Goal: Task Accomplishment & Management: Complete application form

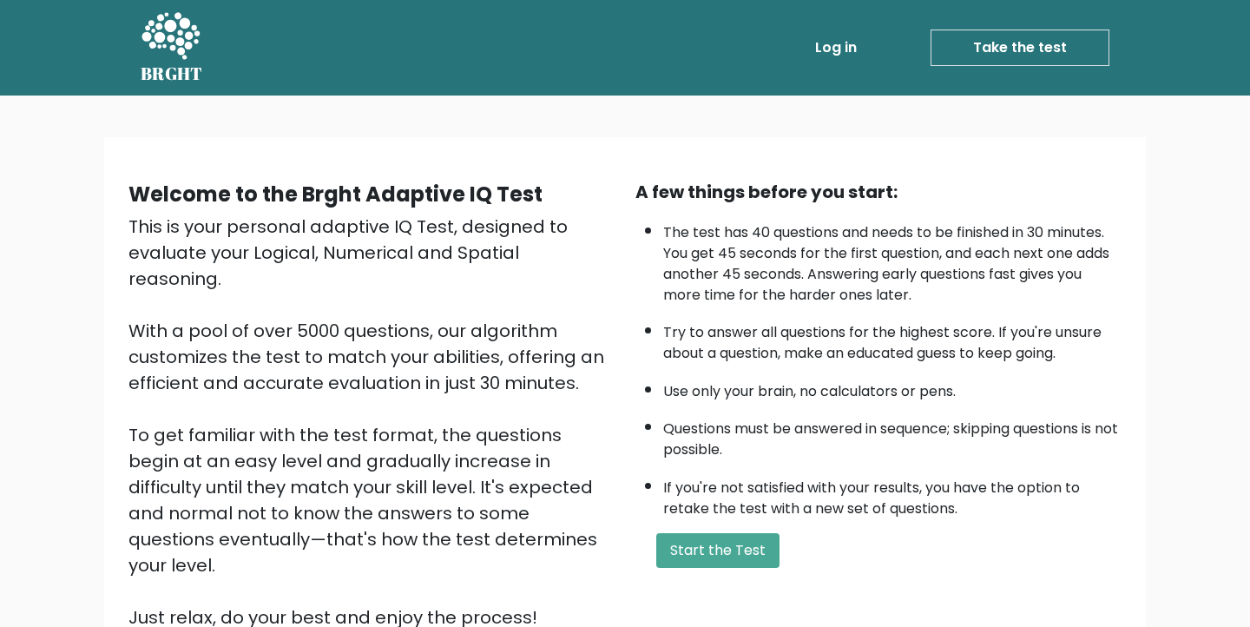
click at [643, 264] on ul "The test has 40 questions and needs to be finished in 30 minutes. You get 45 se…" at bounding box center [879, 367] width 486 height 306
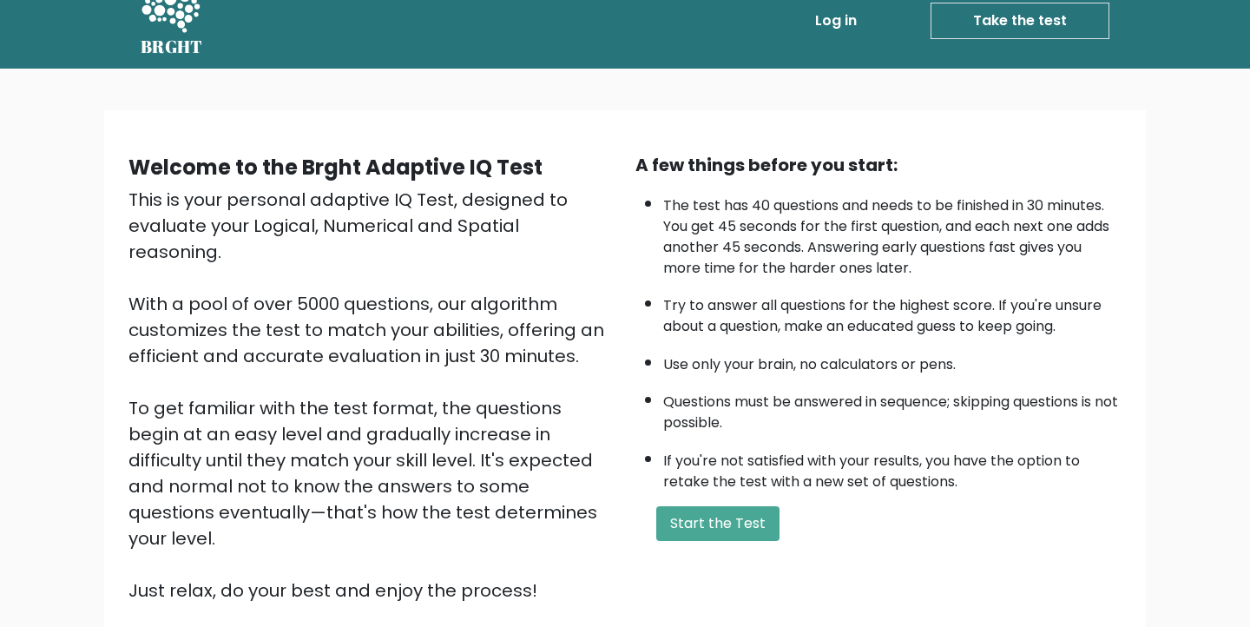
scroll to position [30, 0]
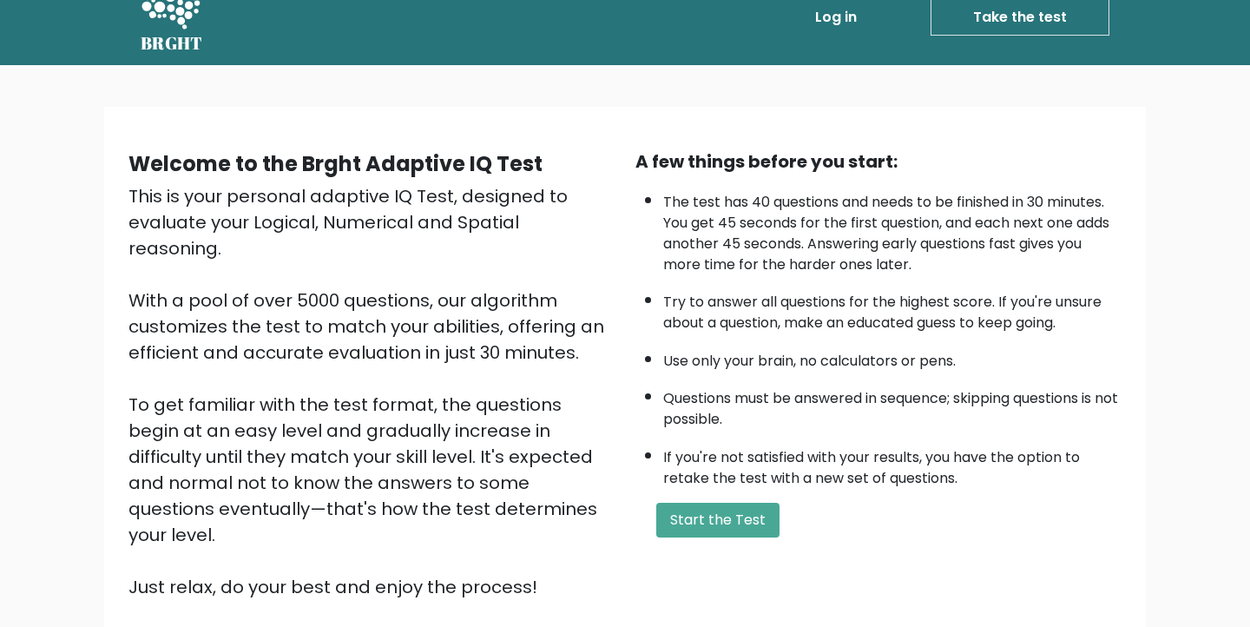
click at [313, 291] on div "This is your personal adaptive IQ Test, designed to evaluate your Logical, Nume…" at bounding box center [372, 391] width 486 height 417
click at [323, 242] on div "This is your personal adaptive IQ Test, designed to evaluate your Logical, Nume…" at bounding box center [372, 391] width 486 height 417
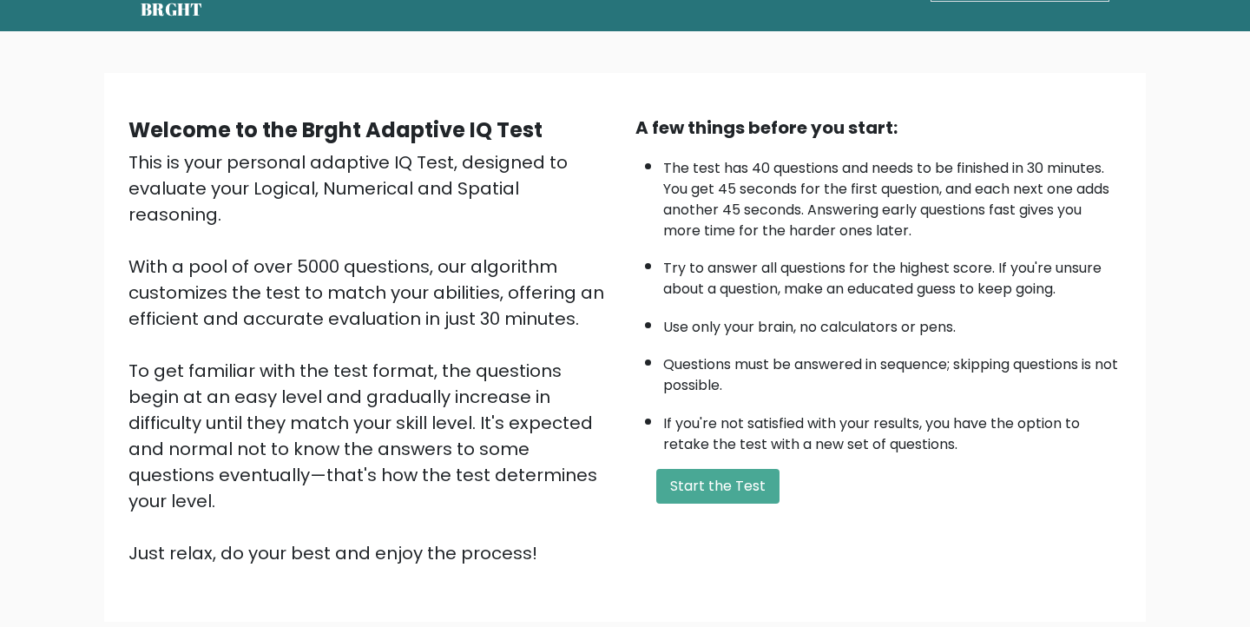
scroll to position [73, 0]
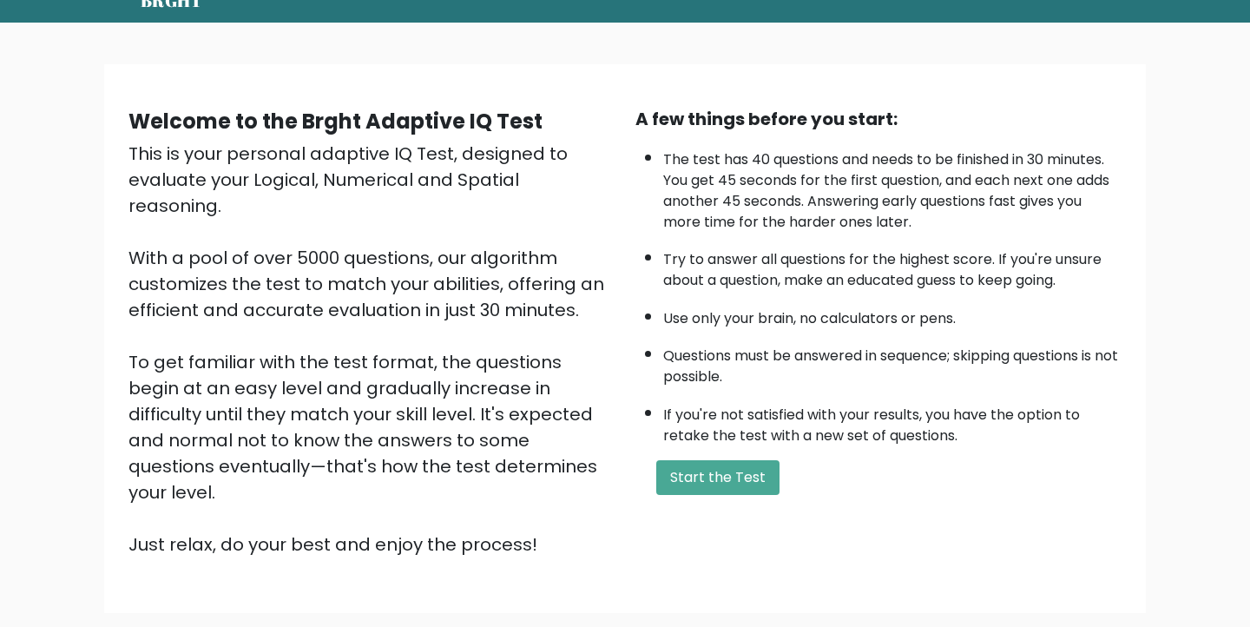
click at [358, 369] on div "This is your personal adaptive IQ Test, designed to evaluate your Logical, Nume…" at bounding box center [372, 349] width 486 height 417
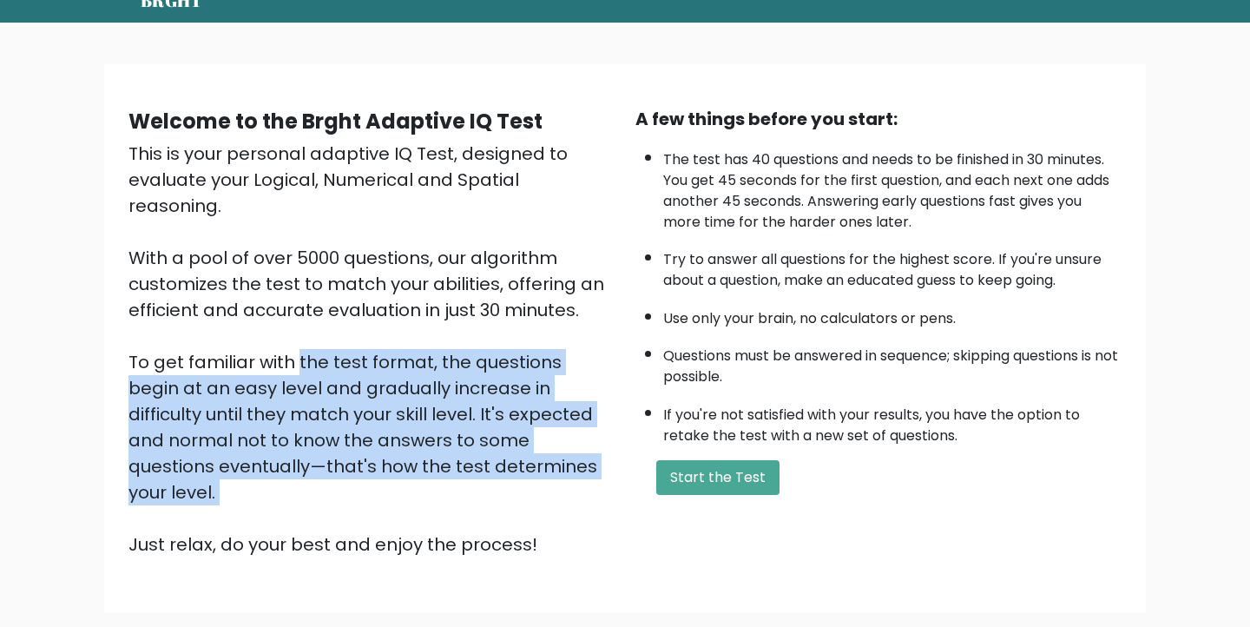
click at [358, 369] on div "This is your personal adaptive IQ Test, designed to evaluate your Logical, Nume…" at bounding box center [372, 349] width 486 height 417
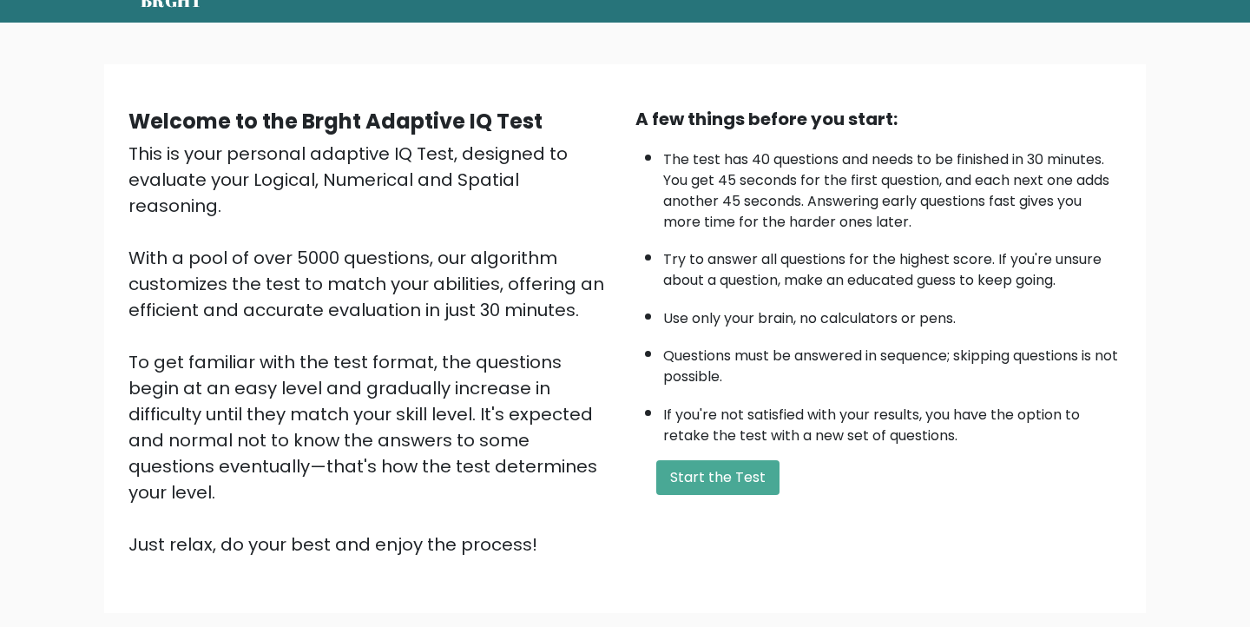
click at [554, 419] on div "This is your personal adaptive IQ Test, designed to evaluate your Logical, Nume…" at bounding box center [372, 349] width 486 height 417
click at [476, 402] on div "This is your personal adaptive IQ Test, designed to evaluate your Logical, Nume…" at bounding box center [372, 349] width 486 height 417
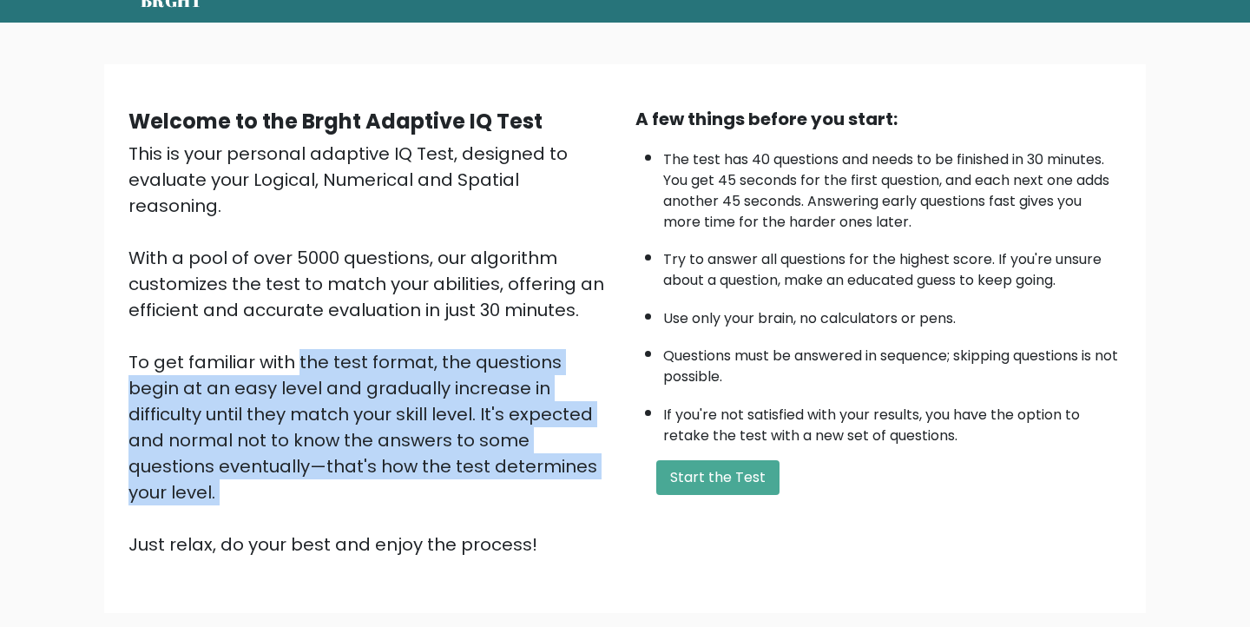
click at [476, 402] on div "This is your personal adaptive IQ Test, designed to evaluate your Logical, Nume…" at bounding box center [372, 349] width 486 height 417
click at [528, 438] on div "This is your personal adaptive IQ Test, designed to evaluate your Logical, Nume…" at bounding box center [372, 349] width 486 height 417
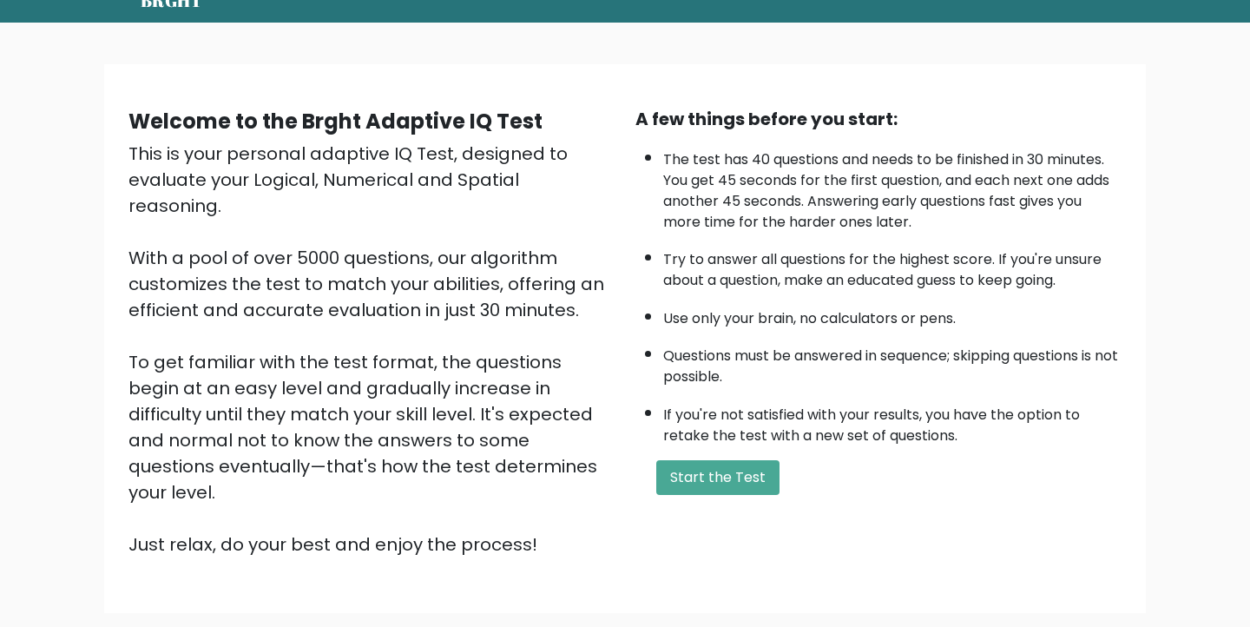
click at [671, 371] on li "Questions must be answered in sequence; skipping questions is not possible." at bounding box center [892, 362] width 459 height 50
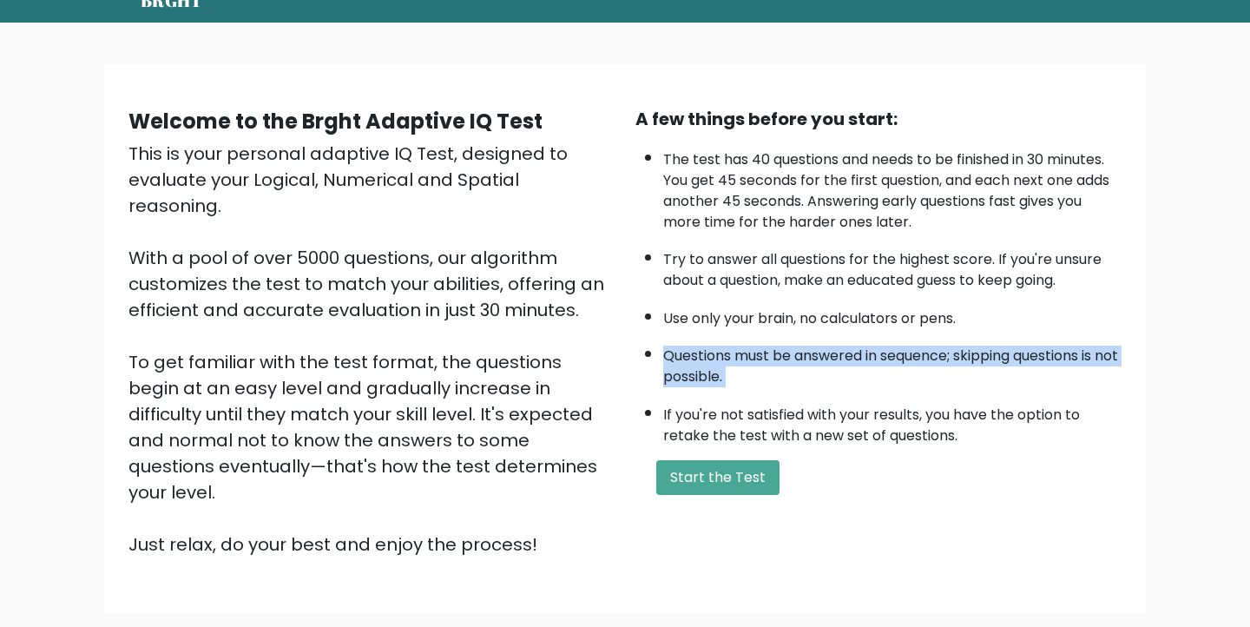
click at [671, 371] on li "Questions must be answered in sequence; skipping questions is not possible." at bounding box center [892, 362] width 459 height 50
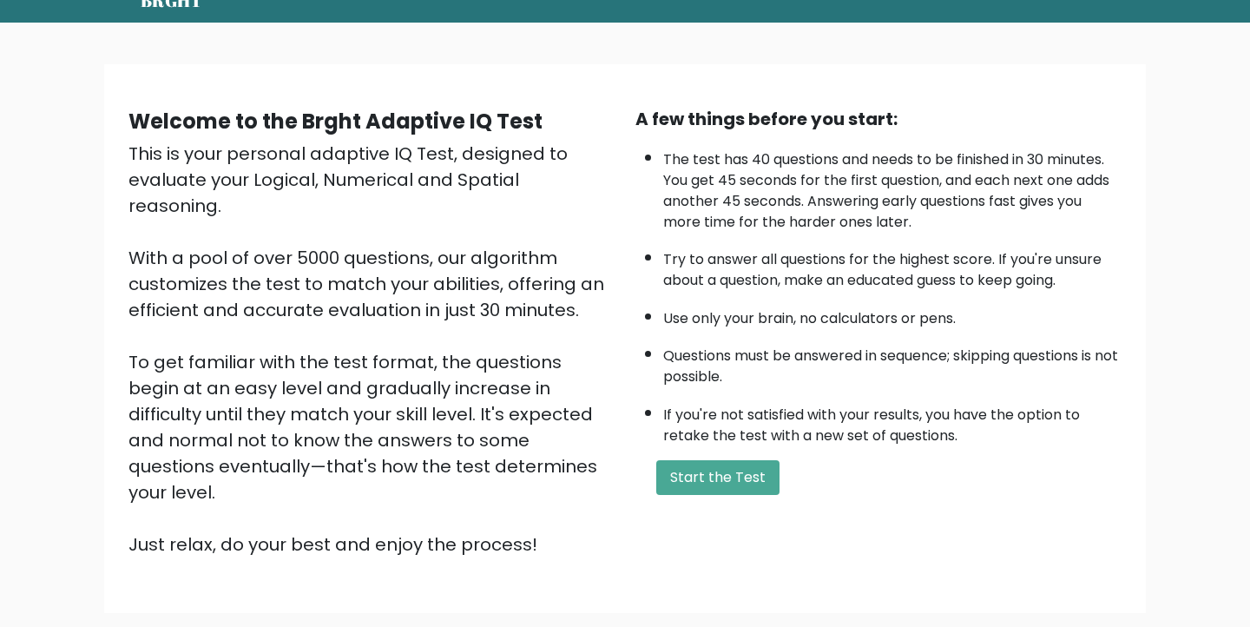
click at [815, 412] on li "If you're not satisfied with your results, you have the option to retake the te…" at bounding box center [892, 421] width 459 height 50
click at [822, 420] on li "If you're not satisfied with your results, you have the option to retake the te…" at bounding box center [892, 421] width 459 height 50
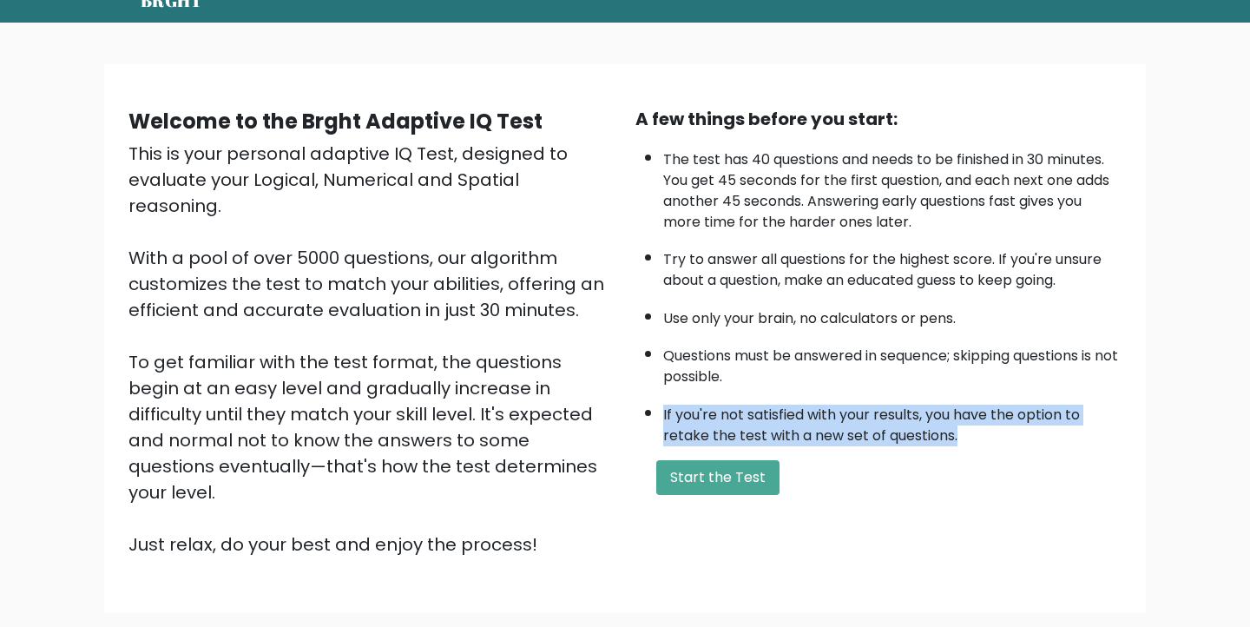
click at [822, 420] on li "If you're not satisfied with your results, you have the option to retake the te…" at bounding box center [892, 421] width 459 height 50
click at [834, 391] on ul "The test has 40 questions and needs to be finished in 30 minutes. You get 45 se…" at bounding box center [879, 294] width 486 height 306
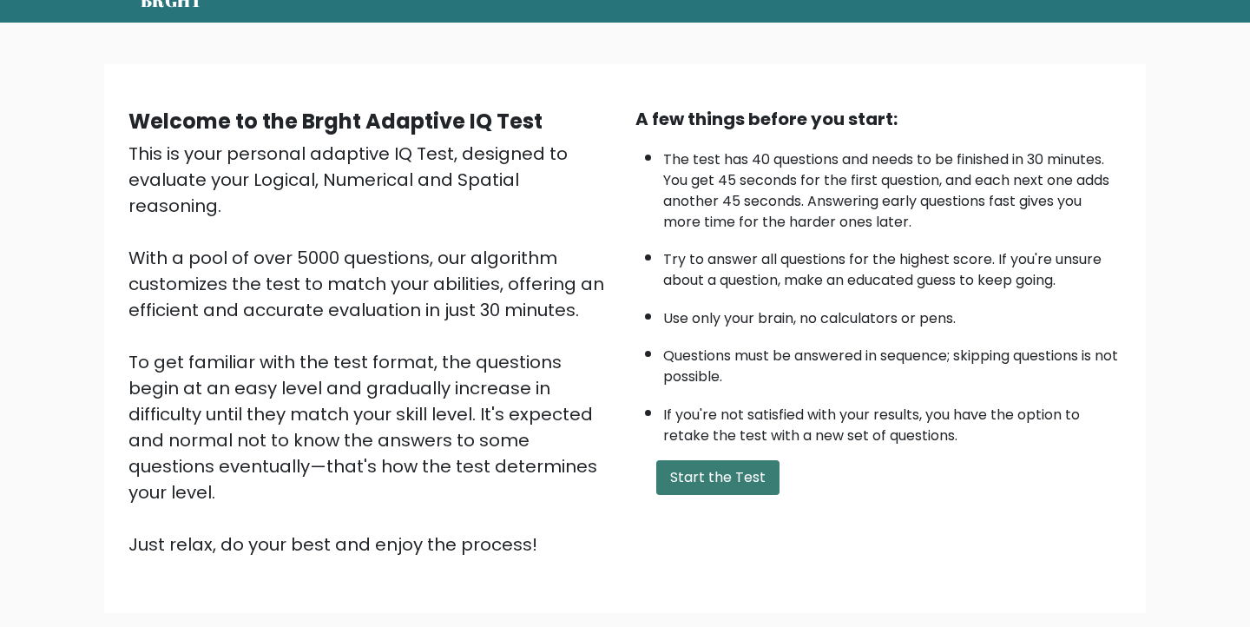
click at [745, 471] on button "Start the Test" at bounding box center [718, 477] width 123 height 35
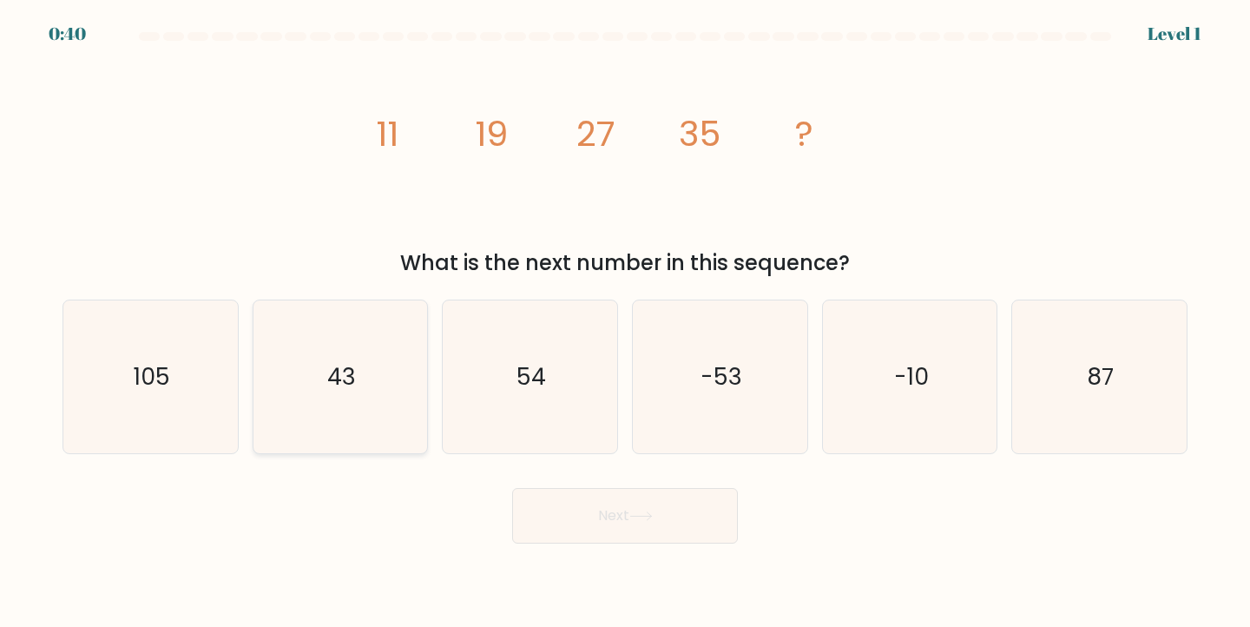
click at [322, 362] on icon "43" at bounding box center [341, 377] width 154 height 154
click at [625, 322] on input "b. 43" at bounding box center [625, 317] width 1 height 9
radio input "true"
click at [576, 511] on button "Next" at bounding box center [625, 516] width 226 height 56
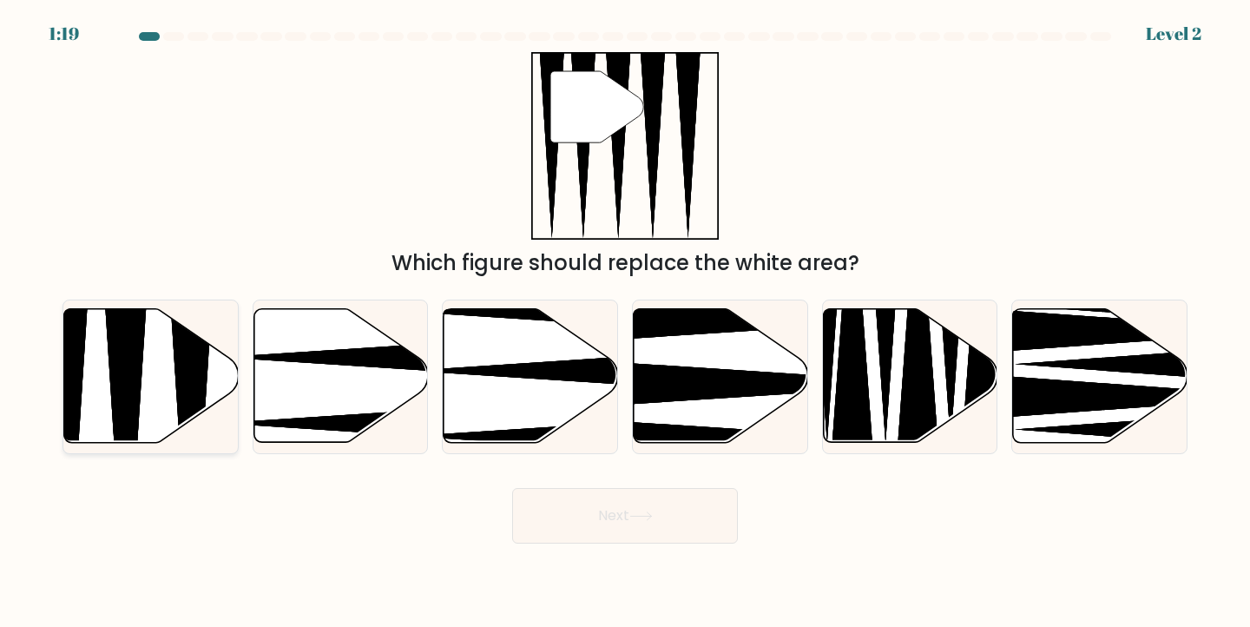
click at [142, 404] on icon at bounding box center [151, 376] width 175 height 134
click at [625, 322] on input "a." at bounding box center [625, 317] width 1 height 9
radio input "true"
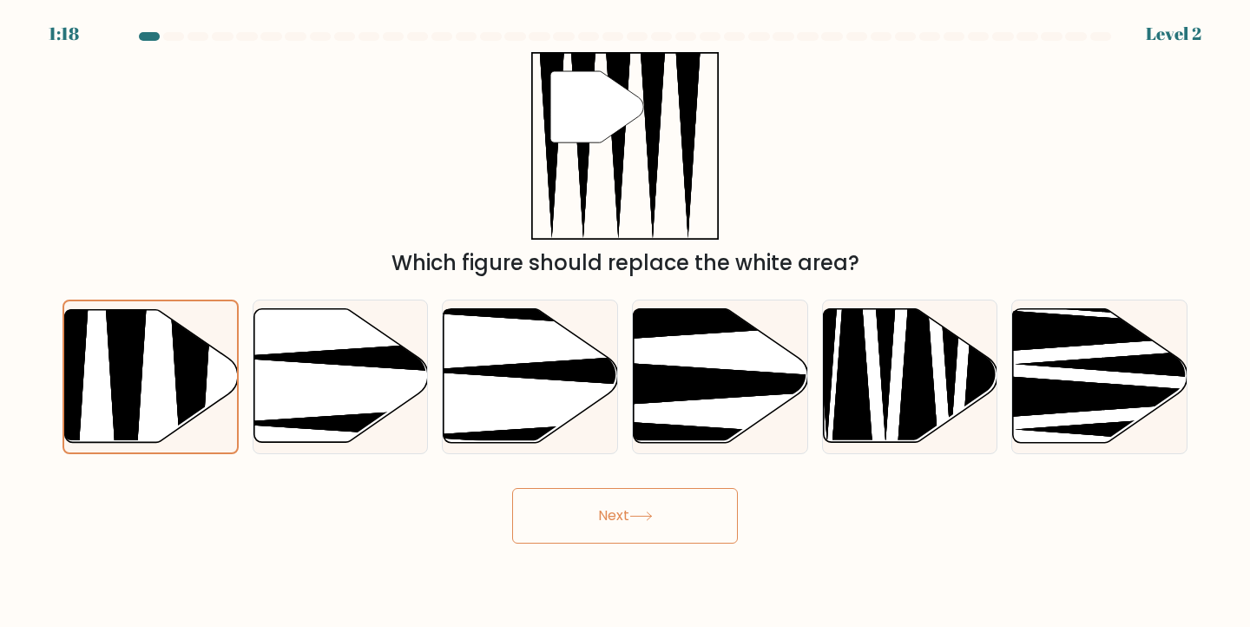
click at [567, 519] on button "Next" at bounding box center [625, 516] width 226 height 56
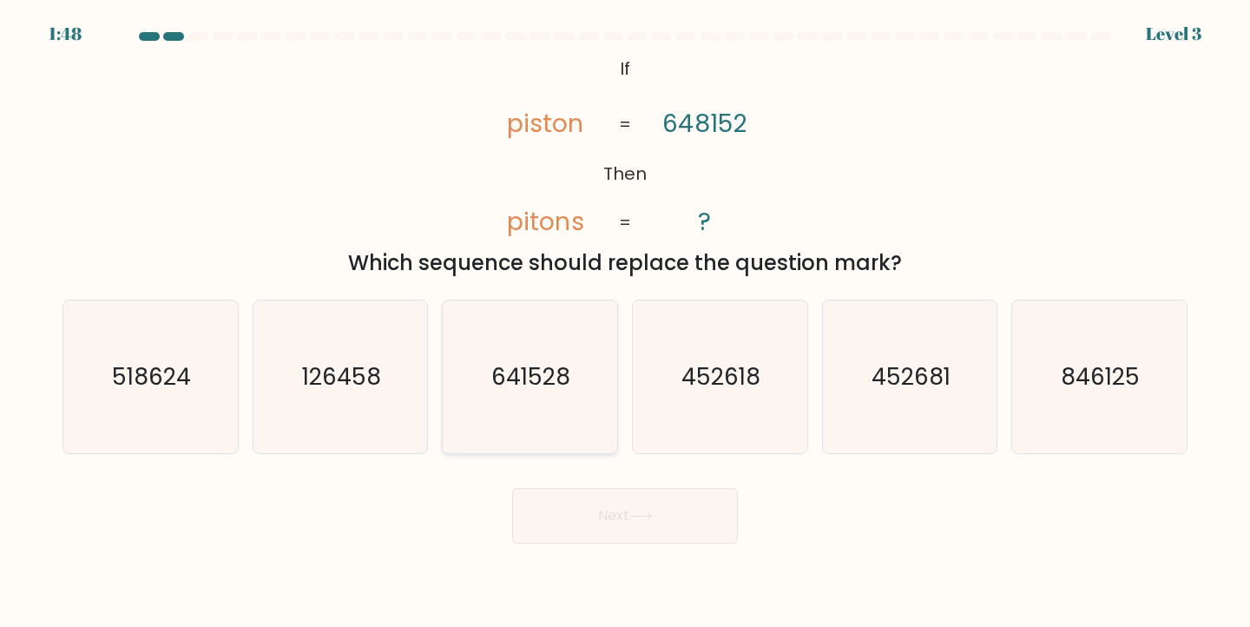
click at [562, 383] on text "641528" at bounding box center [531, 376] width 79 height 32
click at [625, 322] on input "c. 641528" at bounding box center [625, 317] width 1 height 9
radio input "true"
click at [623, 505] on button "Next" at bounding box center [625, 516] width 226 height 56
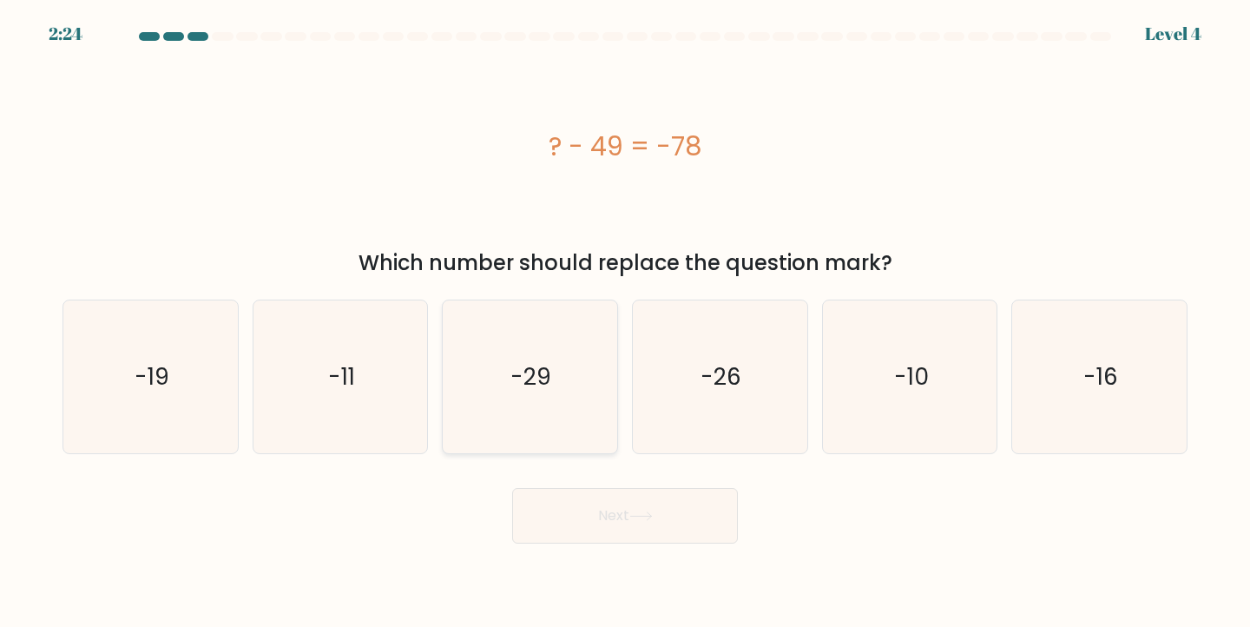
click at [507, 393] on icon "-29" at bounding box center [530, 377] width 154 height 154
click at [625, 322] on input "c. -29" at bounding box center [625, 317] width 1 height 9
radio input "true"
click at [596, 503] on button "Next" at bounding box center [625, 516] width 226 height 56
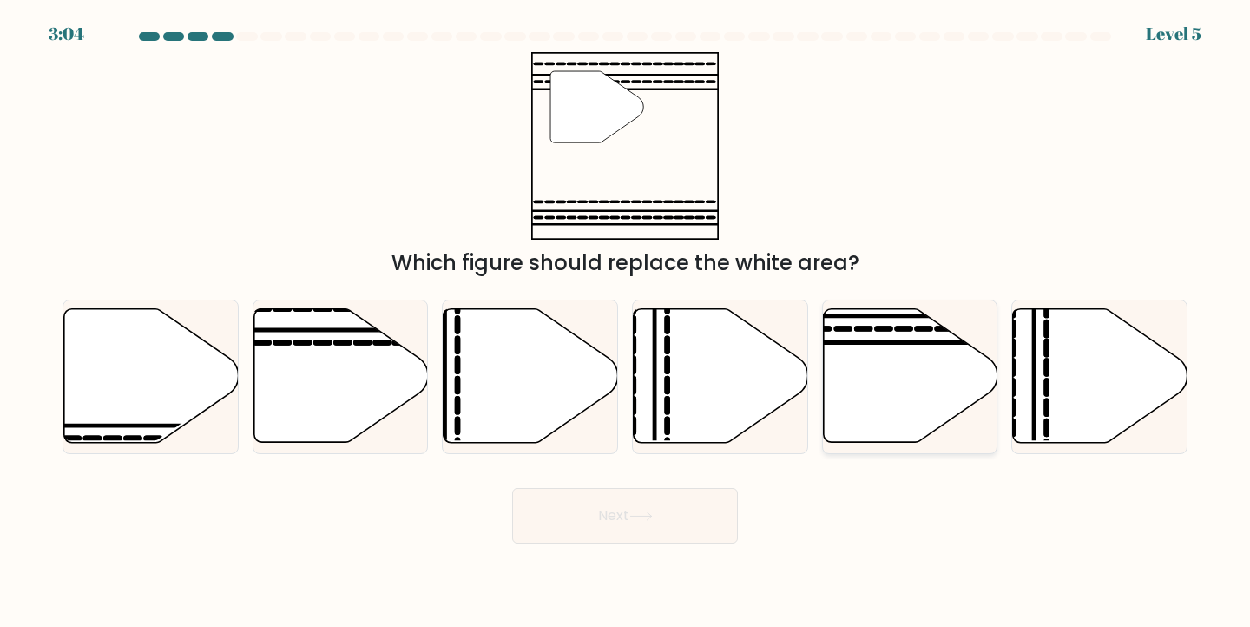
click at [879, 383] on icon at bounding box center [910, 376] width 175 height 134
click at [626, 322] on input "e." at bounding box center [625, 317] width 1 height 9
radio input "true"
click at [657, 505] on button "Next" at bounding box center [625, 516] width 226 height 56
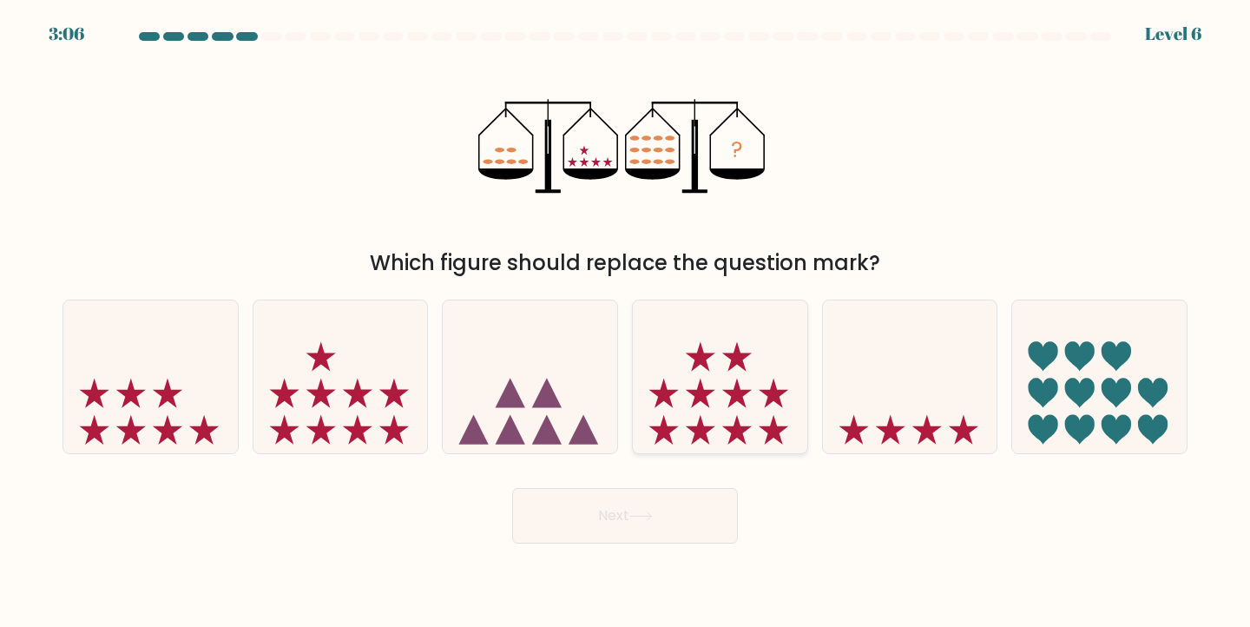
click at [738, 400] on icon at bounding box center [738, 393] width 30 height 30
click at [626, 322] on input "d." at bounding box center [625, 317] width 1 height 9
radio input "true"
click at [657, 525] on button "Next" at bounding box center [625, 516] width 226 height 56
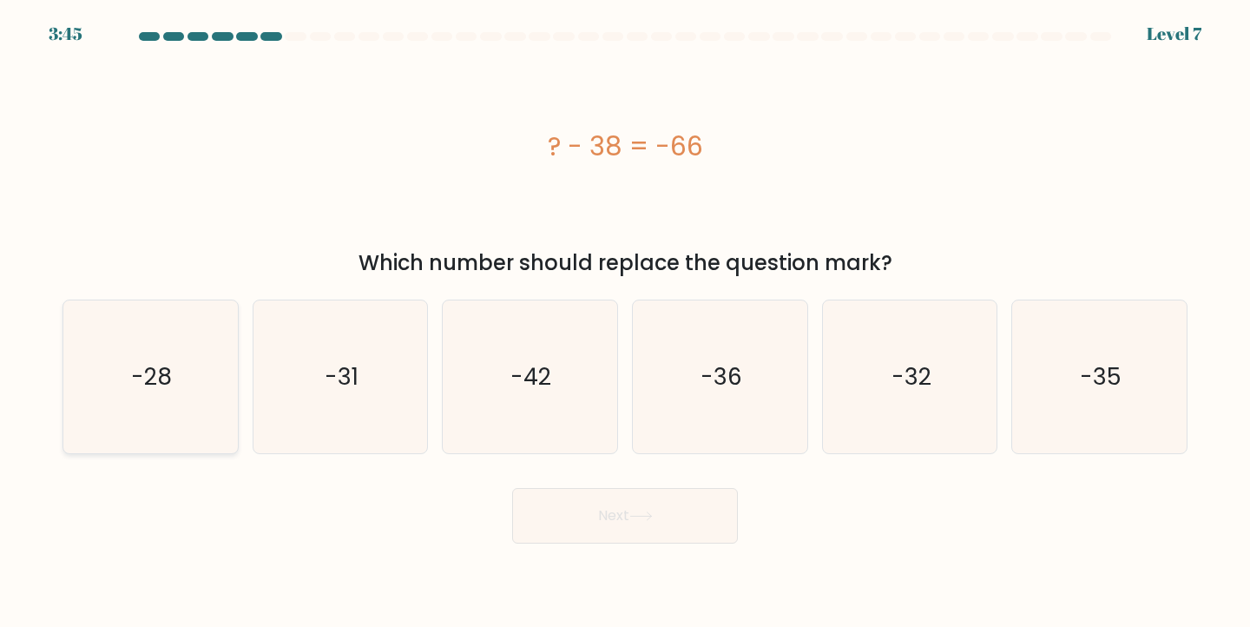
click at [162, 425] on icon "-28" at bounding box center [151, 377] width 154 height 154
click at [625, 322] on input "a. -28" at bounding box center [625, 317] width 1 height 9
radio input "true"
click at [672, 536] on button "Next" at bounding box center [625, 516] width 226 height 56
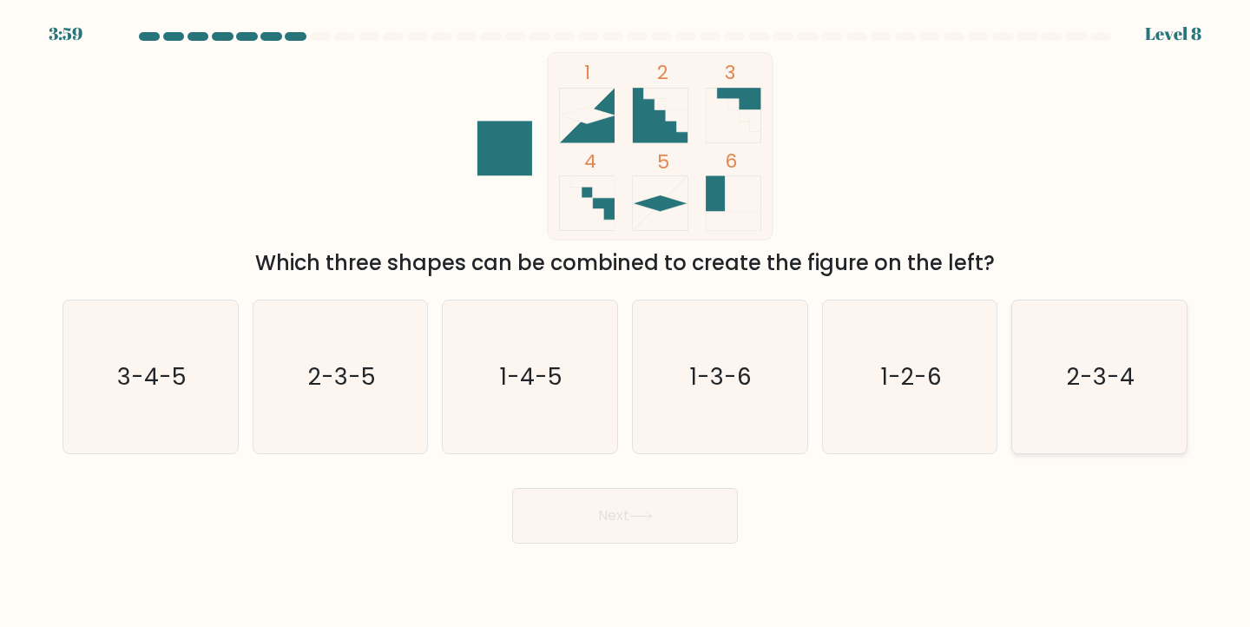
click at [1116, 425] on icon "2-3-4" at bounding box center [1100, 377] width 154 height 154
click at [626, 322] on input "f. 2-3-4" at bounding box center [625, 317] width 1 height 9
radio input "true"
click at [696, 514] on button "Next" at bounding box center [625, 516] width 226 height 56
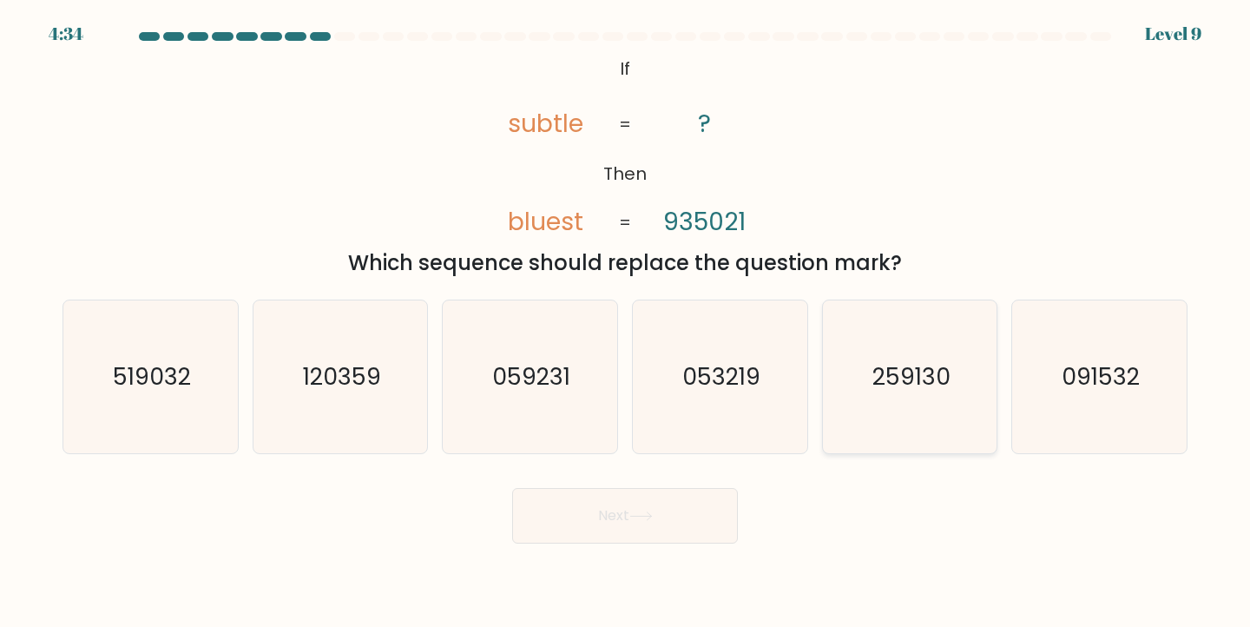
click at [838, 427] on icon "259130" at bounding box center [911, 377] width 154 height 154
click at [626, 322] on input "e. 259130" at bounding box center [625, 317] width 1 height 9
radio input "true"
click at [643, 511] on button "Next" at bounding box center [625, 516] width 226 height 56
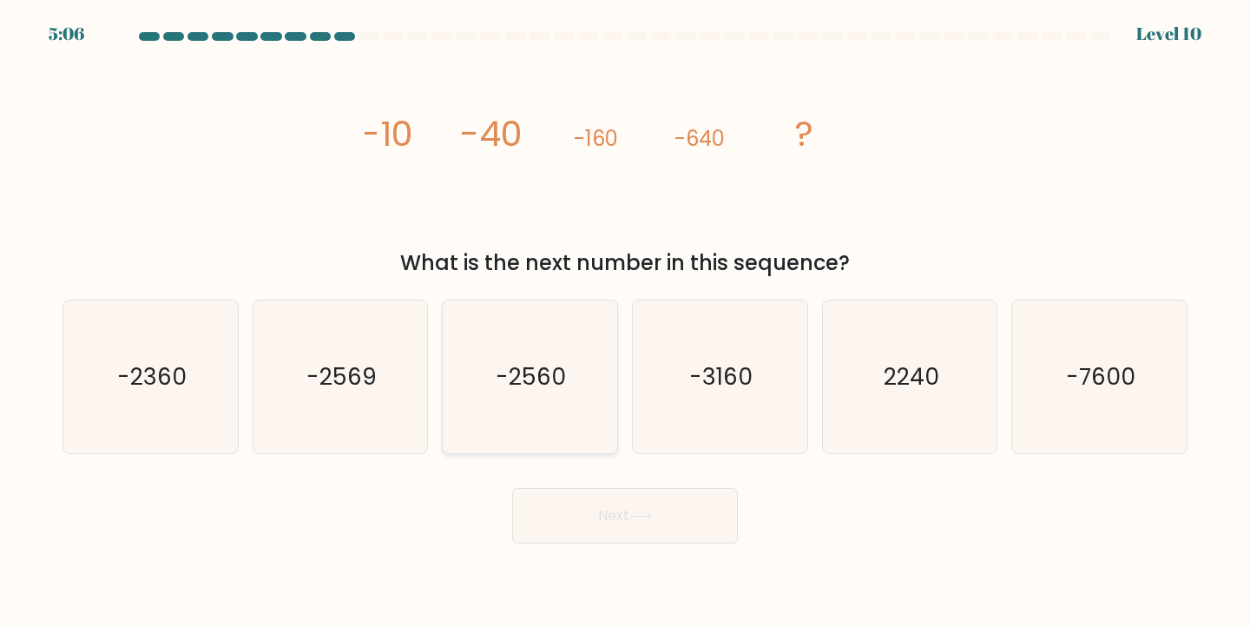
click at [574, 396] on icon "-2560" at bounding box center [530, 377] width 154 height 154
click at [625, 322] on input "c. -2560" at bounding box center [625, 317] width 1 height 9
radio input "true"
click at [642, 534] on button "Next" at bounding box center [625, 516] width 226 height 56
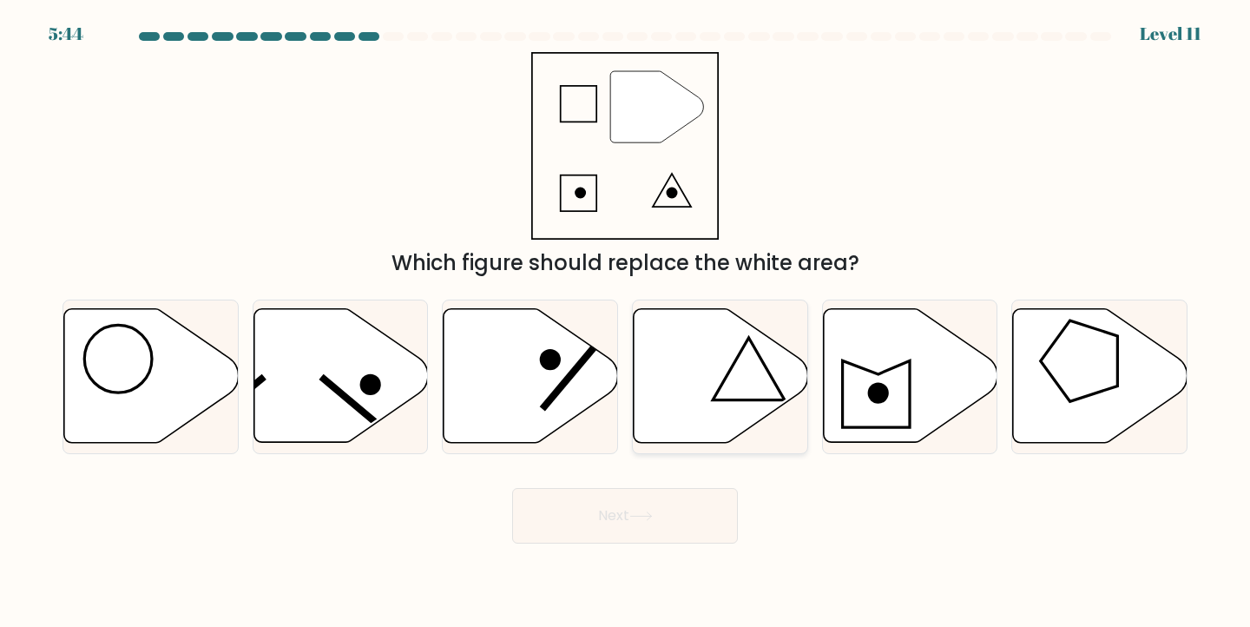
click at [703, 383] on icon at bounding box center [721, 376] width 175 height 134
click at [626, 322] on input "d." at bounding box center [625, 317] width 1 height 9
radio input "true"
click at [625, 518] on button "Next" at bounding box center [625, 516] width 226 height 56
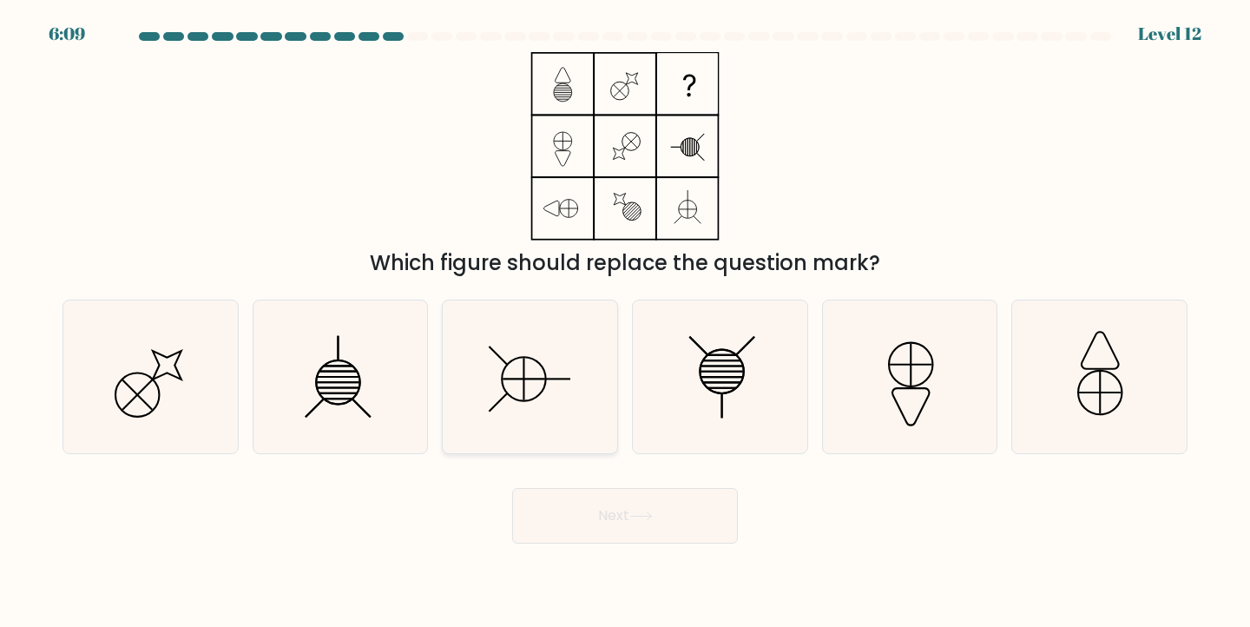
click at [555, 398] on icon at bounding box center [530, 377] width 154 height 154
click at [625, 322] on input "c." at bounding box center [625, 317] width 1 height 9
radio input "true"
click at [617, 497] on button "Next" at bounding box center [625, 516] width 226 height 56
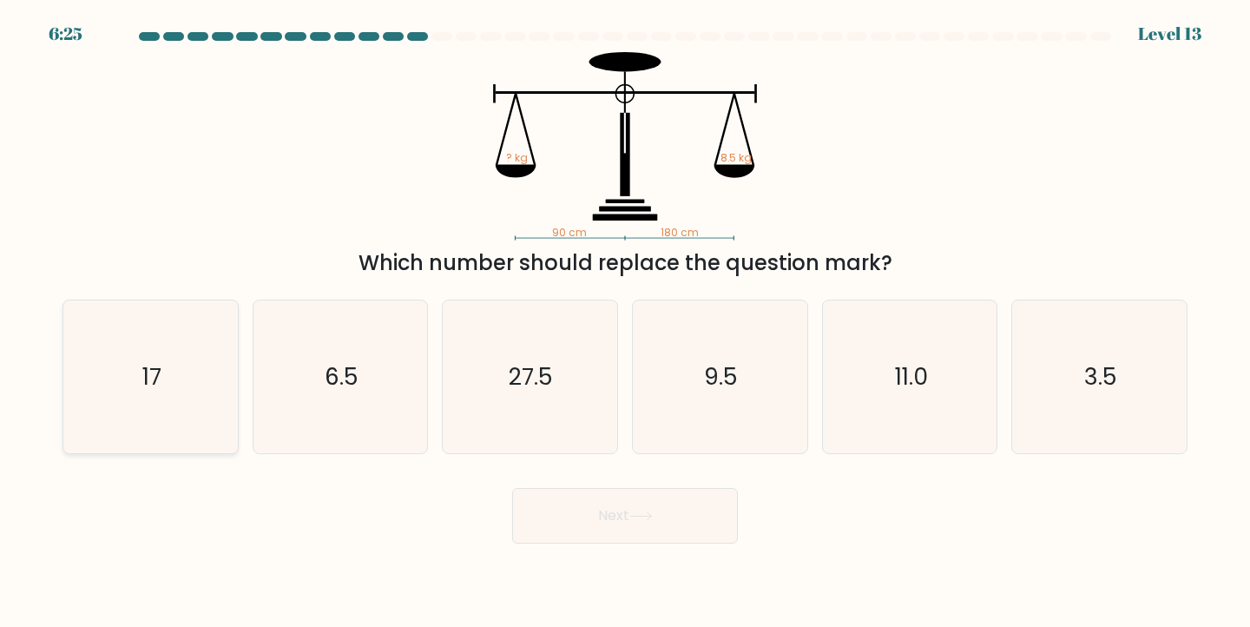
click at [208, 406] on icon "17" at bounding box center [151, 377] width 154 height 154
click at [625, 322] on input "a. 17" at bounding box center [625, 317] width 1 height 9
radio input "true"
click at [593, 519] on button "Next" at bounding box center [625, 516] width 226 height 56
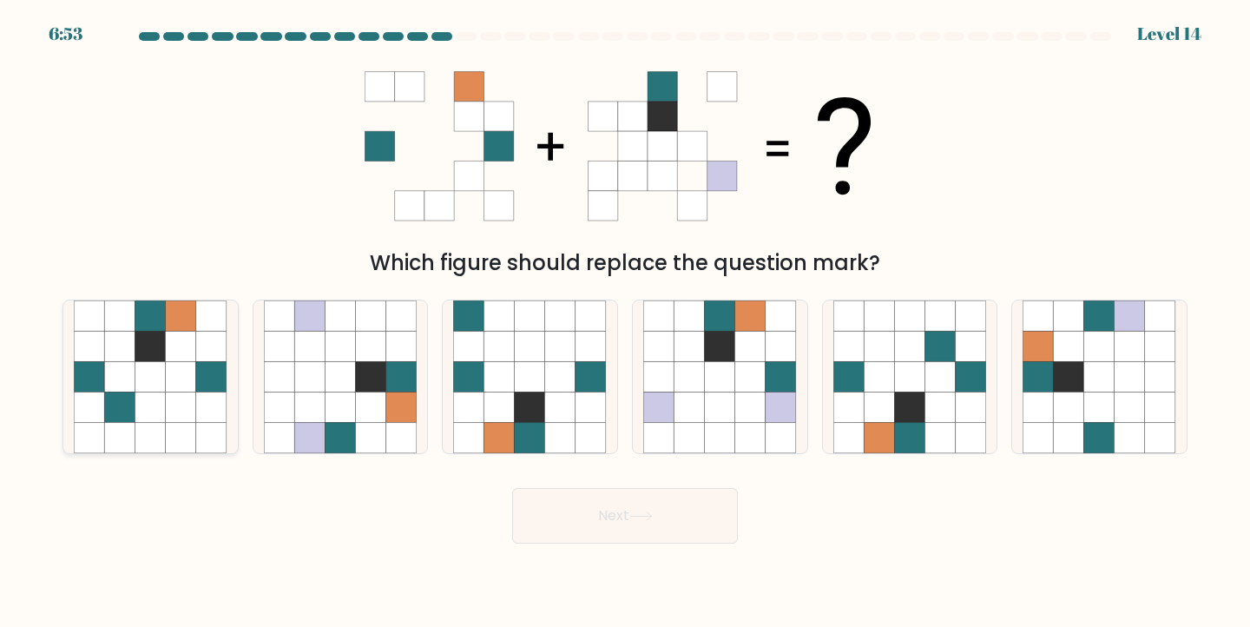
click at [189, 396] on icon at bounding box center [181, 407] width 30 height 30
click at [625, 322] on input "a." at bounding box center [625, 317] width 1 height 9
radio input "true"
click at [597, 514] on button "Next" at bounding box center [625, 516] width 226 height 56
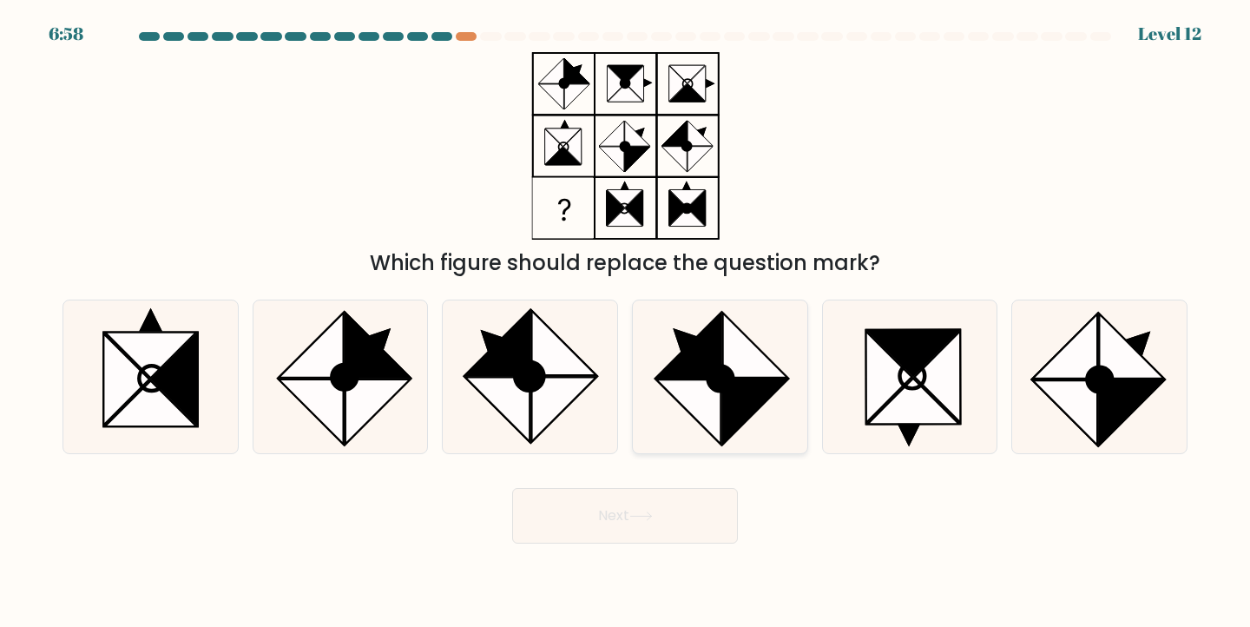
click at [742, 364] on icon at bounding box center [755, 345] width 65 height 65
click at [626, 322] on input "d." at bounding box center [625, 317] width 1 height 9
radio input "true"
click at [647, 498] on button "Next" at bounding box center [625, 516] width 226 height 56
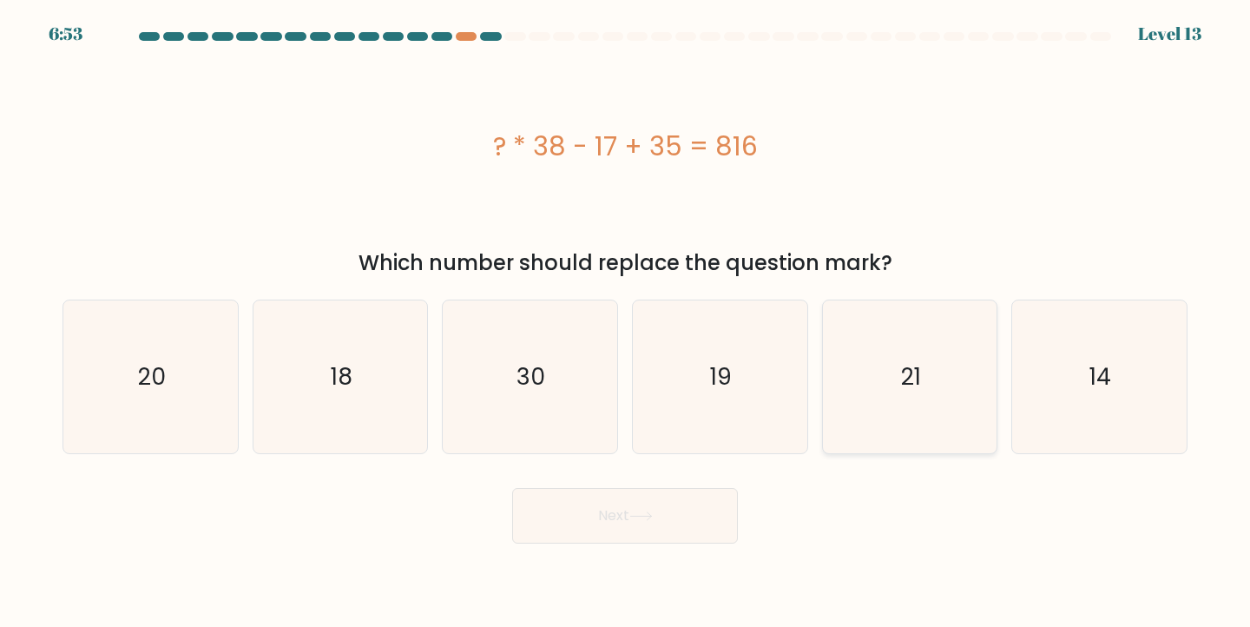
click at [881, 399] on icon "21" at bounding box center [911, 377] width 154 height 154
click at [626, 322] on input "e. 21" at bounding box center [625, 317] width 1 height 9
radio input "true"
click at [666, 517] on button "Next" at bounding box center [625, 516] width 226 height 56
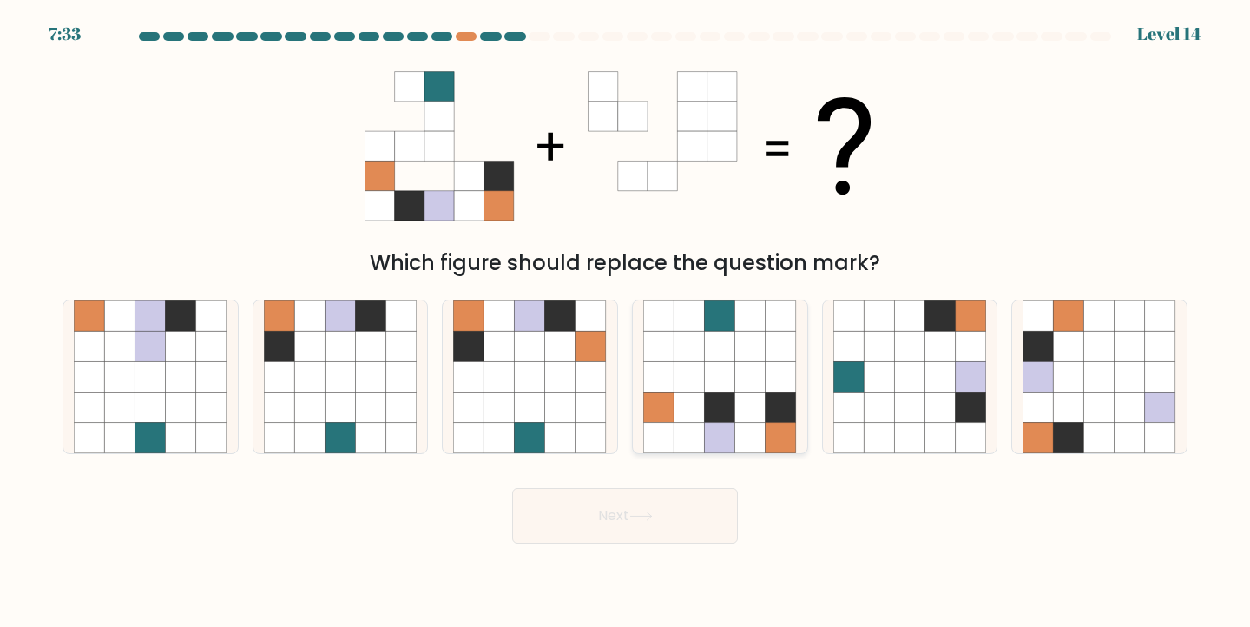
click at [712, 369] on icon at bounding box center [720, 376] width 30 height 30
click at [626, 322] on input "d." at bounding box center [625, 317] width 1 height 9
radio input "true"
click at [647, 492] on button "Next" at bounding box center [625, 516] width 226 height 56
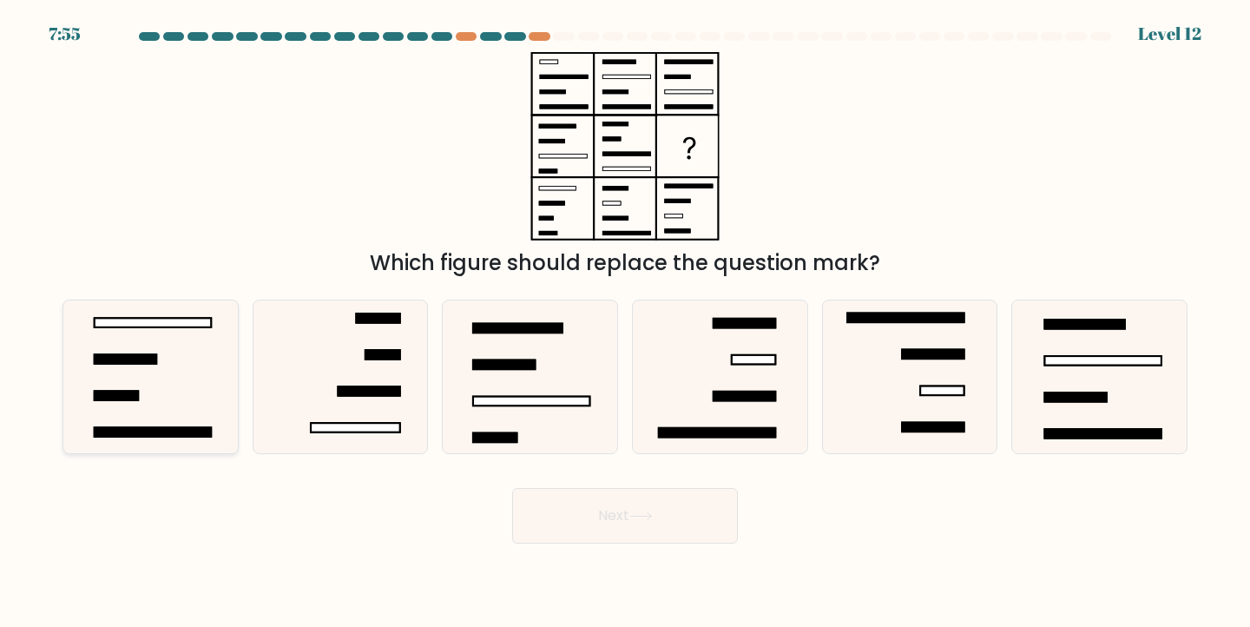
click at [76, 396] on icon at bounding box center [151, 377] width 154 height 154
click at [625, 322] on input "a." at bounding box center [625, 317] width 1 height 9
radio input "true"
click at [602, 525] on button "Next" at bounding box center [625, 516] width 226 height 56
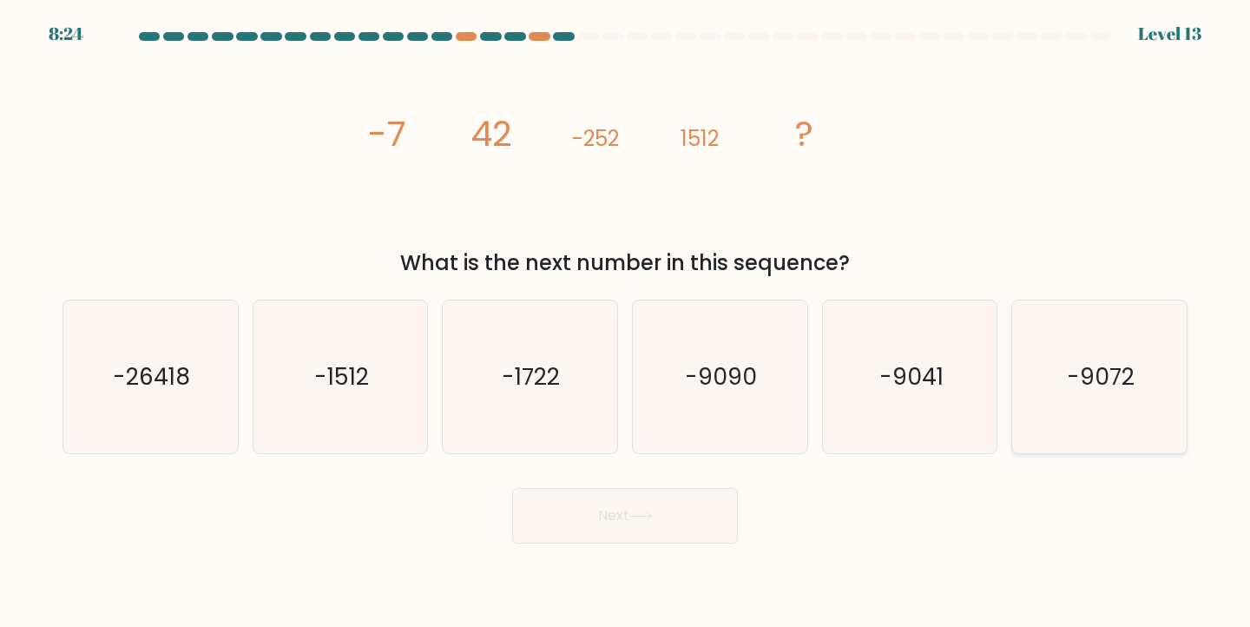
click at [1104, 386] on text "-9072" at bounding box center [1101, 376] width 68 height 32
click at [626, 322] on input "f. -9072" at bounding box center [625, 317] width 1 height 9
radio input "true"
click at [649, 524] on button "Next" at bounding box center [625, 516] width 226 height 56
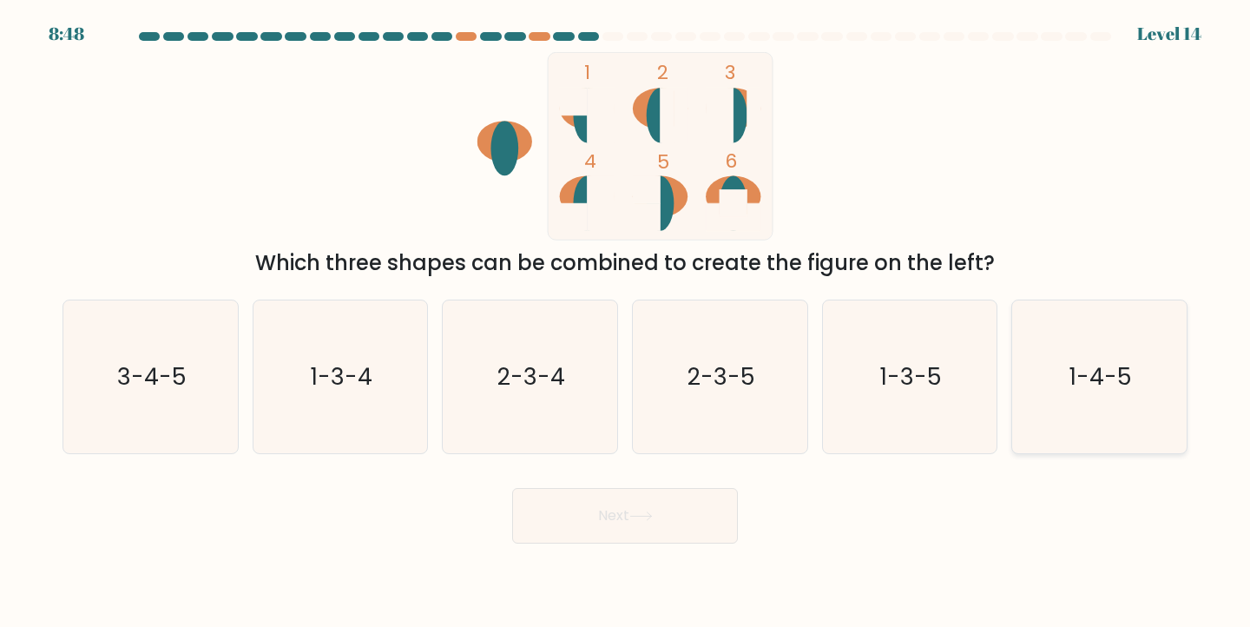
click at [1112, 387] on text "1-4-5" at bounding box center [1101, 376] width 63 height 32
click at [626, 322] on input "f. 1-4-5" at bounding box center [625, 317] width 1 height 9
radio input "true"
click at [625, 513] on button "Next" at bounding box center [625, 516] width 226 height 56
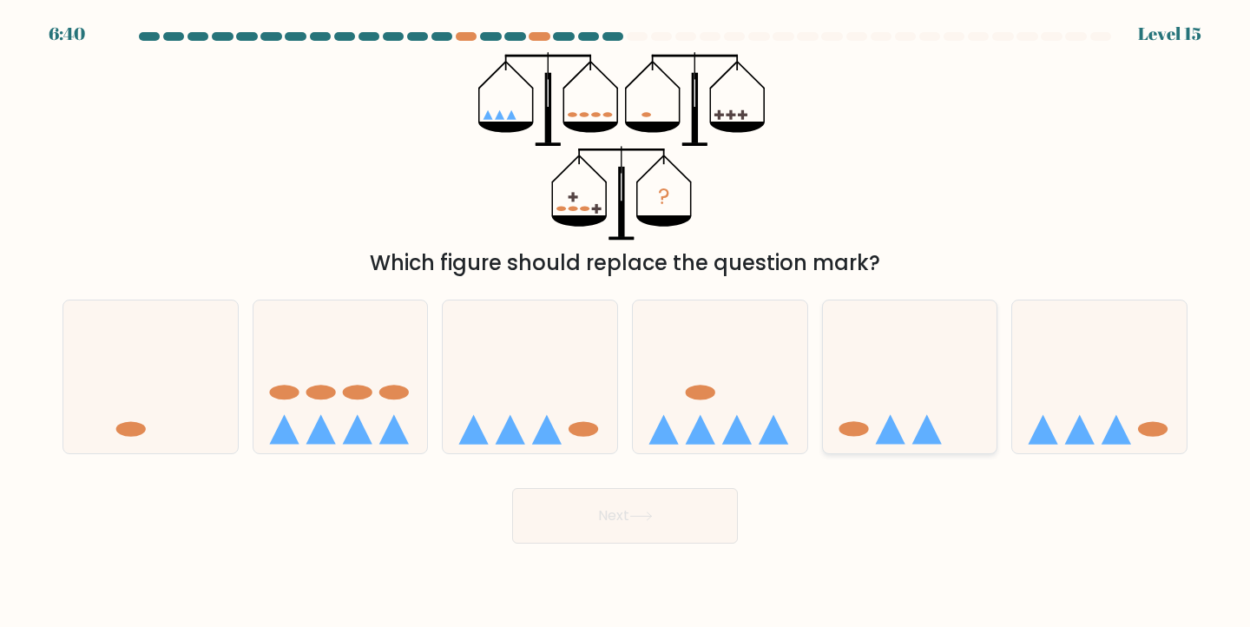
click at [880, 353] on icon at bounding box center [910, 377] width 175 height 144
click at [626, 322] on input "e." at bounding box center [625, 317] width 1 height 9
radio input "true"
click at [626, 507] on button "Next" at bounding box center [625, 516] width 226 height 56
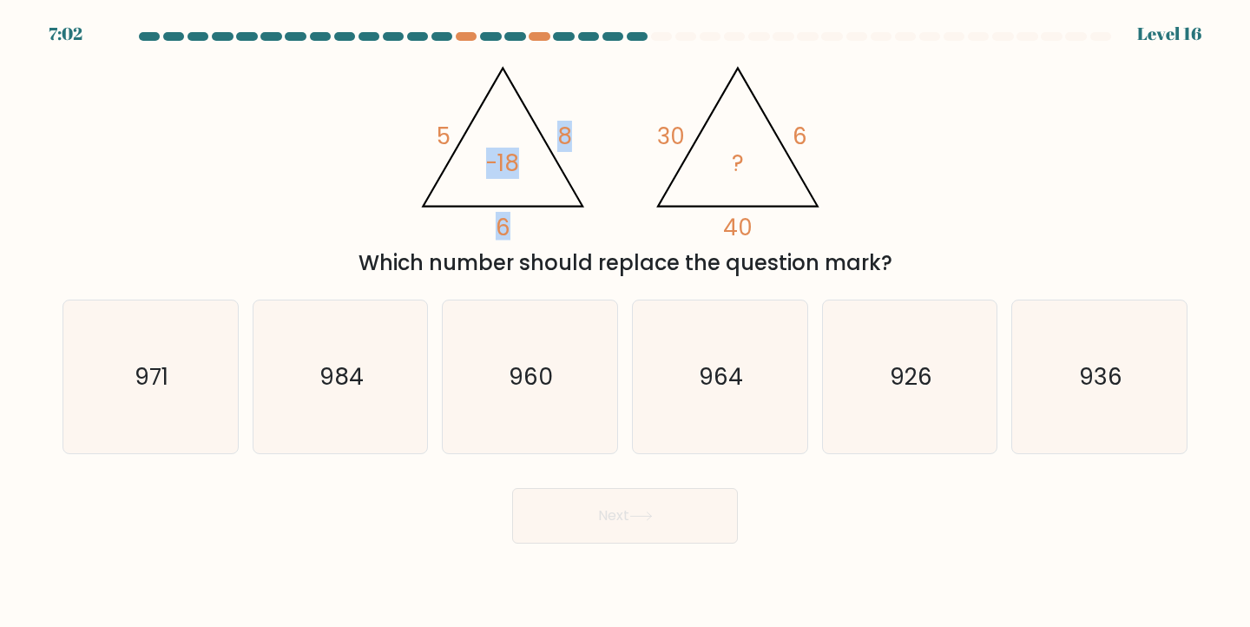
drag, startPoint x: 518, startPoint y: 172, endPoint x: 430, endPoint y: 172, distance: 87.7
click at [430, 172] on icon "@import url('https://fonts.googleapis.com/css?family=Abril+Fatface:400,100,100i…" at bounding box center [625, 146] width 432 height 188
click at [691, 393] on icon "964" at bounding box center [720, 377] width 154 height 154
click at [626, 322] on input "d. 964" at bounding box center [625, 317] width 1 height 9
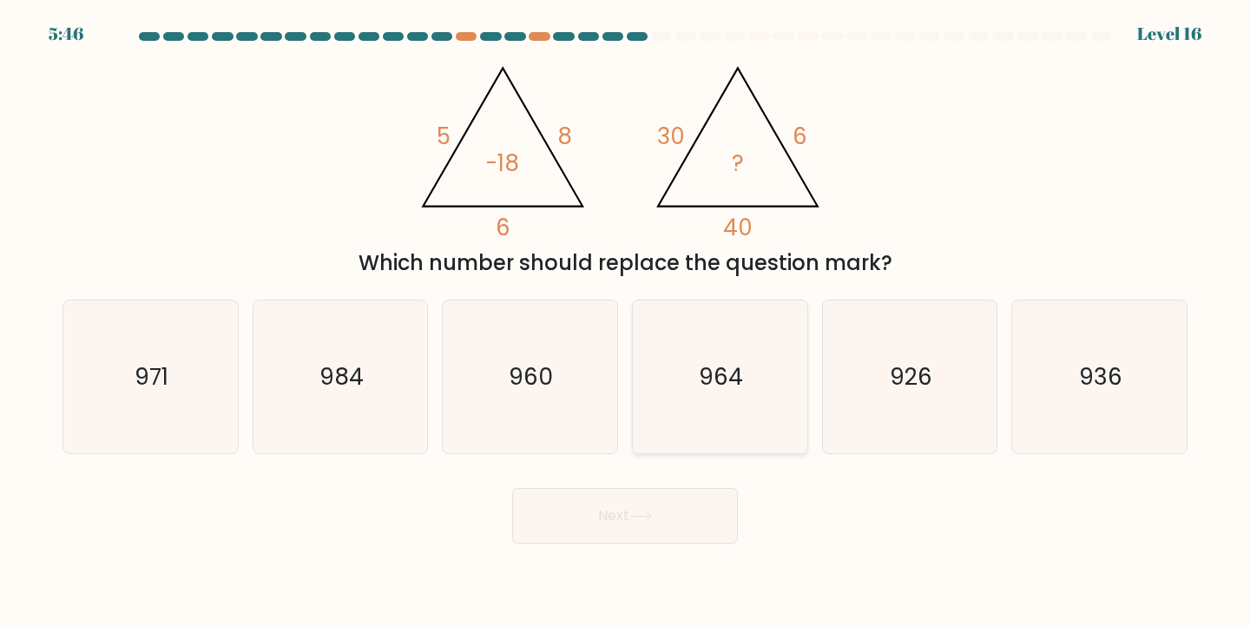
radio input "true"
click at [636, 512] on icon at bounding box center [641, 516] width 23 height 10
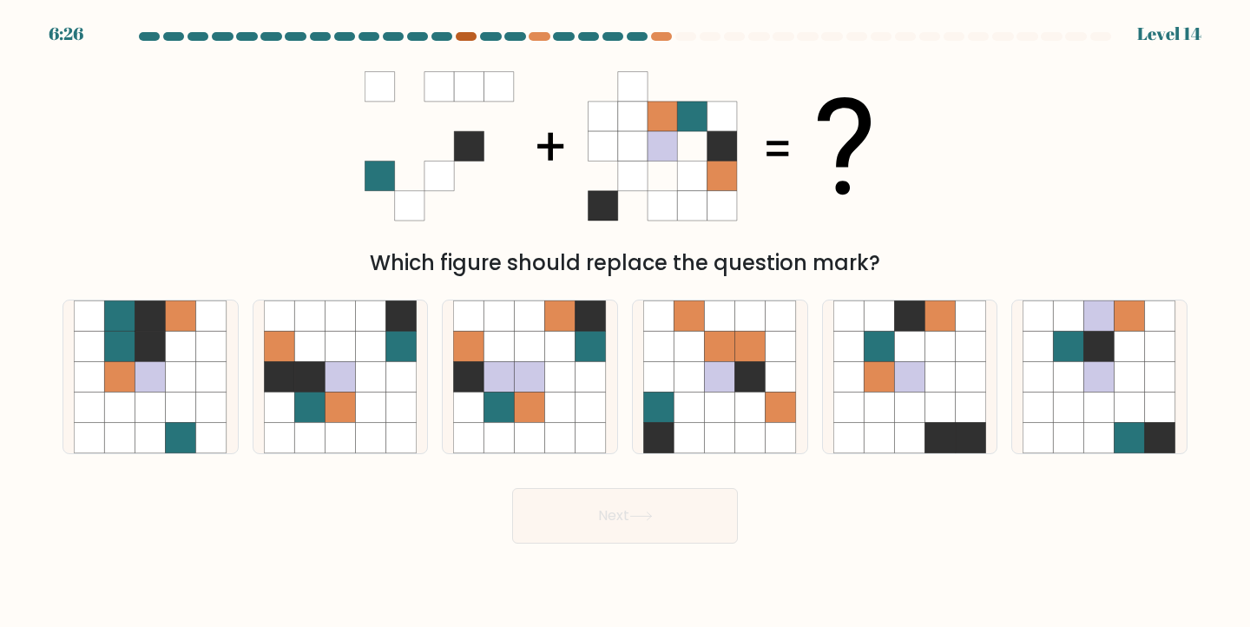
click at [467, 34] on div at bounding box center [466, 36] width 21 height 9
click at [536, 376] on icon at bounding box center [530, 376] width 30 height 30
click at [625, 322] on input "c." at bounding box center [625, 317] width 1 height 9
radio input "true"
click at [607, 505] on button "Next" at bounding box center [625, 516] width 226 height 56
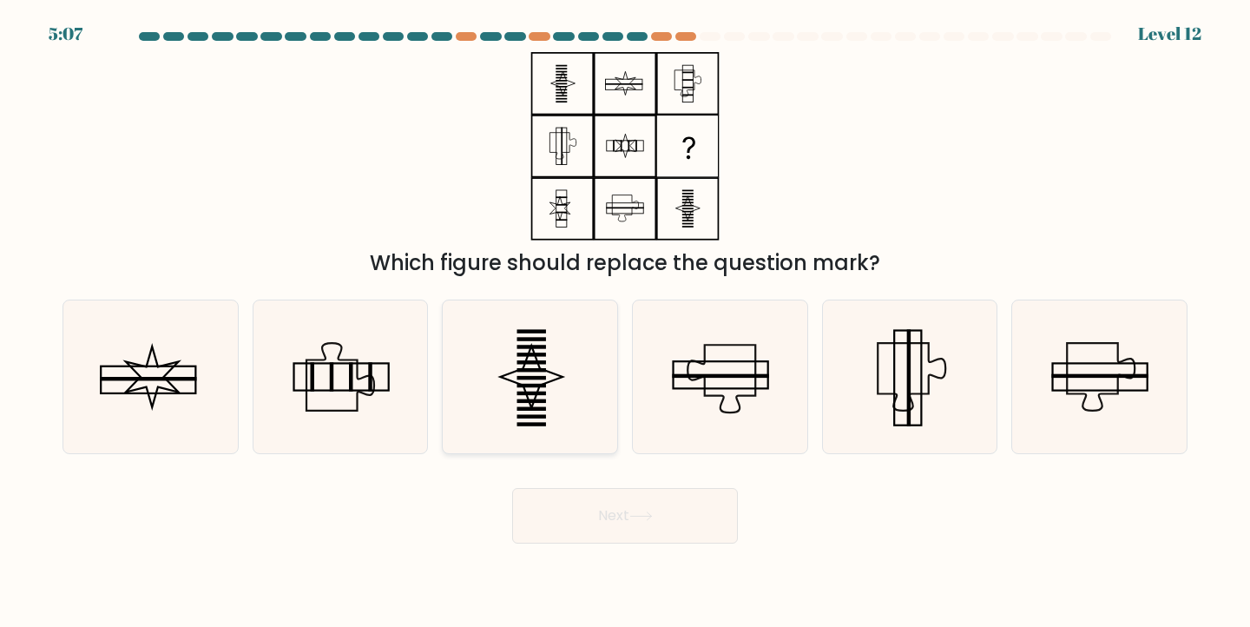
click at [540, 386] on rect at bounding box center [533, 385] width 30 height 3
click at [625, 322] on input "c." at bounding box center [625, 317] width 1 height 9
radio input "true"
click at [629, 534] on button "Next" at bounding box center [625, 516] width 226 height 56
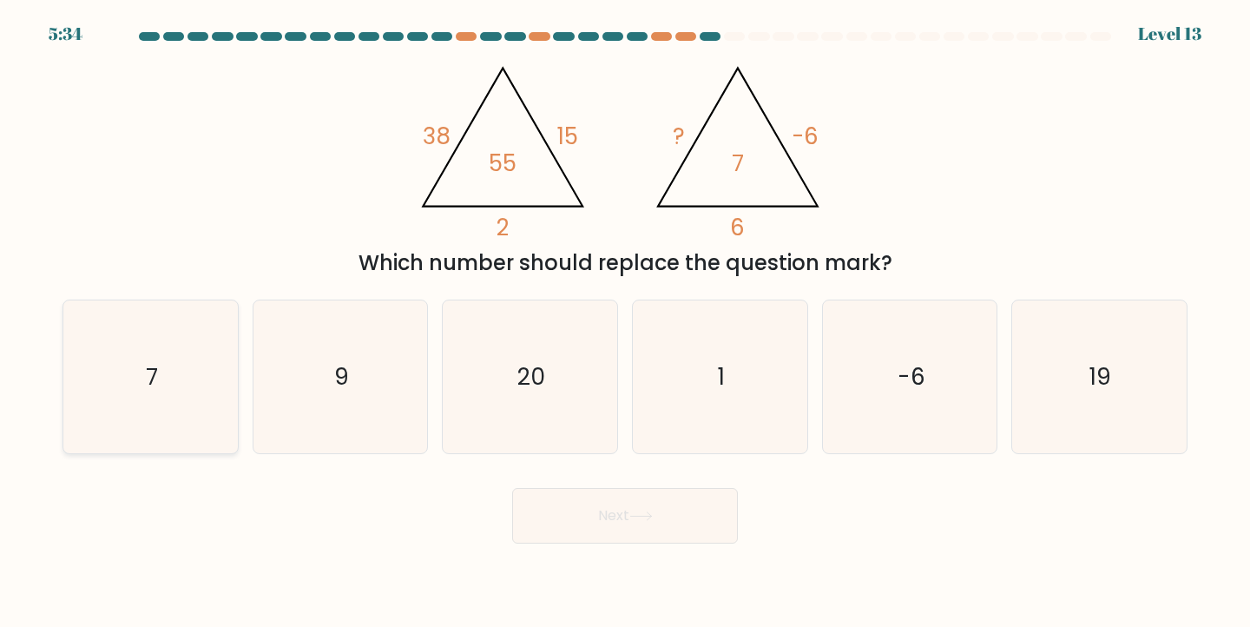
click at [168, 436] on icon "7" at bounding box center [151, 377] width 154 height 154
click at [625, 322] on input "a. 7" at bounding box center [625, 317] width 1 height 9
radio input "true"
click at [572, 525] on button "Next" at bounding box center [625, 516] width 226 height 56
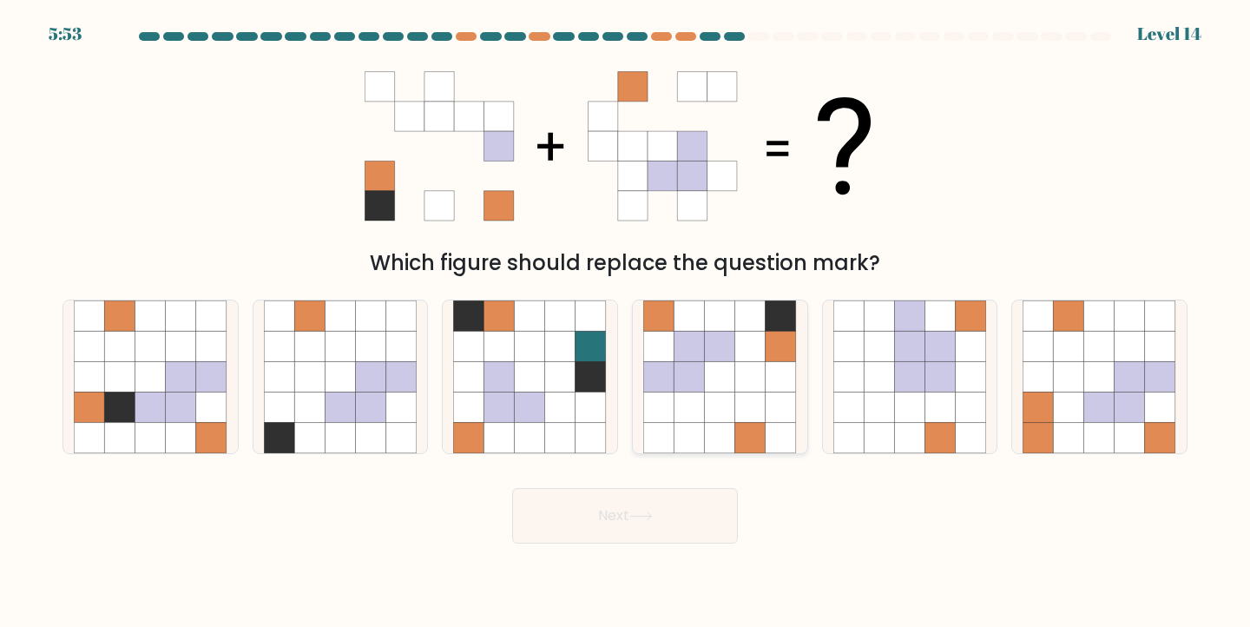
click at [728, 412] on icon at bounding box center [720, 407] width 30 height 30
click at [626, 322] on input "d." at bounding box center [625, 317] width 1 height 9
radio input "true"
click at [634, 505] on button "Next" at bounding box center [625, 516] width 226 height 56
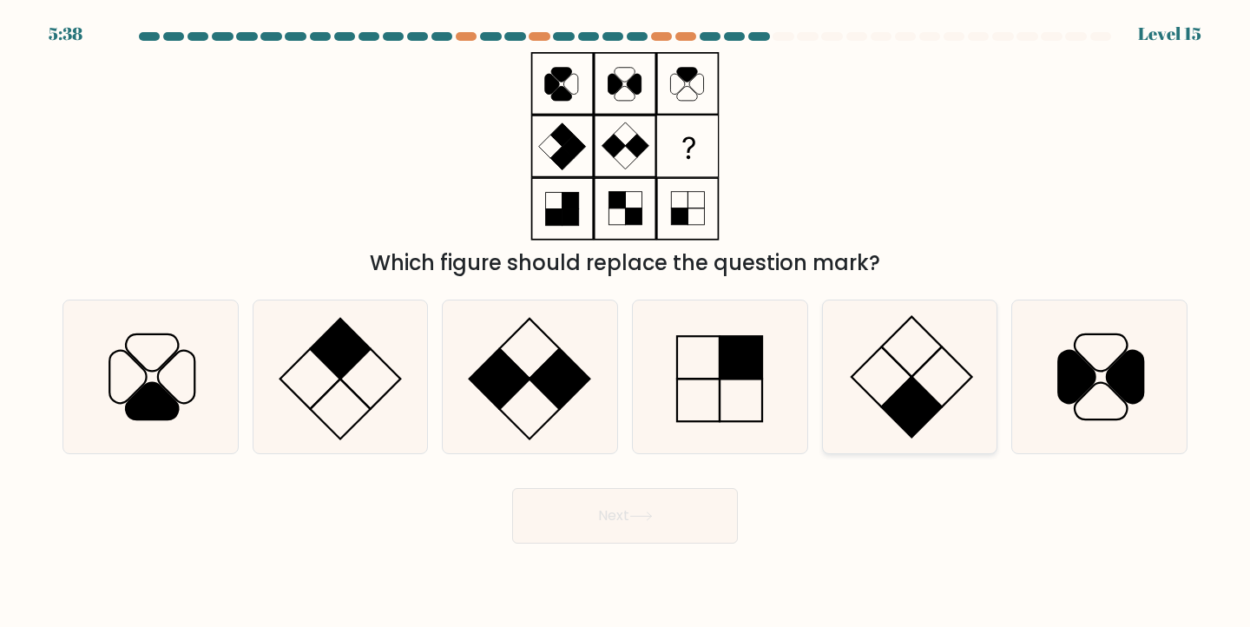
click at [889, 385] on icon at bounding box center [911, 377] width 154 height 154
click at [626, 322] on input "e." at bounding box center [625, 317] width 1 height 9
radio input "true"
click at [637, 518] on icon at bounding box center [641, 516] width 23 height 10
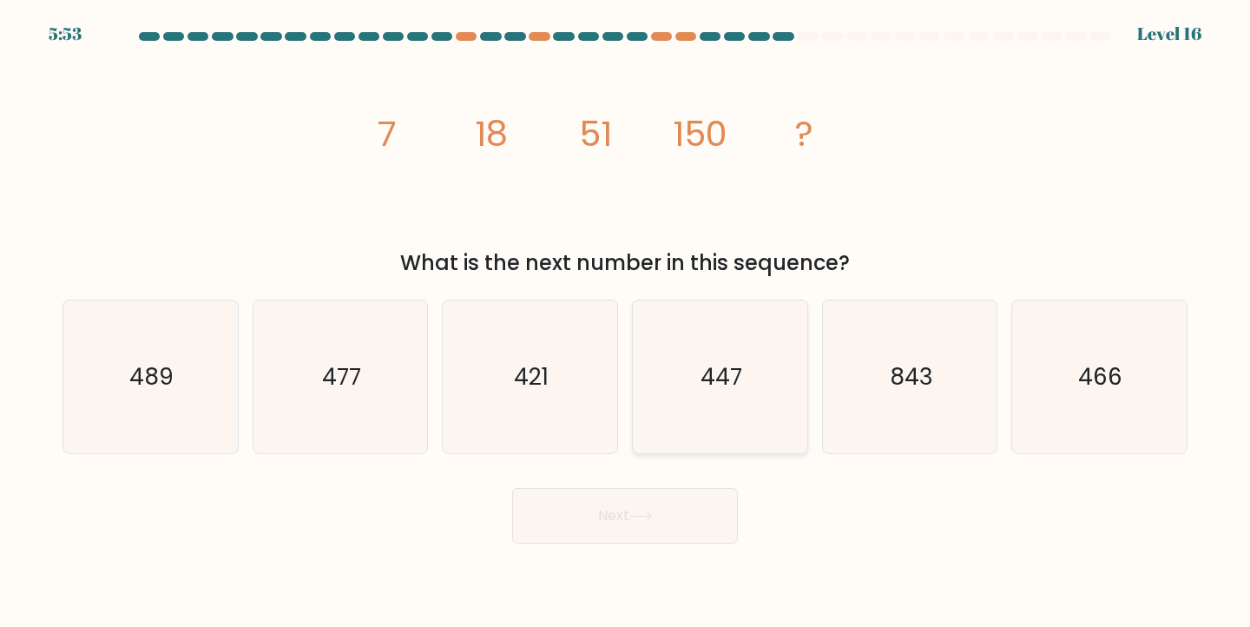
click at [718, 371] on text "447" at bounding box center [722, 376] width 42 height 32
click at [626, 322] on input "d. 447" at bounding box center [625, 317] width 1 height 9
radio input "true"
click at [640, 504] on button "Next" at bounding box center [625, 516] width 226 height 56
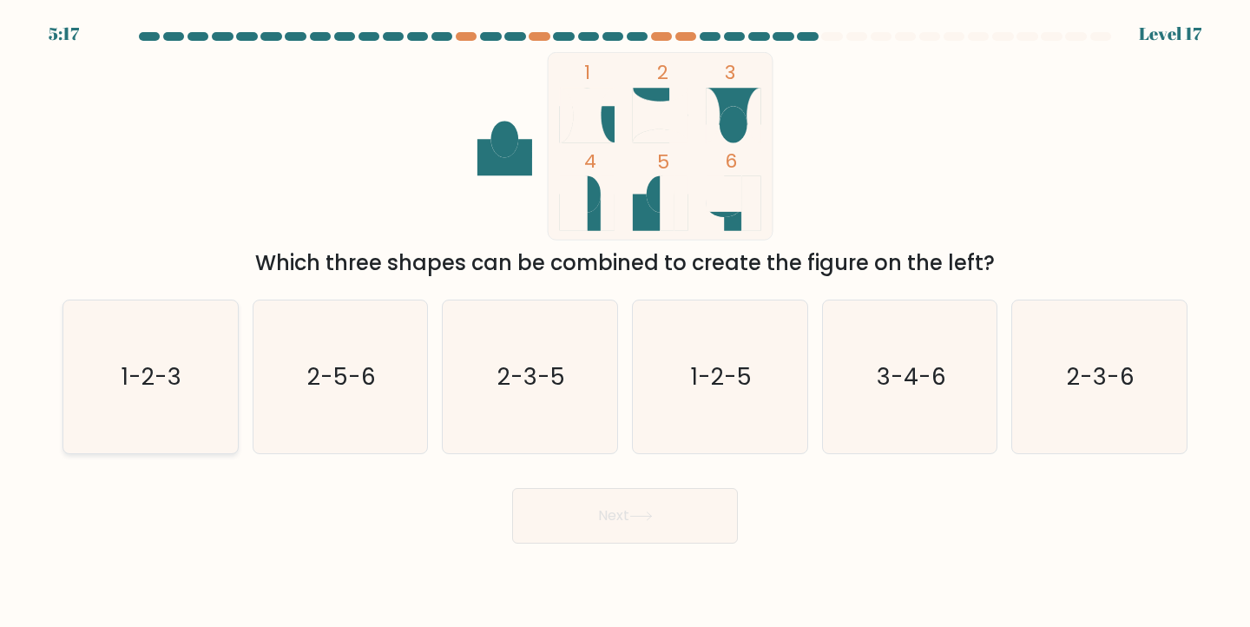
click at [234, 415] on div "1-2-3" at bounding box center [151, 377] width 176 height 155
click at [625, 322] on input "a. 1-2-3" at bounding box center [625, 317] width 1 height 9
radio input "true"
click at [653, 520] on icon at bounding box center [641, 516] width 23 height 10
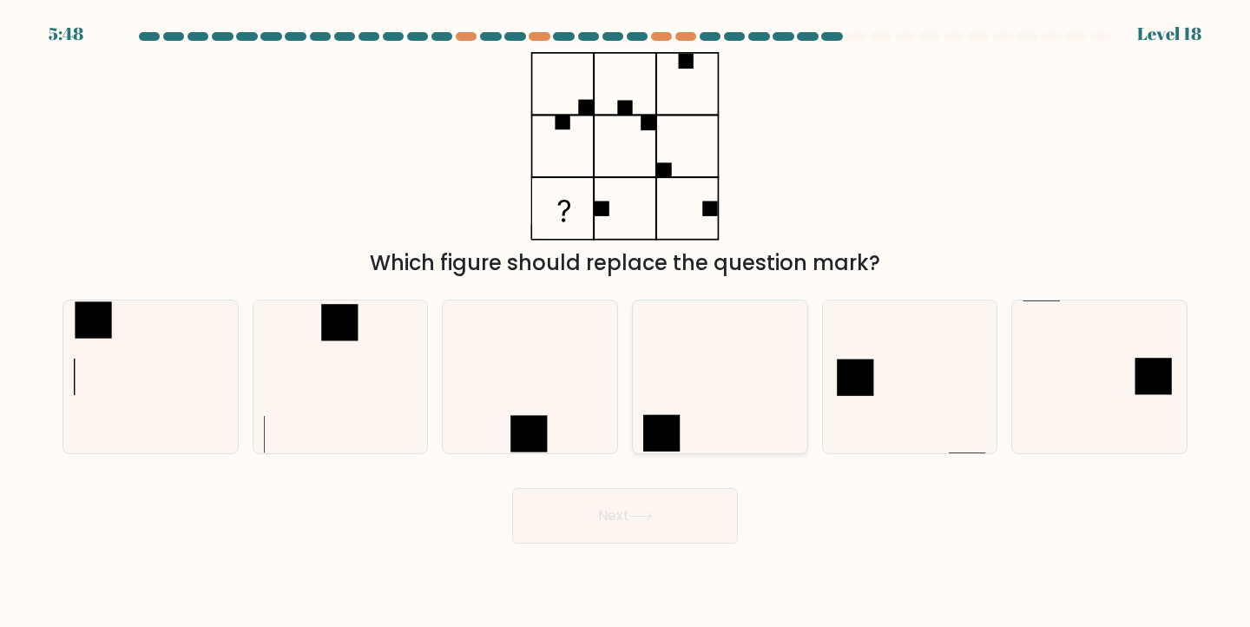
click at [717, 414] on icon at bounding box center [720, 377] width 154 height 154
click at [626, 322] on input "d." at bounding box center [625, 317] width 1 height 9
radio input "true"
click at [632, 490] on button "Next" at bounding box center [625, 516] width 226 height 56
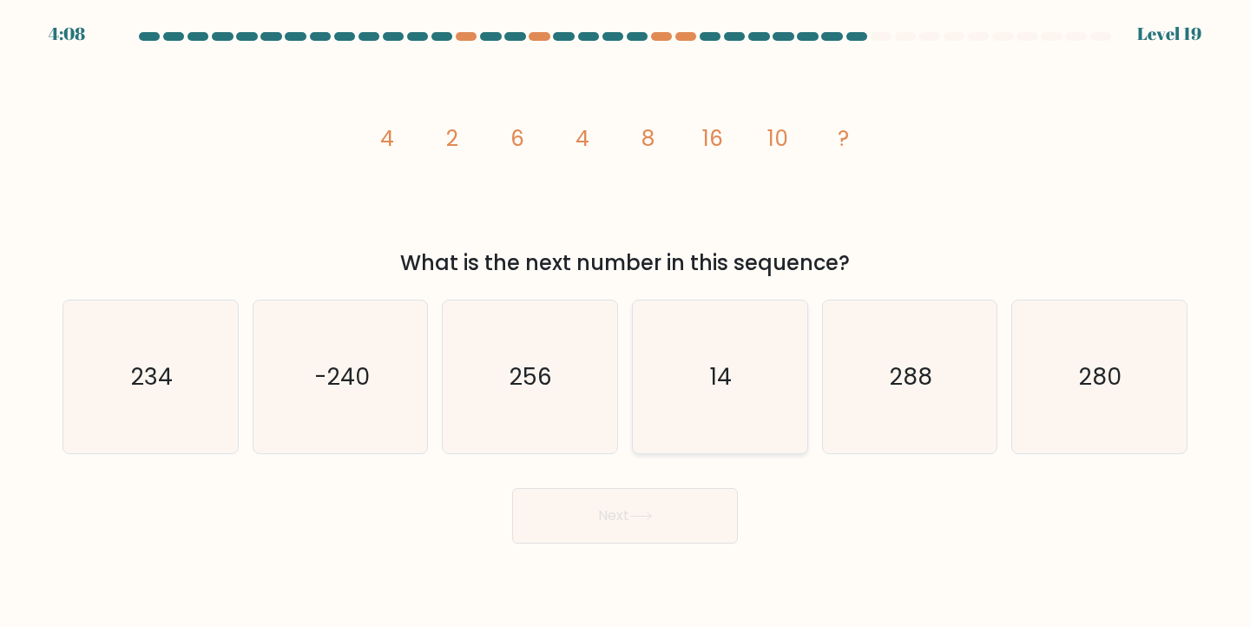
click at [749, 379] on icon "14" at bounding box center [720, 377] width 154 height 154
click at [626, 322] on input "d. 14" at bounding box center [625, 317] width 1 height 9
radio input "true"
click at [653, 520] on icon at bounding box center [641, 516] width 23 height 10
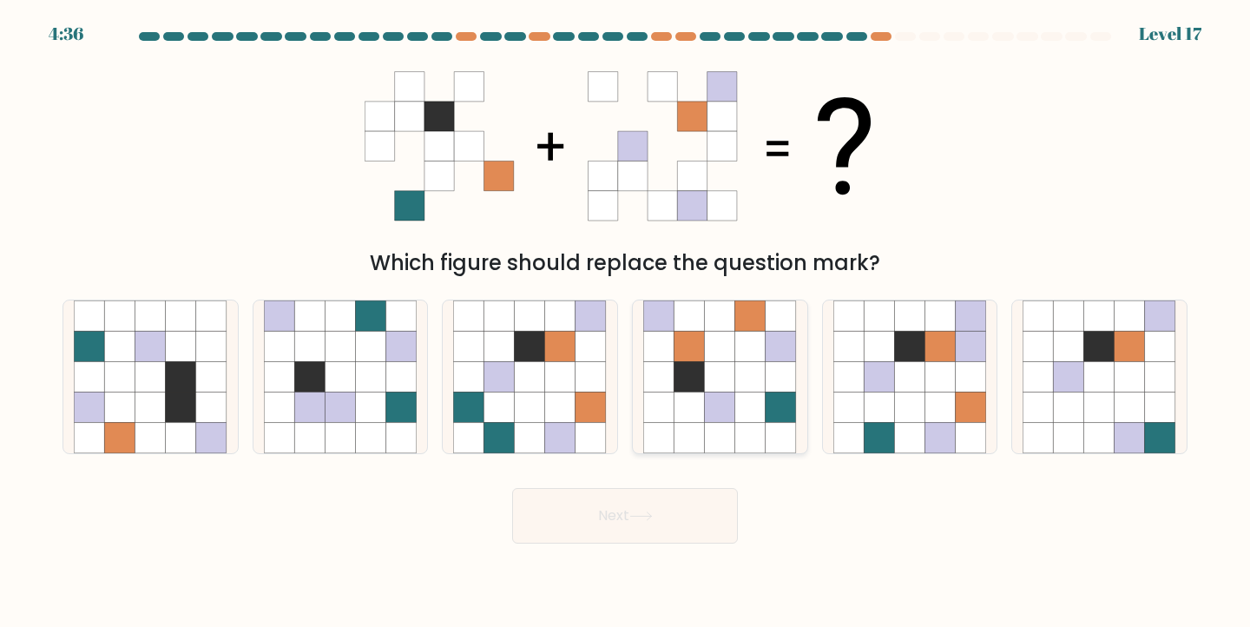
click at [685, 351] on icon at bounding box center [690, 346] width 30 height 30
click at [626, 322] on input "d." at bounding box center [625, 317] width 1 height 9
radio input "true"
click at [637, 506] on button "Next" at bounding box center [625, 516] width 226 height 56
click at [630, 509] on button "Next" at bounding box center [625, 516] width 226 height 56
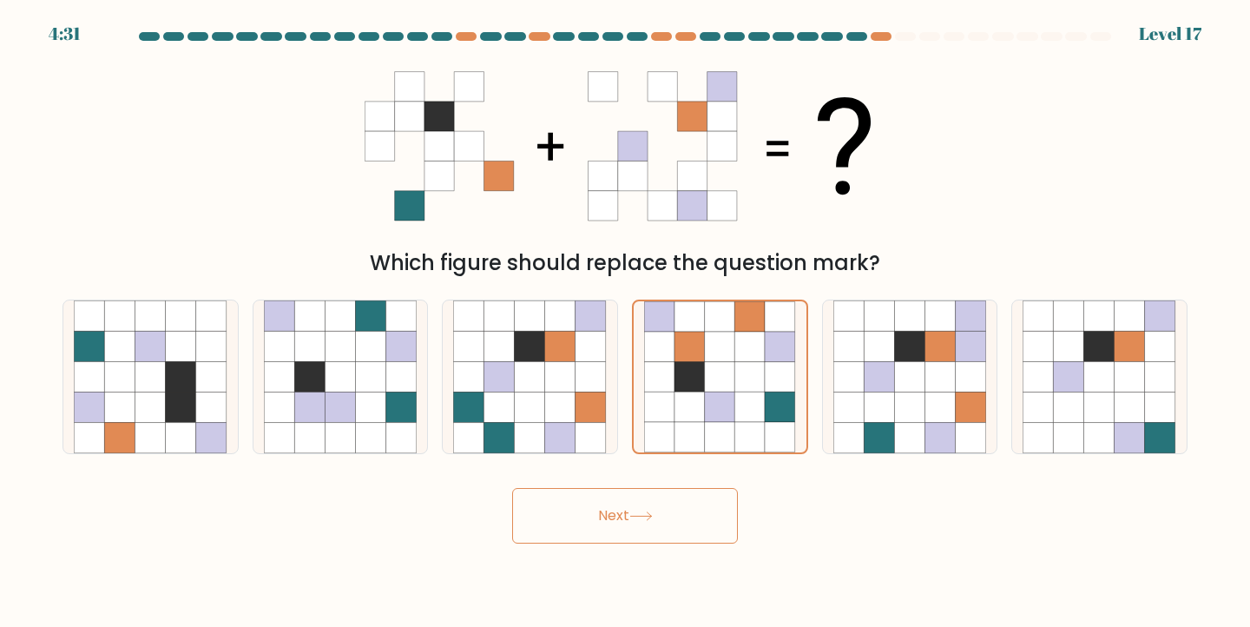
click at [820, 509] on div "Next" at bounding box center [625, 509] width 1146 height 69
click at [707, 379] on icon at bounding box center [720, 376] width 30 height 30
click at [626, 322] on input "d." at bounding box center [625, 317] width 1 height 9
click at [625, 540] on button "Next" at bounding box center [625, 516] width 226 height 56
click at [613, 505] on button "Next" at bounding box center [625, 516] width 226 height 56
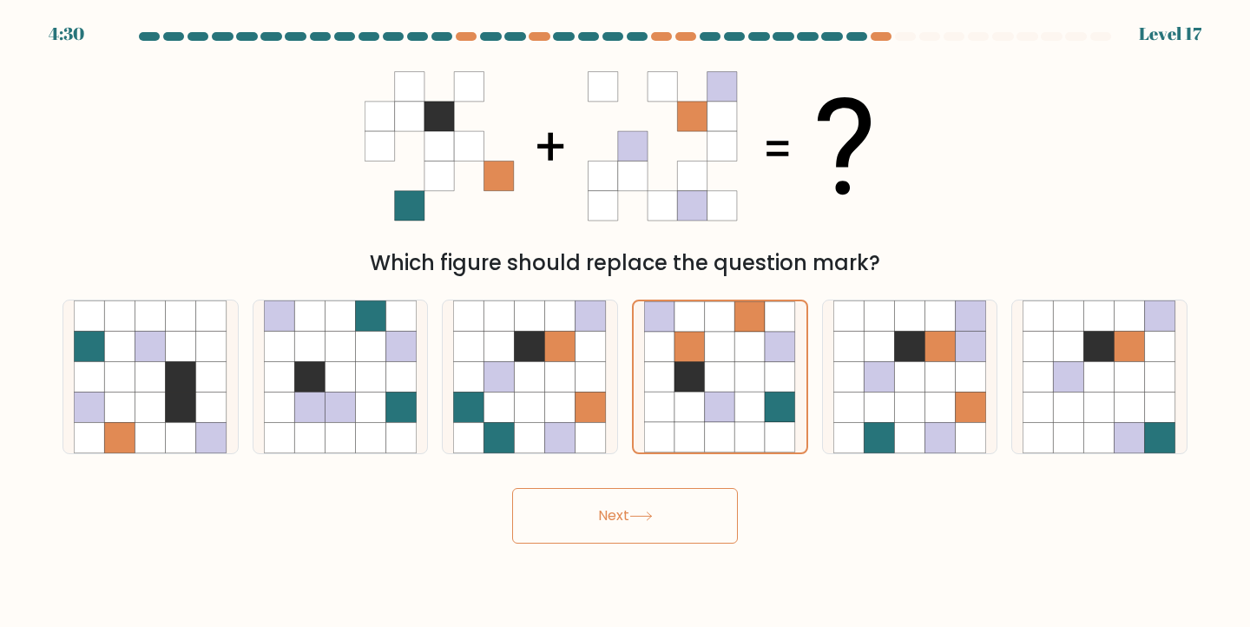
click at [613, 505] on button "Next" at bounding box center [625, 516] width 226 height 56
click at [409, 512] on div "Next" at bounding box center [625, 509] width 1146 height 69
click at [377, 392] on icon at bounding box center [371, 407] width 30 height 30
click at [625, 322] on input "b." at bounding box center [625, 317] width 1 height 9
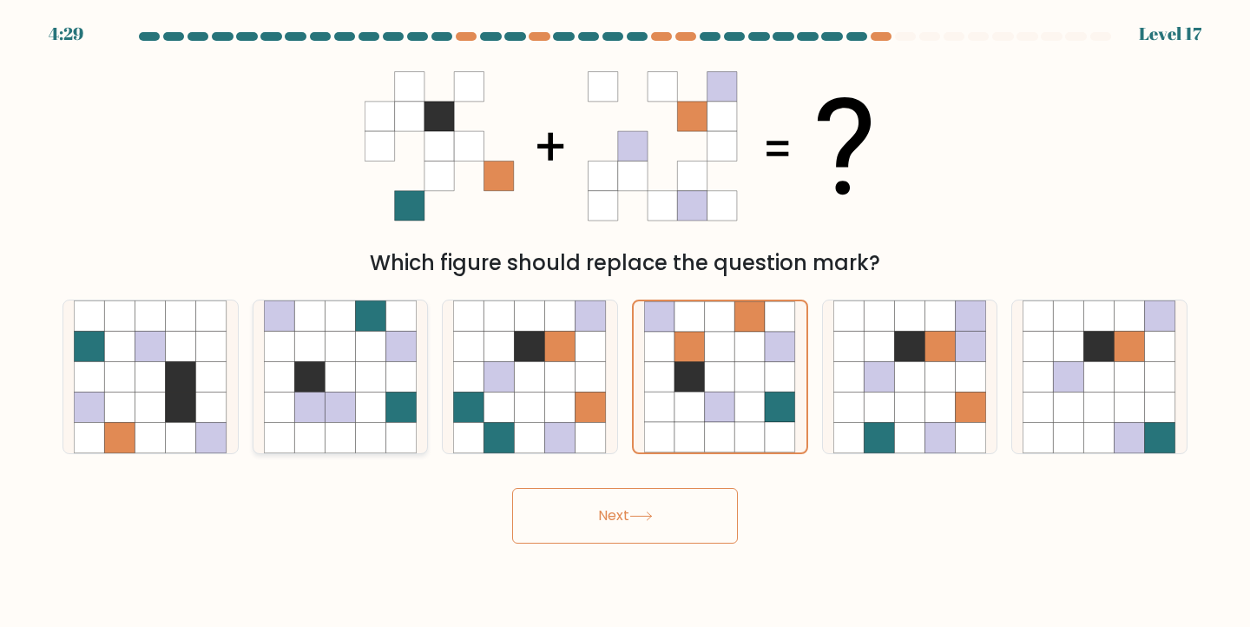
radio input "true"
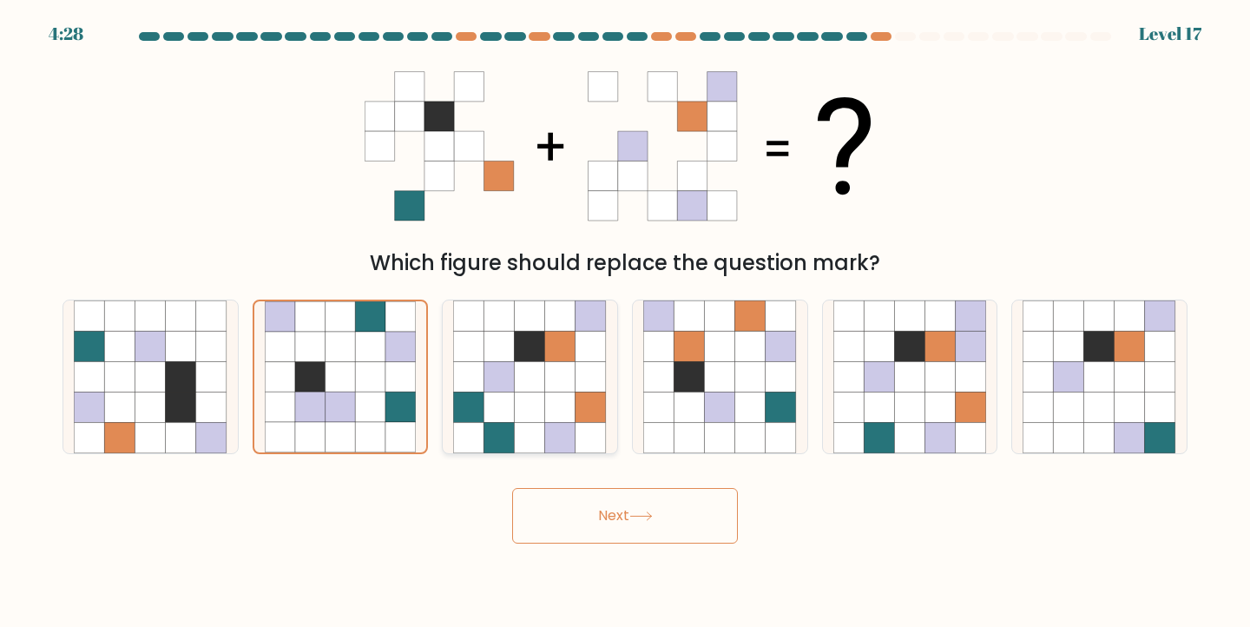
click at [518, 410] on icon at bounding box center [530, 407] width 30 height 30
click at [625, 322] on input "c." at bounding box center [625, 317] width 1 height 9
radio input "true"
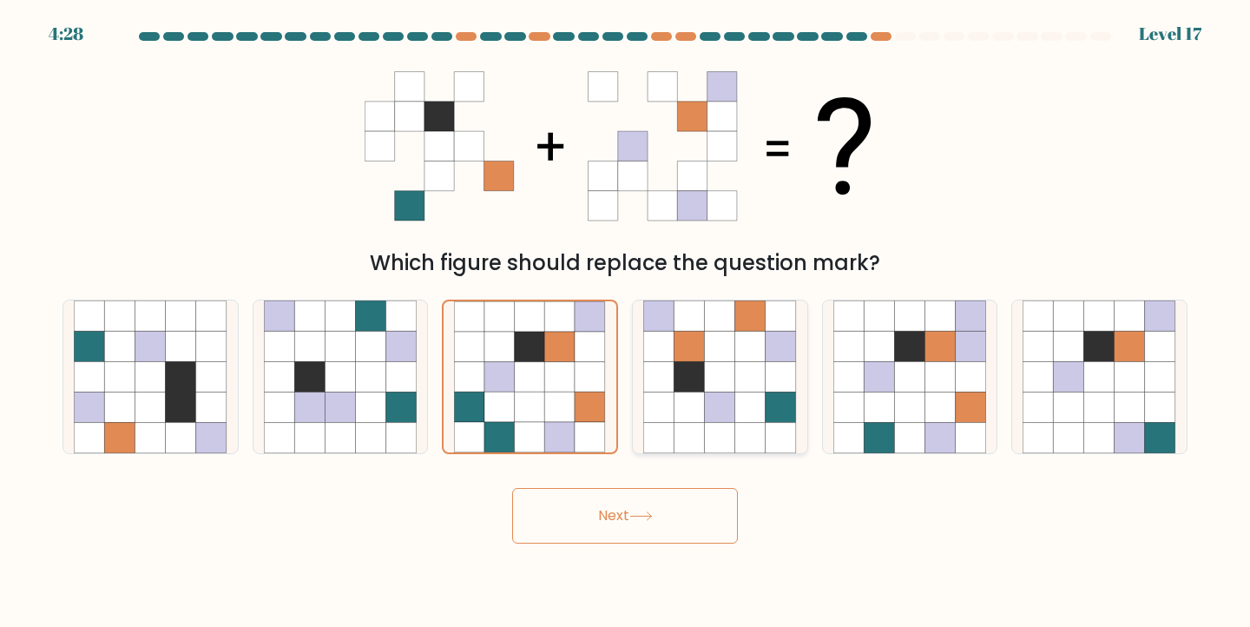
click at [705, 407] on icon at bounding box center [720, 407] width 30 height 30
click at [626, 322] on input "d." at bounding box center [625, 317] width 1 height 9
radio input "true"
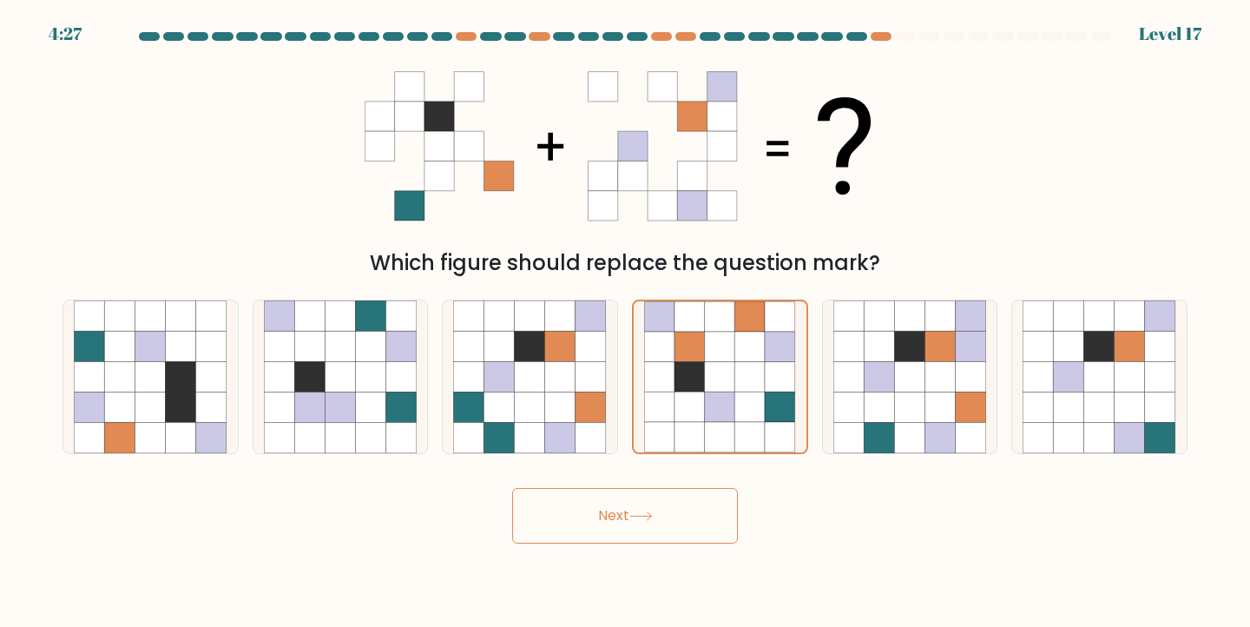
click at [664, 500] on button "Next" at bounding box center [625, 516] width 226 height 56
click at [636, 510] on button "Next" at bounding box center [625, 516] width 226 height 56
click at [670, 525] on button "Next" at bounding box center [625, 516] width 226 height 56
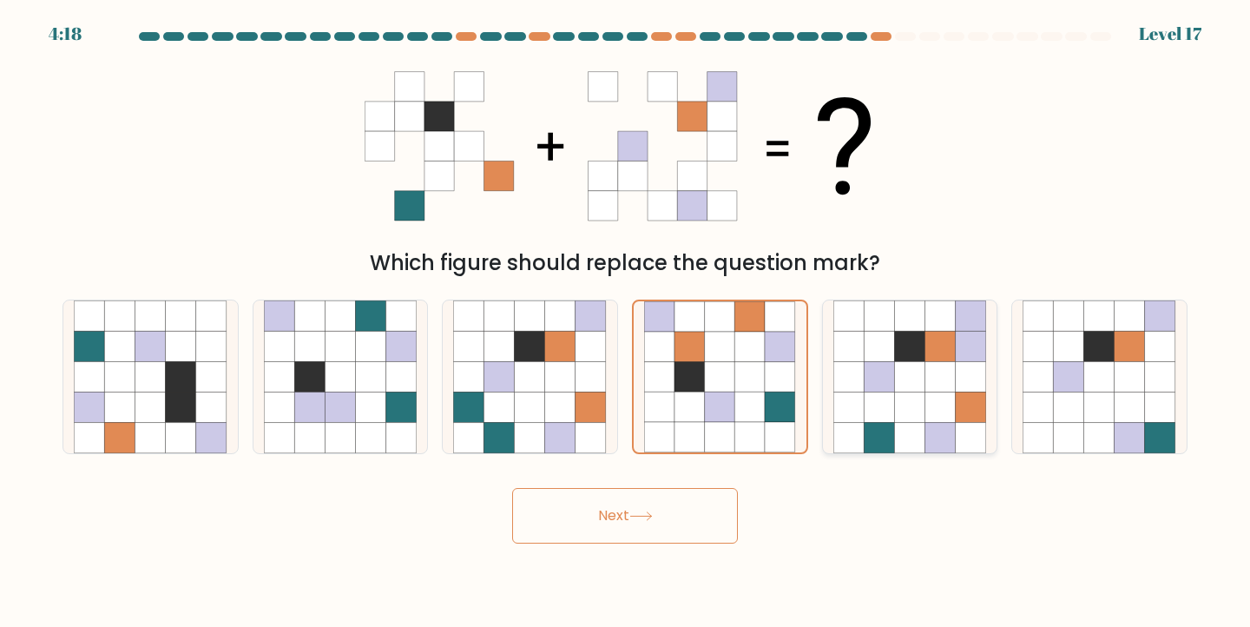
click at [861, 396] on icon at bounding box center [849, 407] width 30 height 30
click at [626, 322] on input "e." at bounding box center [625, 317] width 1 height 9
radio input "true"
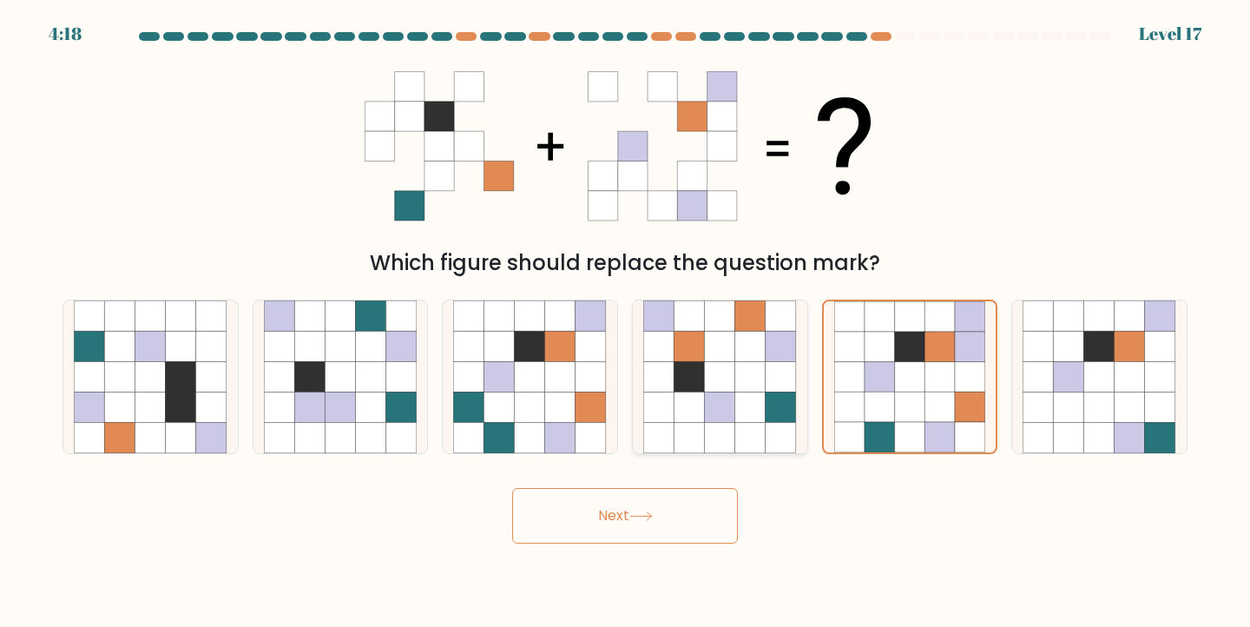
click at [737, 382] on icon at bounding box center [751, 376] width 30 height 30
click at [626, 322] on input "d." at bounding box center [625, 317] width 1 height 9
radio input "true"
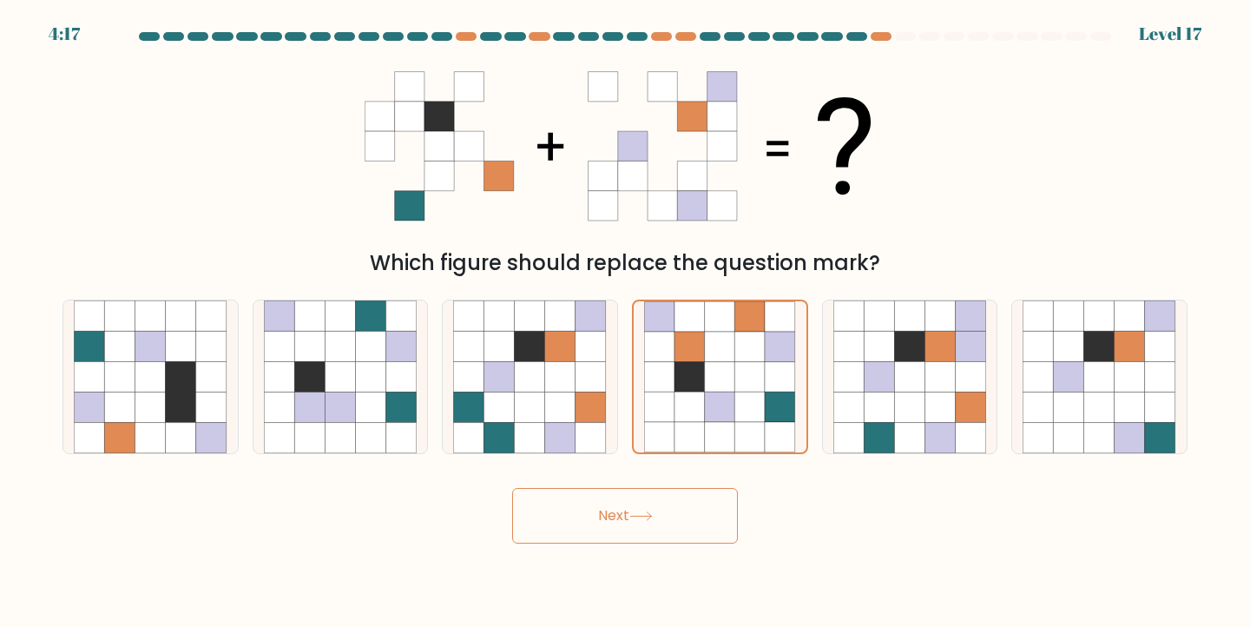
click at [629, 534] on button "Next" at bounding box center [625, 516] width 226 height 56
click at [617, 511] on button "Next" at bounding box center [625, 516] width 226 height 56
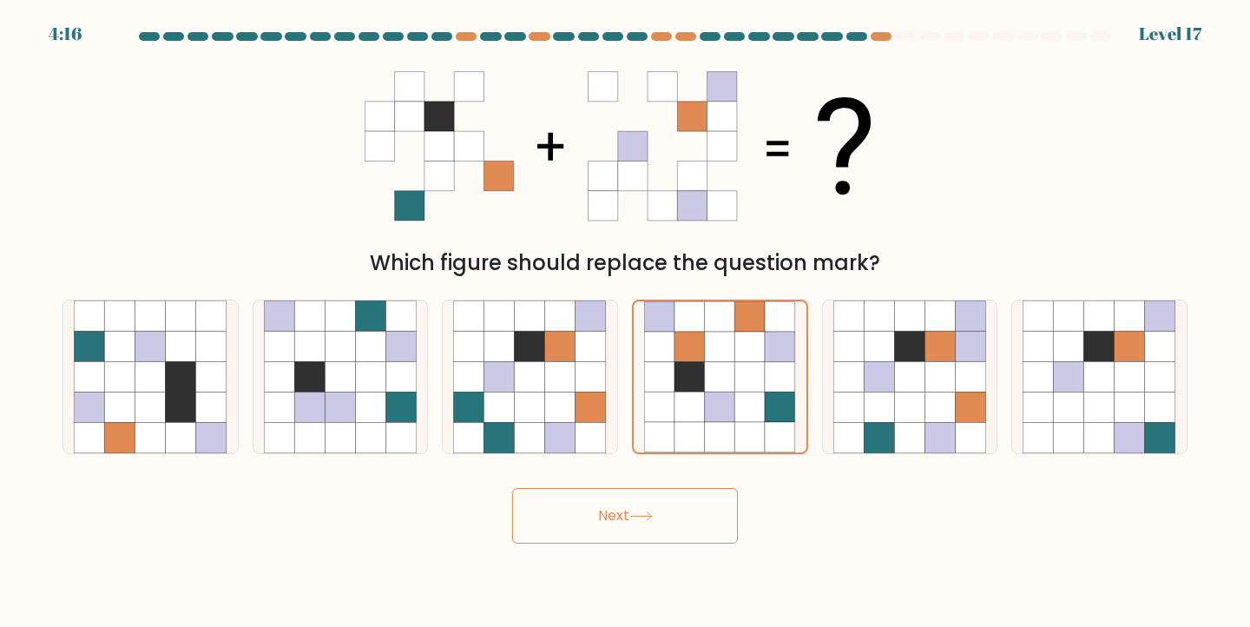
click at [617, 511] on button "Next" at bounding box center [625, 516] width 226 height 56
click at [632, 514] on button "Next" at bounding box center [625, 516] width 226 height 56
click at [632, 513] on button "Next" at bounding box center [625, 516] width 226 height 56
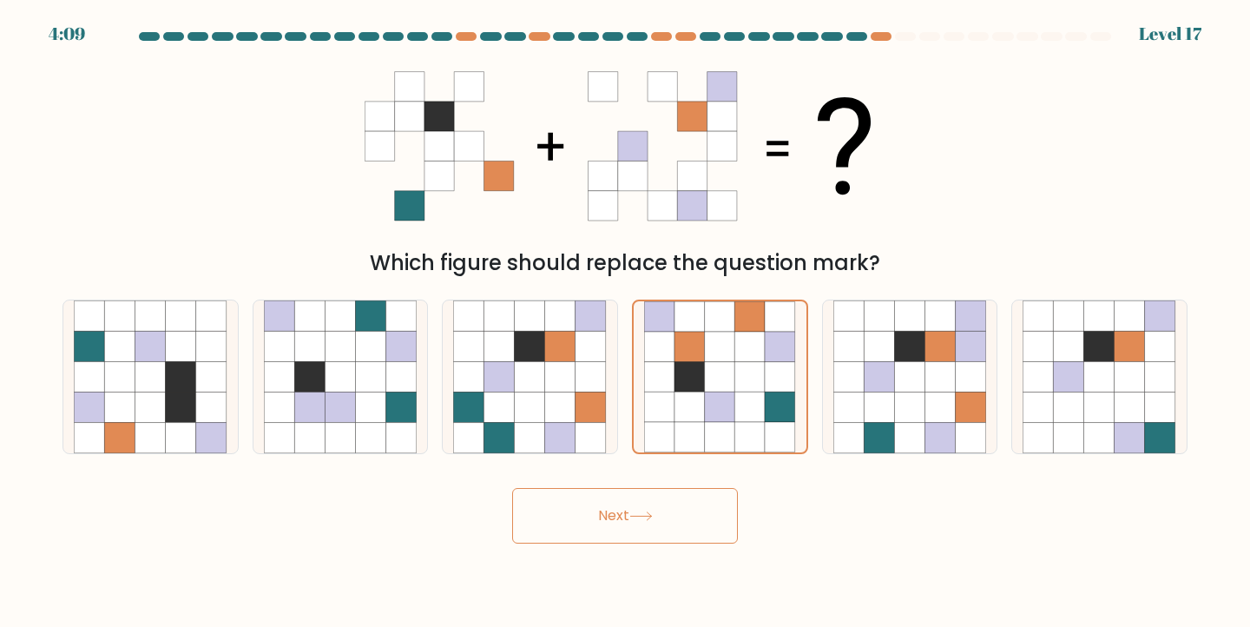
click at [808, 544] on body "4:09 Level 17" at bounding box center [625, 313] width 1250 height 627
click at [691, 149] on icon at bounding box center [692, 146] width 30 height 30
click at [884, 451] on icon at bounding box center [879, 438] width 30 height 30
click at [626, 322] on input "e." at bounding box center [625, 317] width 1 height 9
radio input "true"
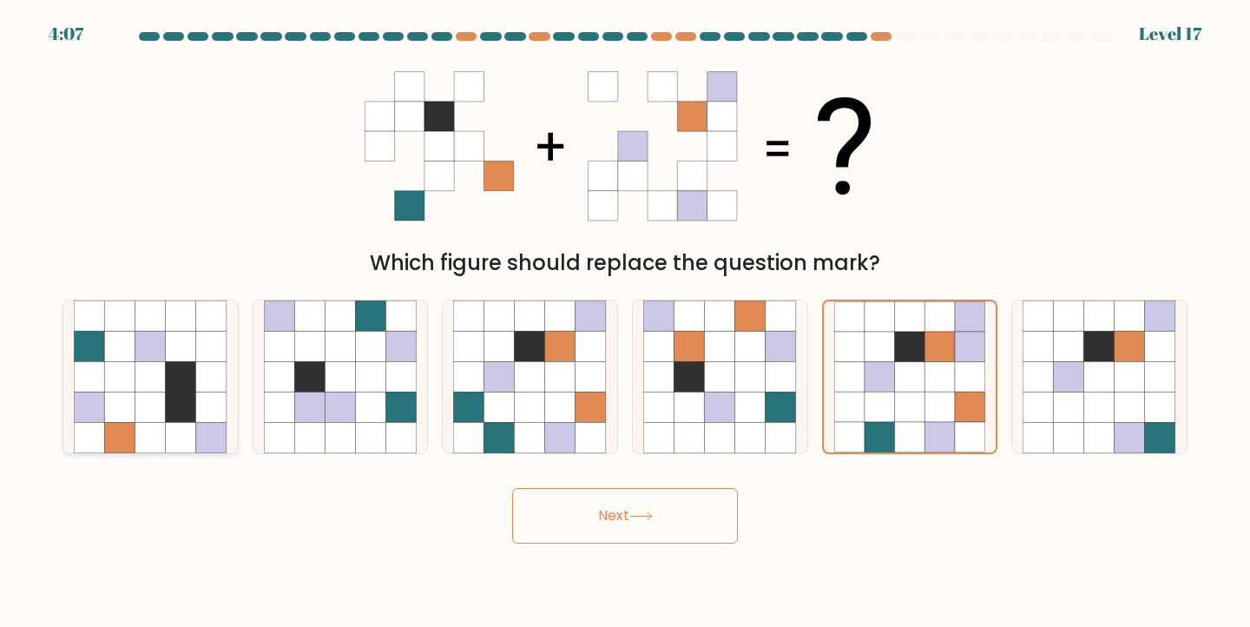
click at [188, 377] on icon at bounding box center [181, 376] width 30 height 30
click at [625, 322] on input "a." at bounding box center [625, 317] width 1 height 9
radio input "true"
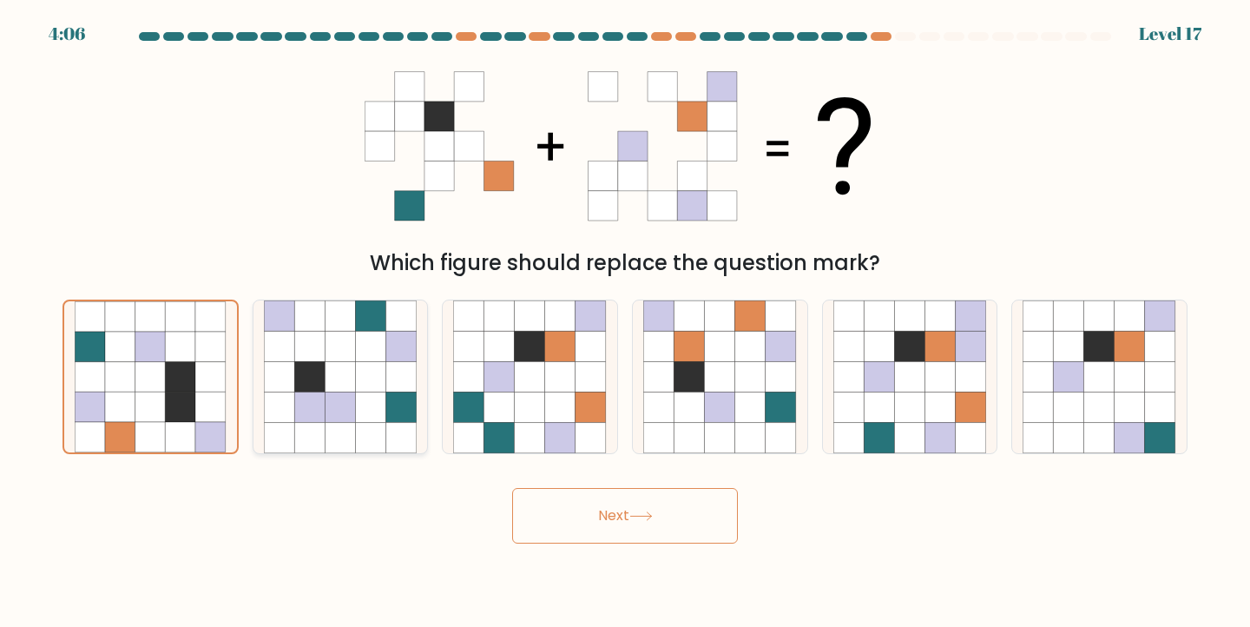
click at [386, 394] on icon at bounding box center [401, 407] width 30 height 30
click at [625, 322] on input "b." at bounding box center [625, 317] width 1 height 9
radio input "true"
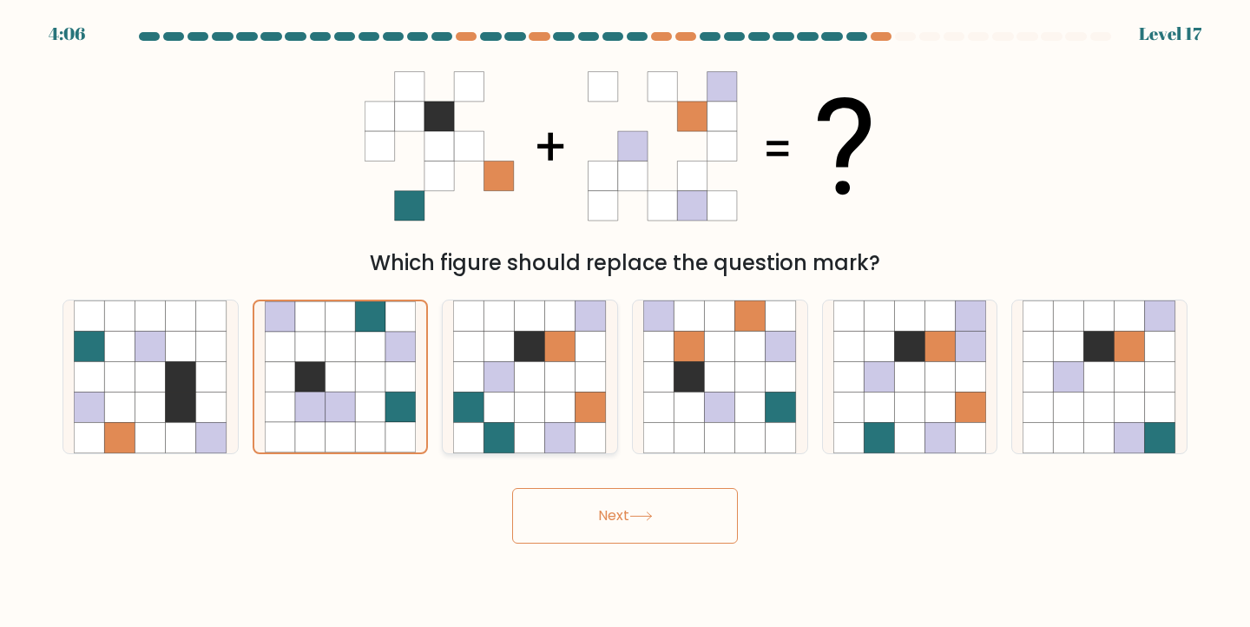
click at [567, 398] on icon at bounding box center [560, 407] width 30 height 30
click at [625, 322] on input "c." at bounding box center [625, 317] width 1 height 9
radio input "true"
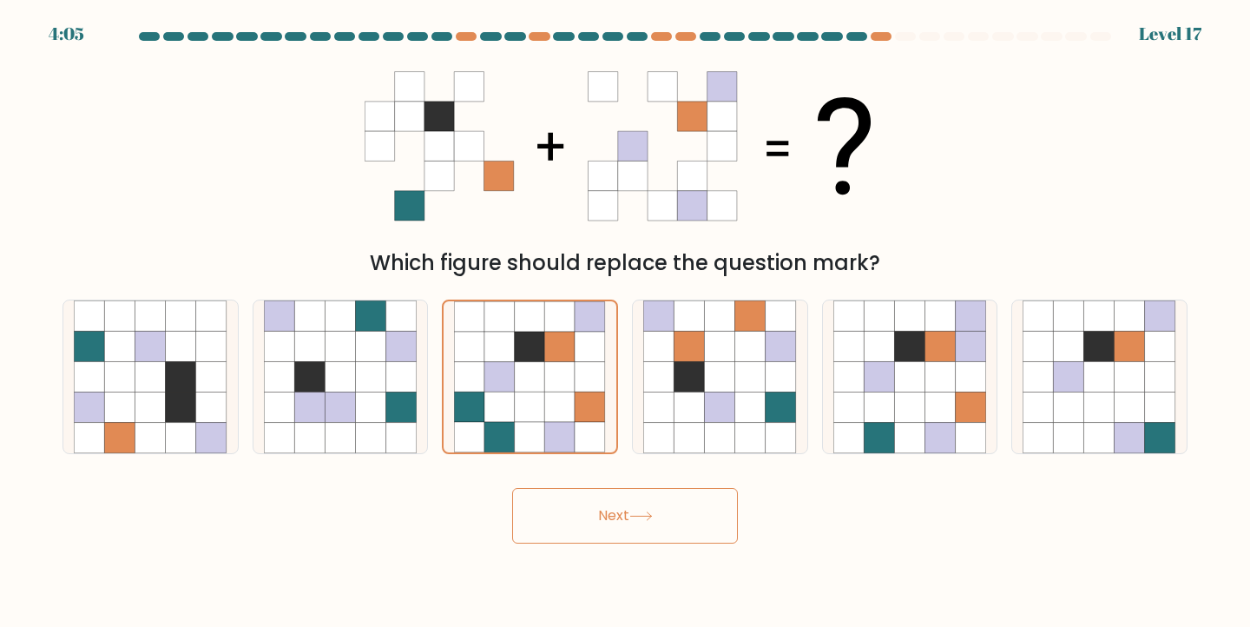
click at [633, 524] on button "Next" at bounding box center [625, 516] width 226 height 56
click at [705, 397] on icon at bounding box center [720, 407] width 30 height 30
click at [626, 322] on input "d." at bounding box center [625, 317] width 1 height 9
radio input "true"
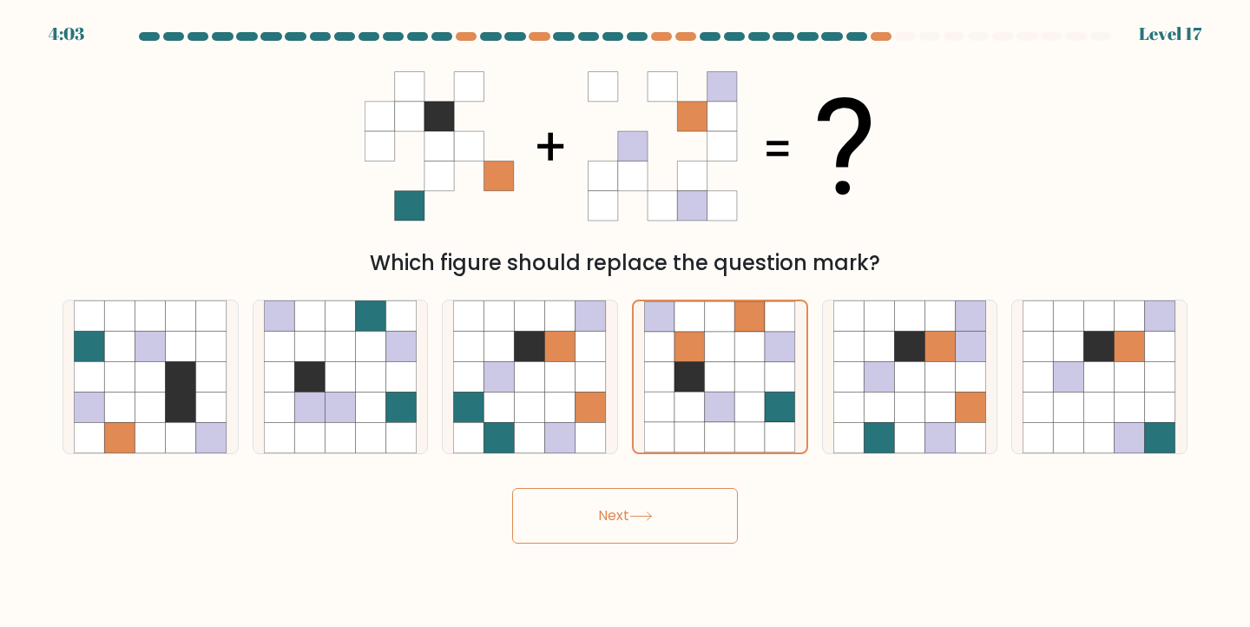
click at [631, 511] on button "Next" at bounding box center [625, 516] width 226 height 56
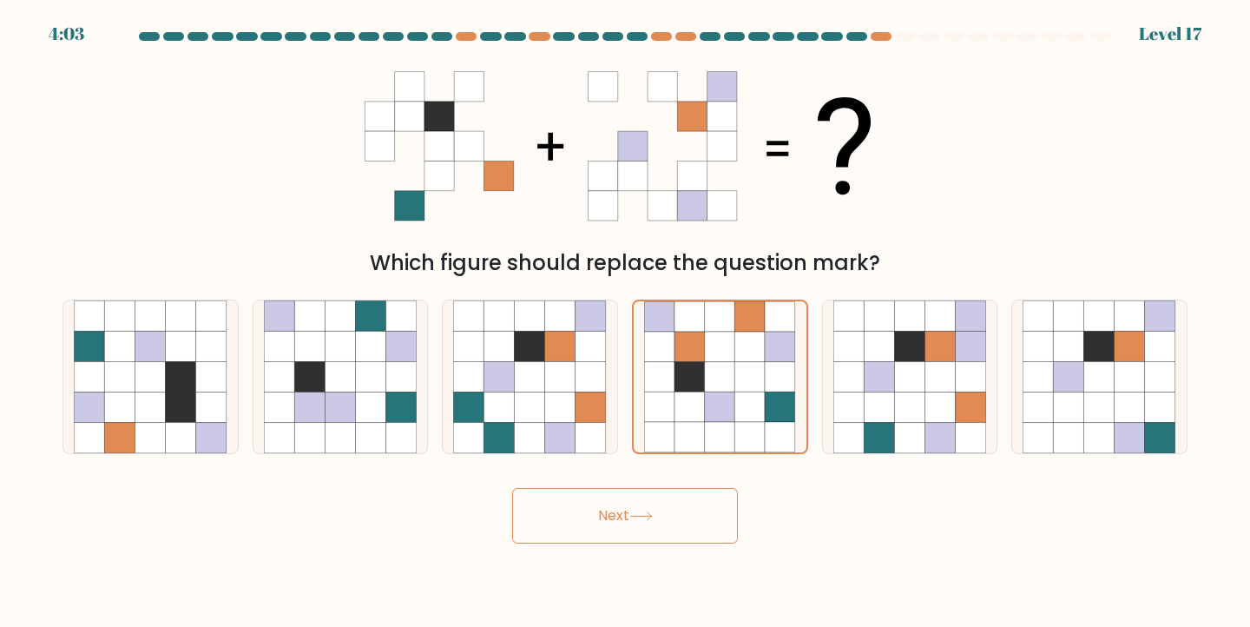
click at [631, 511] on button "Next" at bounding box center [625, 516] width 226 height 56
click at [603, 511] on button "Next" at bounding box center [625, 516] width 226 height 56
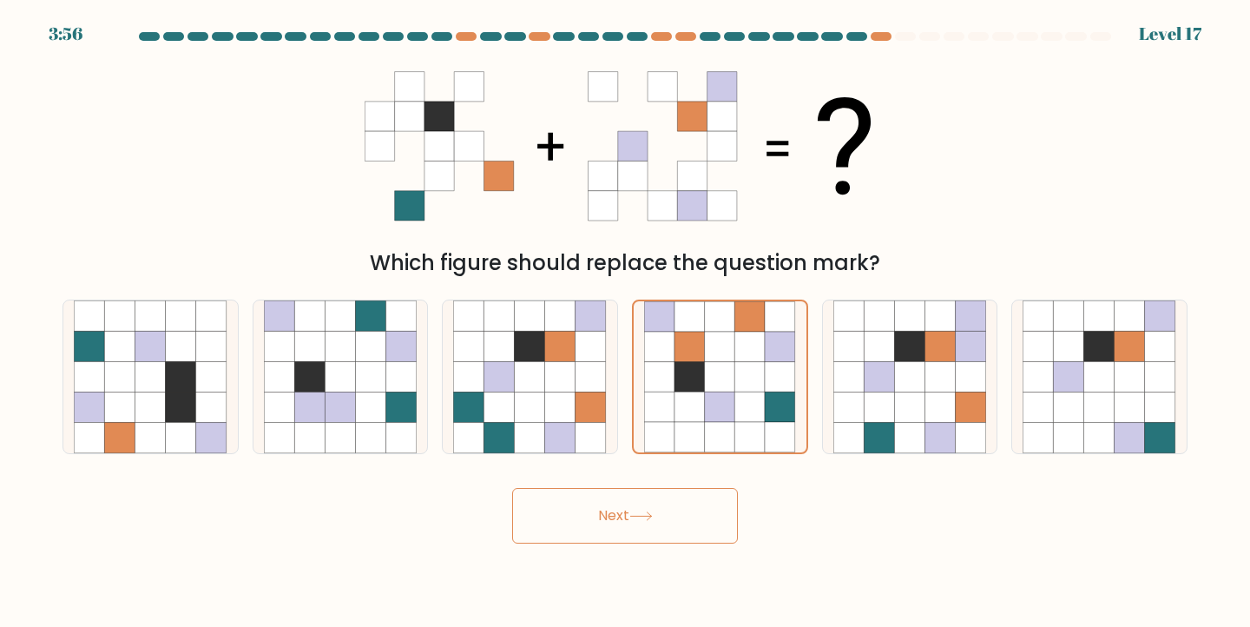
click at [630, 517] on button "Next" at bounding box center [625, 516] width 226 height 56
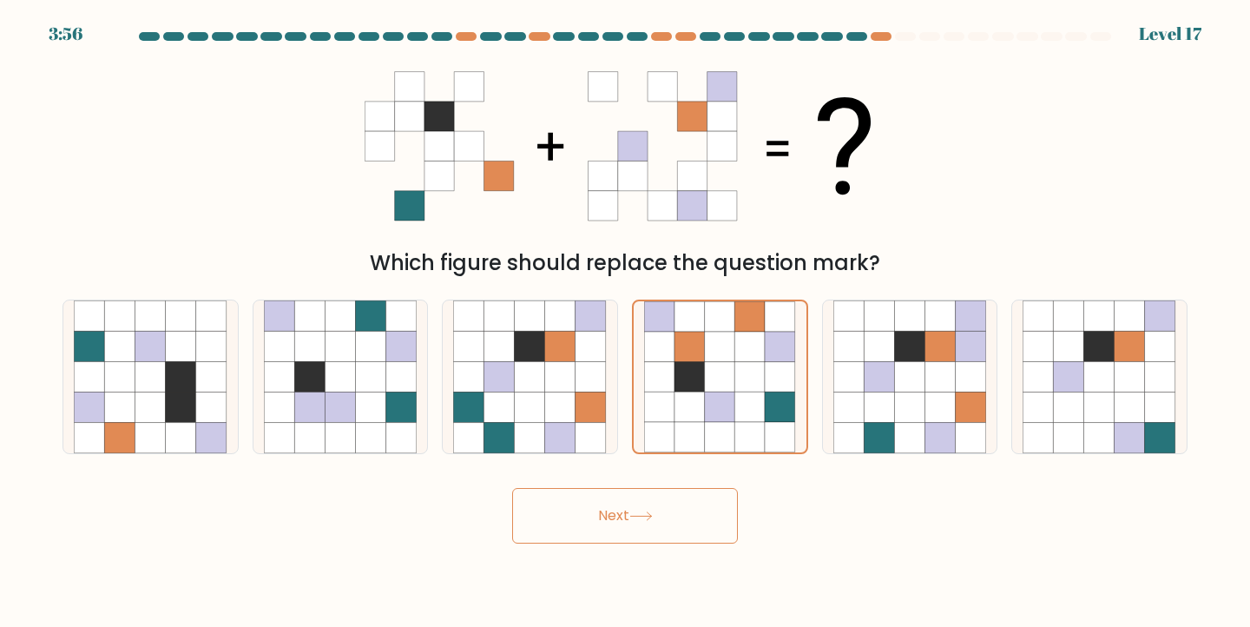
click at [630, 517] on button "Next" at bounding box center [625, 516] width 226 height 56
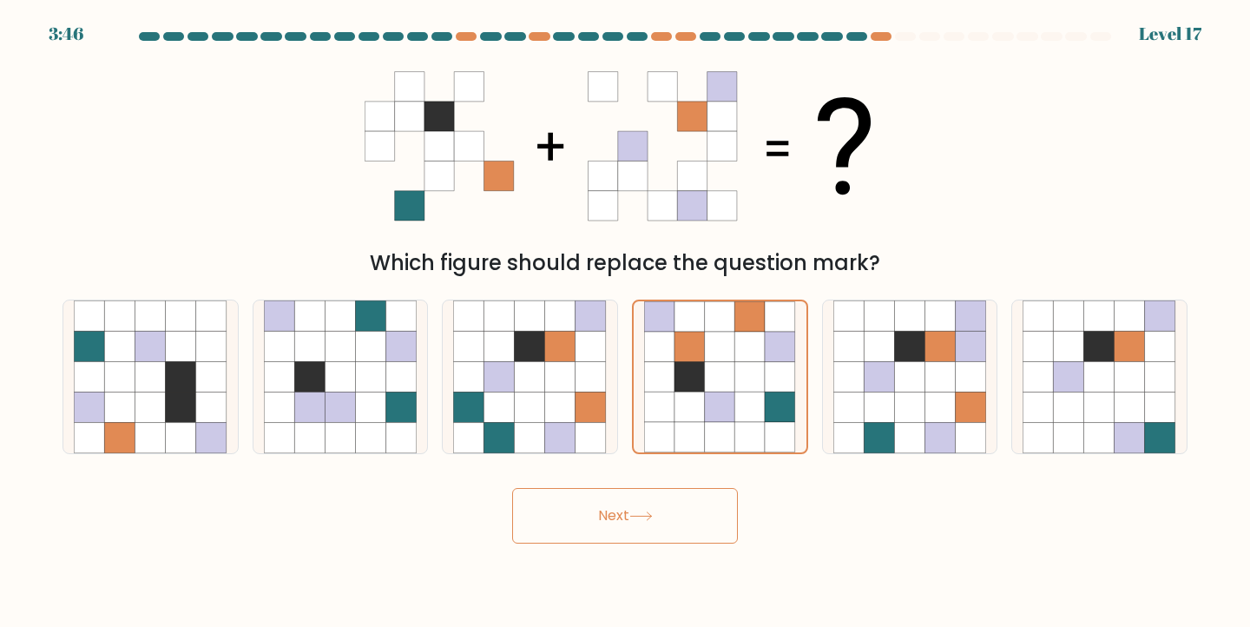
click at [662, 500] on button "Next" at bounding box center [625, 516] width 226 height 56
click at [712, 379] on icon at bounding box center [720, 376] width 30 height 30
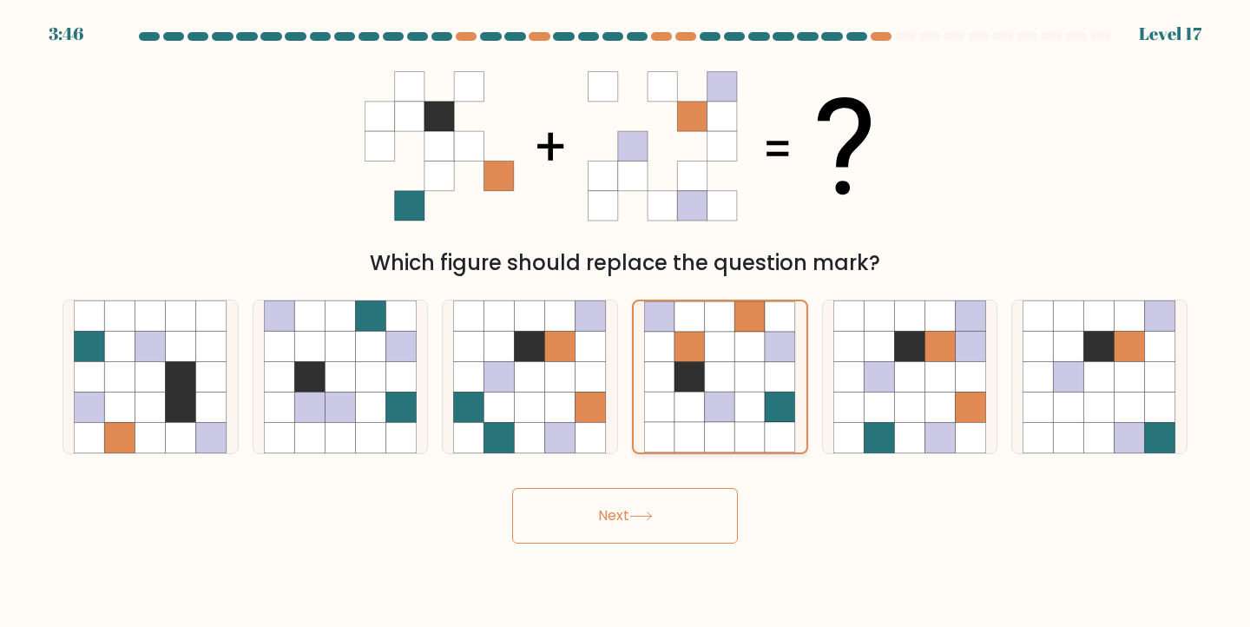
click at [626, 322] on input "d." at bounding box center [625, 317] width 1 height 9
drag, startPoint x: 712, startPoint y: 379, endPoint x: 642, endPoint y: 515, distance: 153.4
click at [712, 379] on icon at bounding box center [720, 376] width 30 height 30
click at [626, 322] on input "d." at bounding box center [625, 317] width 1 height 9
click at [642, 515] on icon at bounding box center [641, 516] width 23 height 10
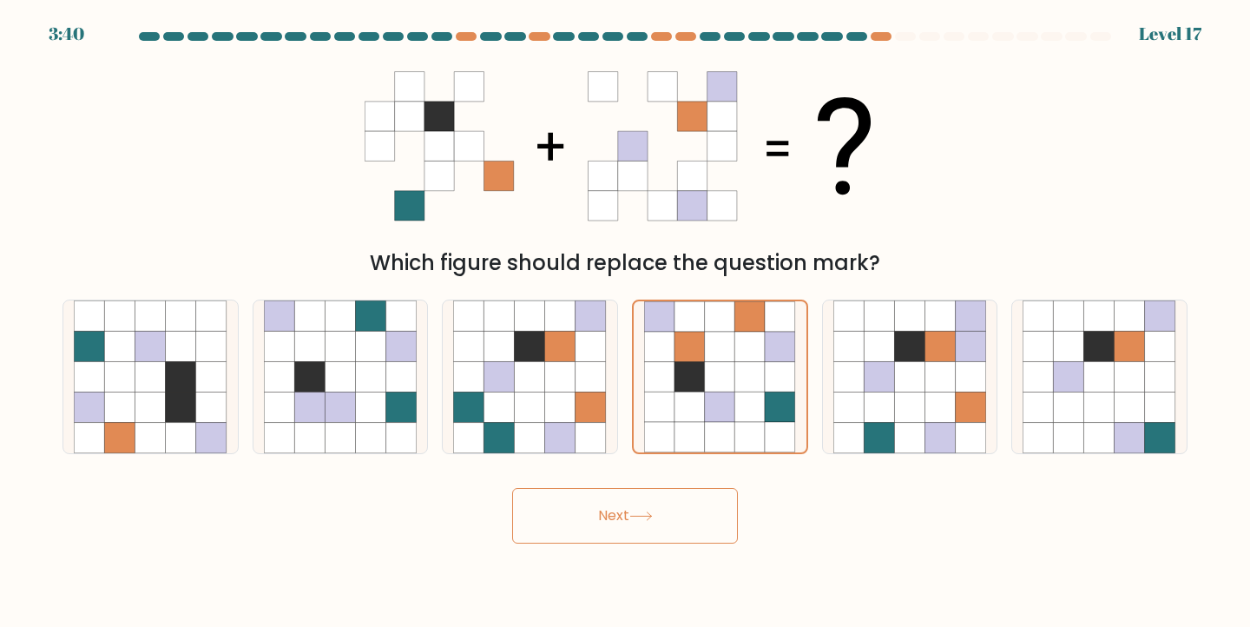
click at [961, 558] on body "3:40 Level 17" at bounding box center [625, 313] width 1250 height 627
click at [739, 392] on icon at bounding box center [751, 407] width 30 height 30
click at [626, 322] on input "d." at bounding box center [625, 317] width 1 height 9
click at [633, 534] on button "Next" at bounding box center [625, 516] width 226 height 56
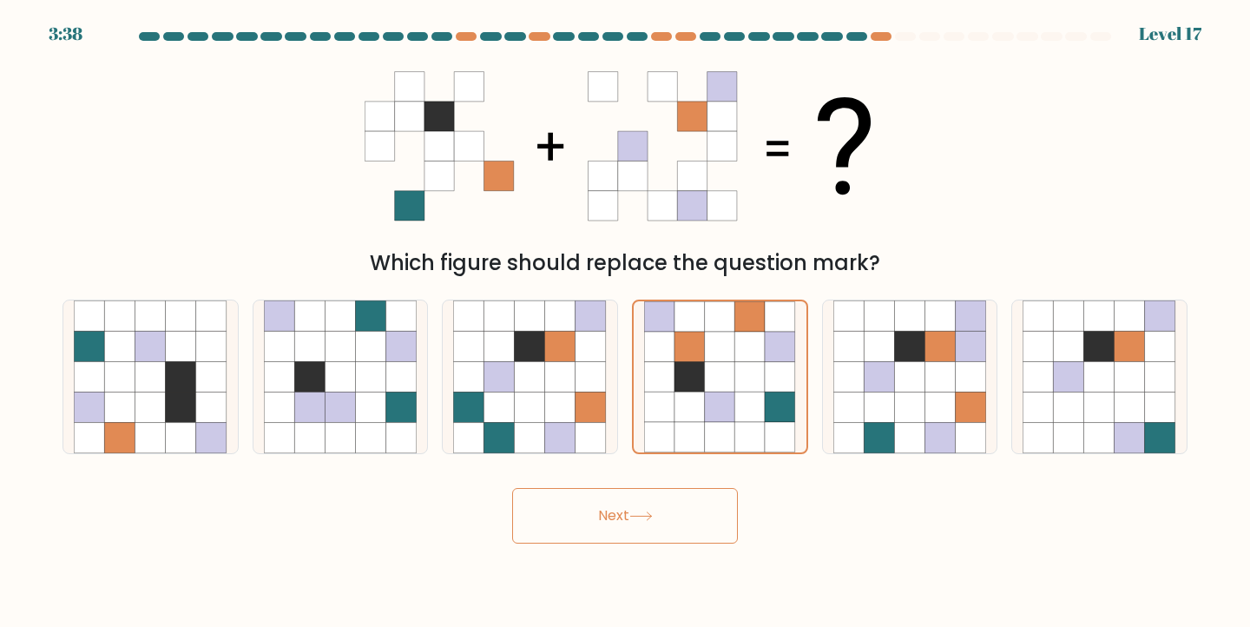
click at [633, 534] on button "Next" at bounding box center [625, 516] width 226 height 56
click at [619, 516] on button "Next" at bounding box center [625, 516] width 226 height 56
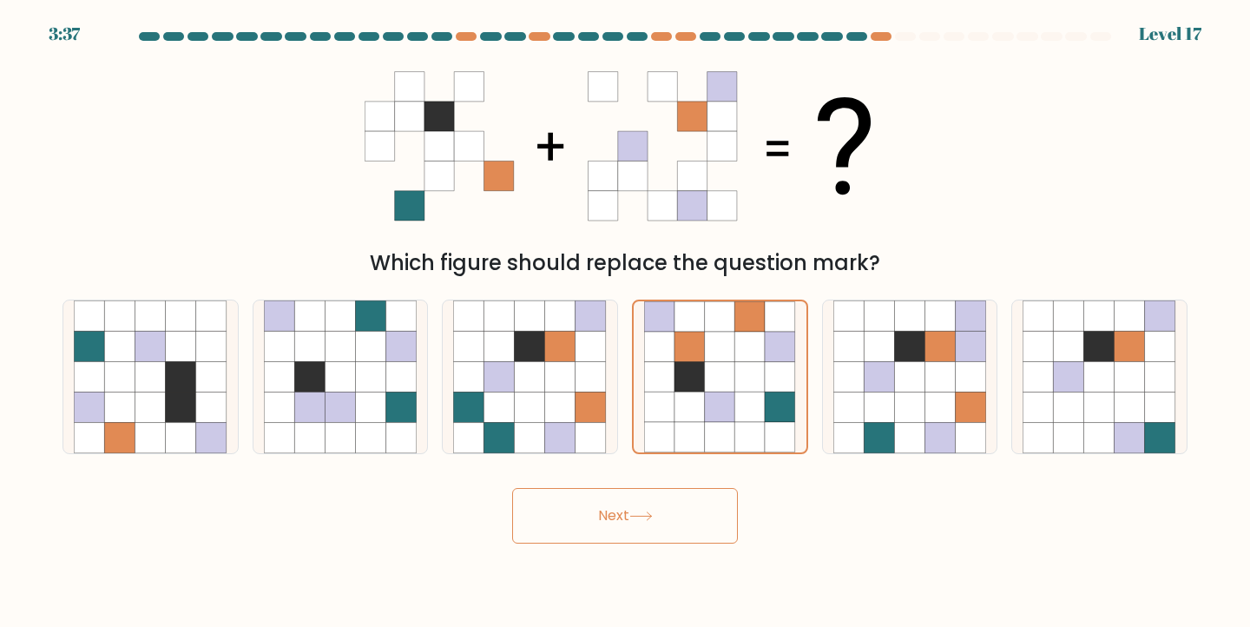
click at [619, 516] on button "Next" at bounding box center [625, 516] width 226 height 56
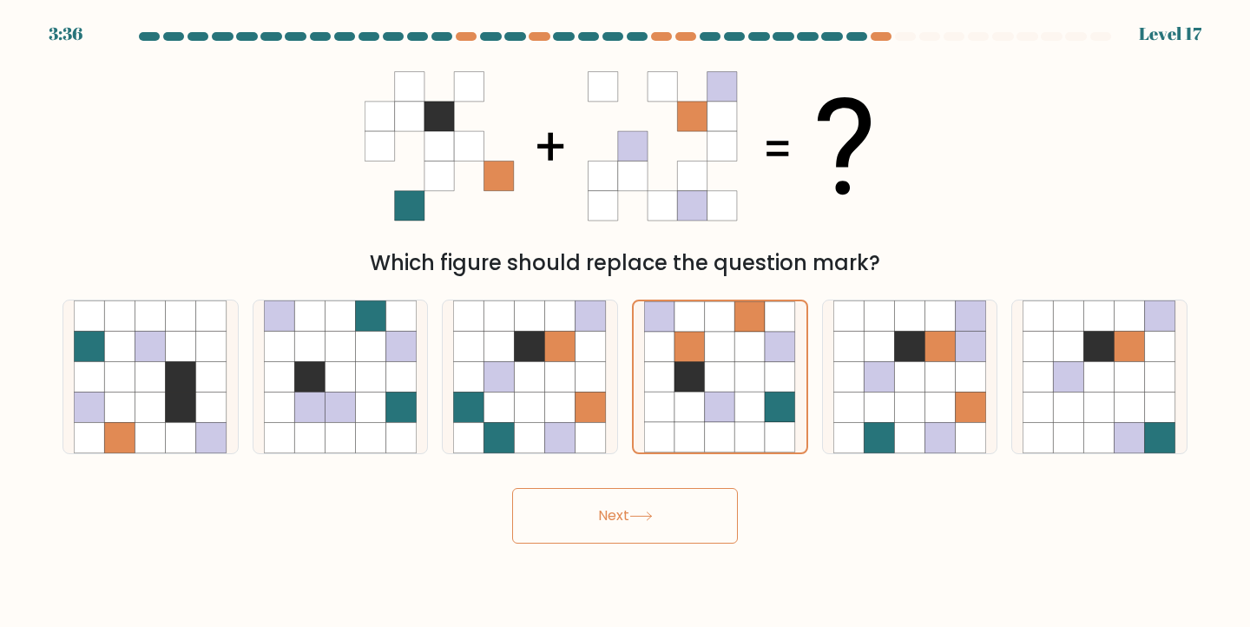
click at [619, 516] on button "Next" at bounding box center [625, 516] width 226 height 56
drag, startPoint x: 619, startPoint y: 516, endPoint x: 941, endPoint y: 162, distance: 478.9
click at [941, 162] on form at bounding box center [625, 287] width 1250 height 511
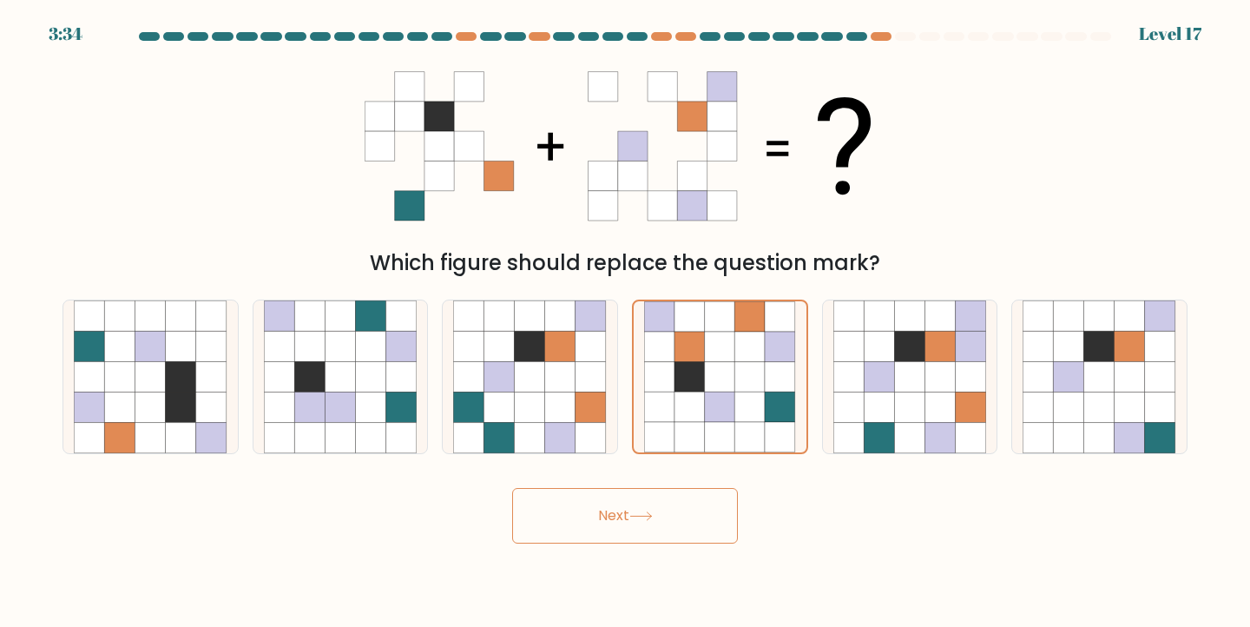
click at [623, 517] on button "Next" at bounding box center [625, 516] width 226 height 56
click at [768, 358] on icon at bounding box center [780, 347] width 30 height 30
click at [626, 322] on input "d." at bounding box center [625, 317] width 1 height 9
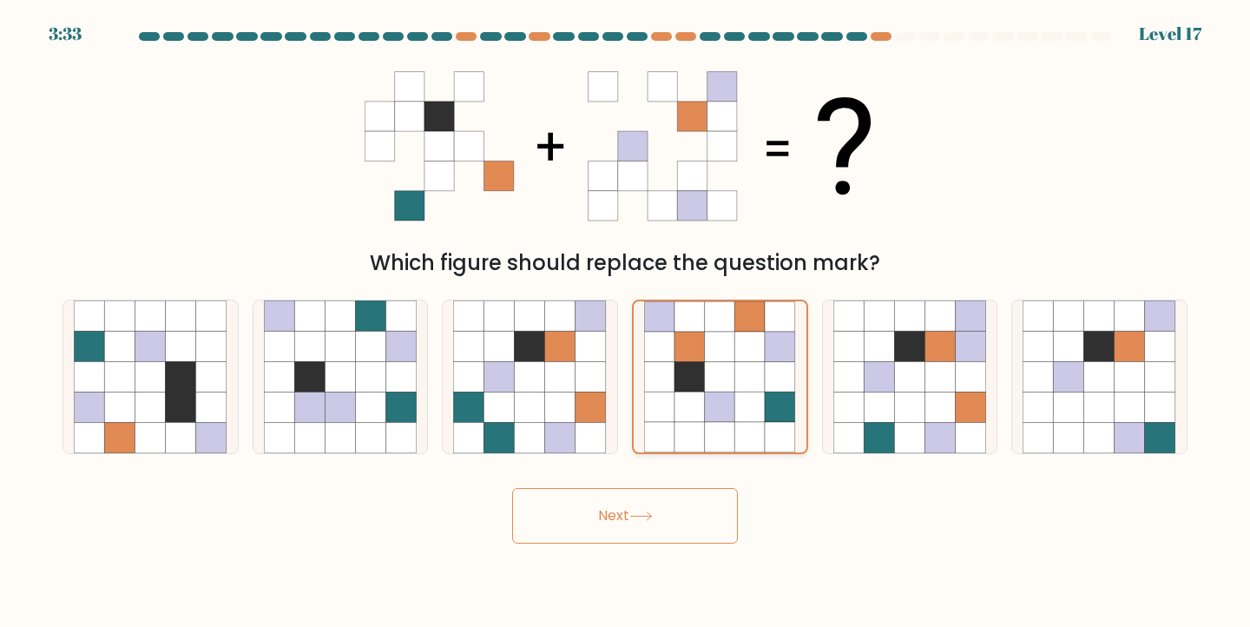
click at [768, 358] on icon at bounding box center [780, 347] width 30 height 30
click at [626, 322] on input "d." at bounding box center [625, 317] width 1 height 9
click at [768, 358] on icon at bounding box center [780, 347] width 30 height 30
click at [626, 322] on input "d." at bounding box center [625, 317] width 1 height 9
click at [768, 358] on icon at bounding box center [780, 347] width 30 height 30
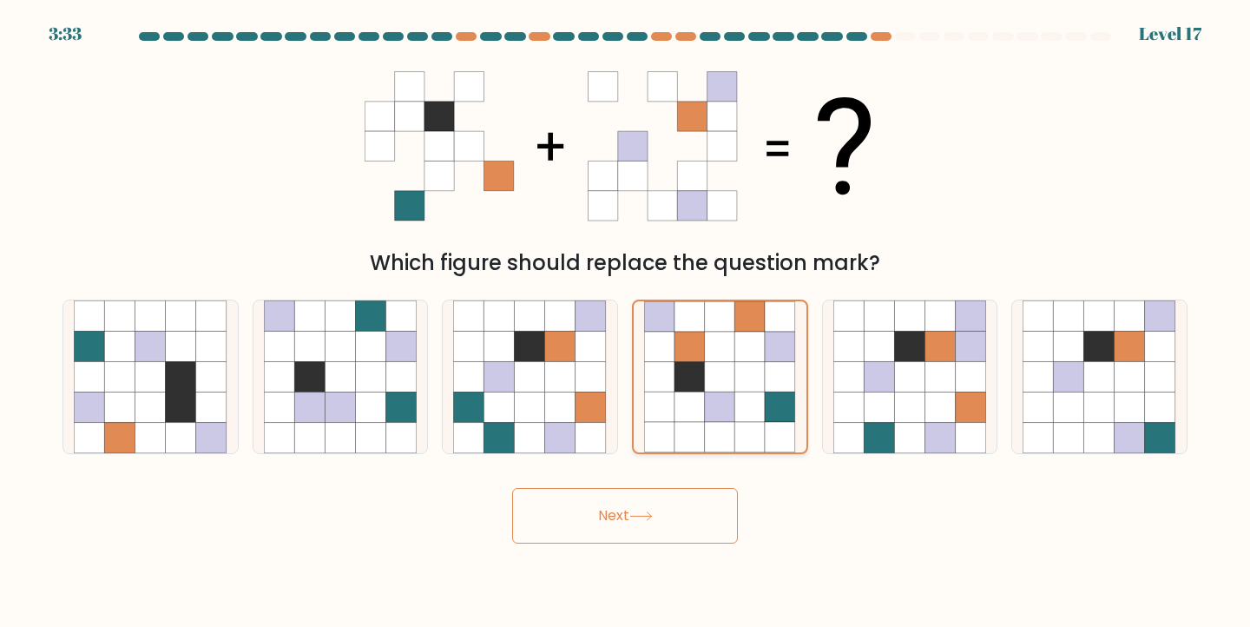
click at [626, 322] on input "d." at bounding box center [625, 317] width 1 height 9
click at [620, 528] on button "Next" at bounding box center [625, 516] width 226 height 56
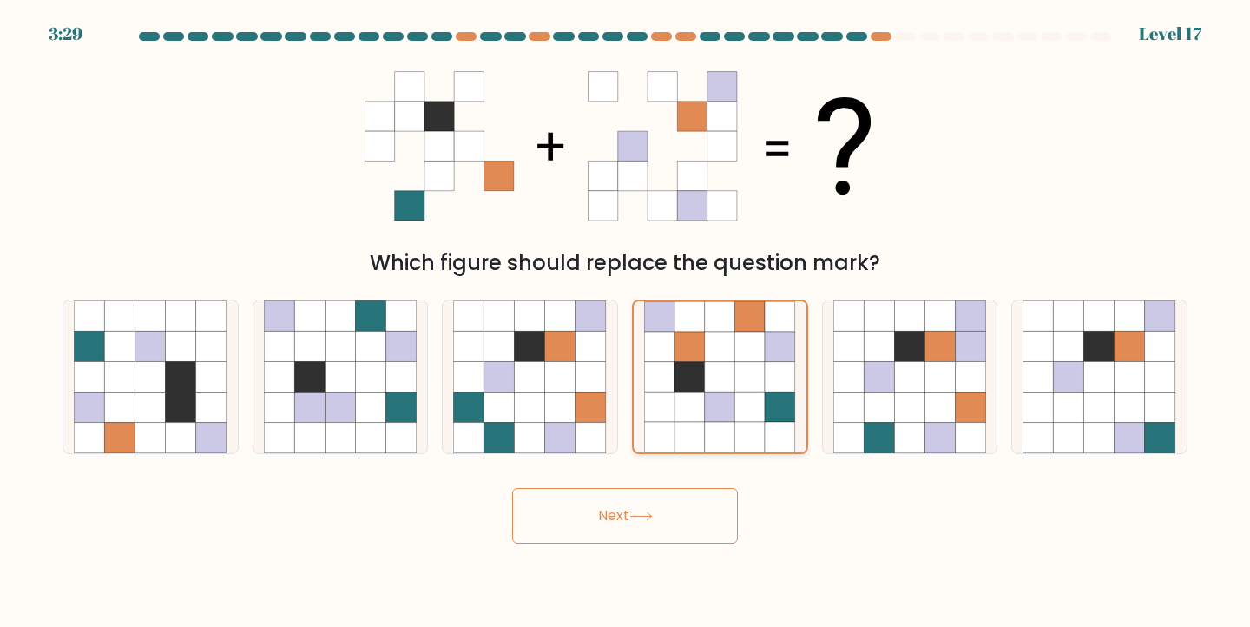
click at [731, 411] on icon at bounding box center [720, 407] width 30 height 30
click at [626, 322] on input "d." at bounding box center [625, 317] width 1 height 9
click at [617, 507] on button "Next" at bounding box center [625, 516] width 226 height 56
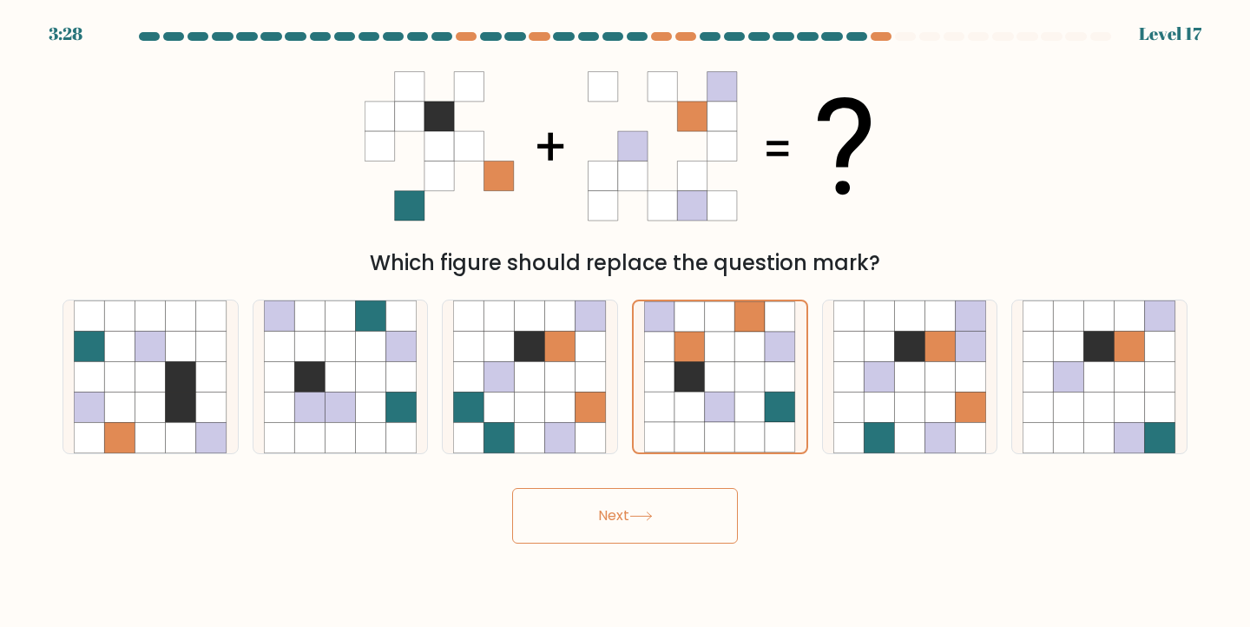
click at [617, 507] on button "Next" at bounding box center [625, 516] width 226 height 56
click at [640, 516] on icon at bounding box center [641, 516] width 23 height 10
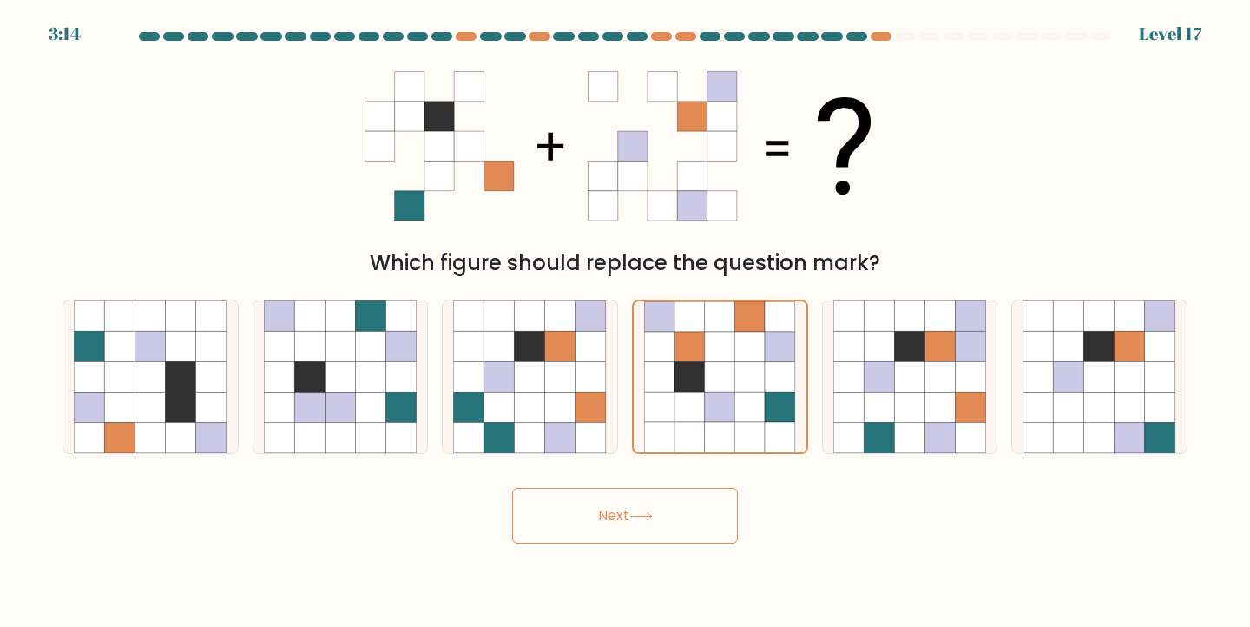
click at [640, 516] on icon at bounding box center [641, 516] width 23 height 10
click at [1231, 459] on form at bounding box center [625, 287] width 1250 height 511
click at [1125, 388] on icon at bounding box center [1130, 376] width 30 height 30
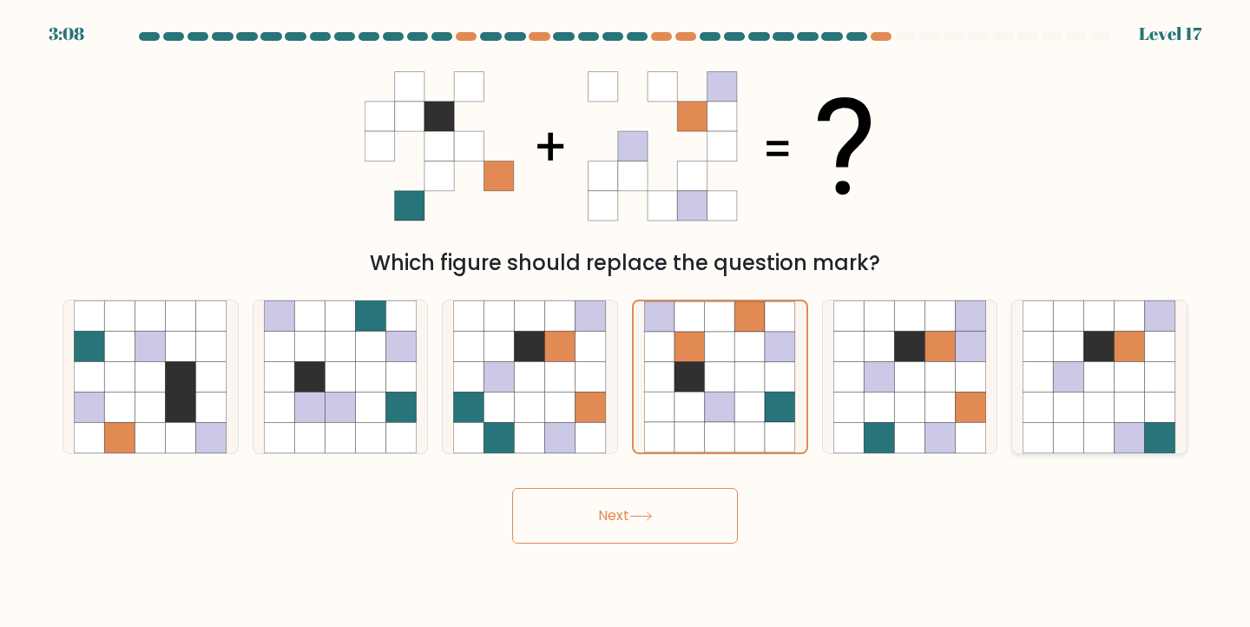
click at [626, 322] on input "f." at bounding box center [625, 317] width 1 height 9
radio input "true"
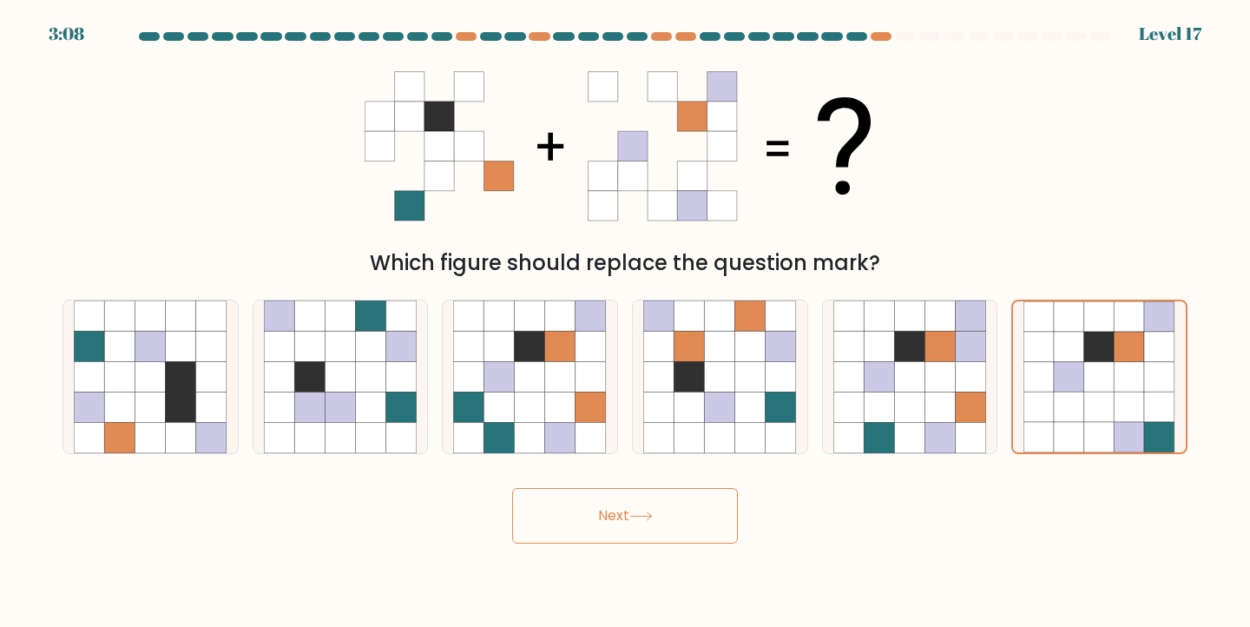
click at [646, 514] on icon at bounding box center [641, 516] width 23 height 10
click at [910, 417] on icon at bounding box center [909, 407] width 30 height 30
click at [626, 322] on input "e." at bounding box center [625, 317] width 1 height 9
radio input "true"
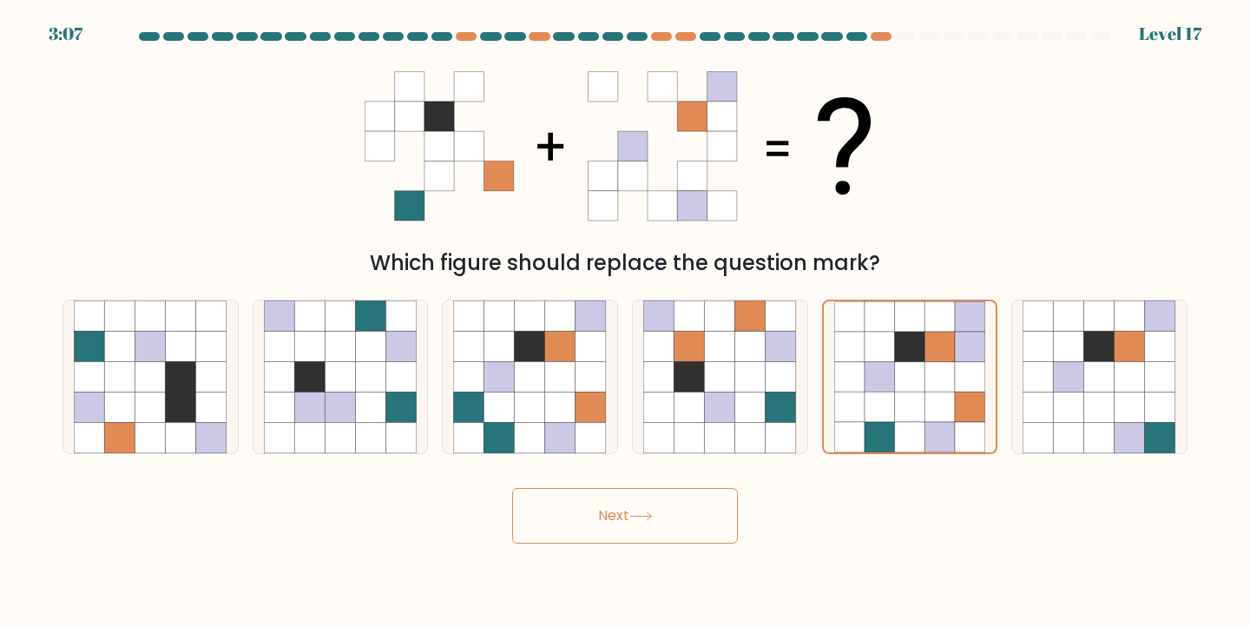
click at [660, 516] on button "Next" at bounding box center [625, 516] width 226 height 56
click at [694, 360] on icon at bounding box center [690, 346] width 30 height 30
click at [626, 322] on input "d." at bounding box center [625, 317] width 1 height 9
radio input "true"
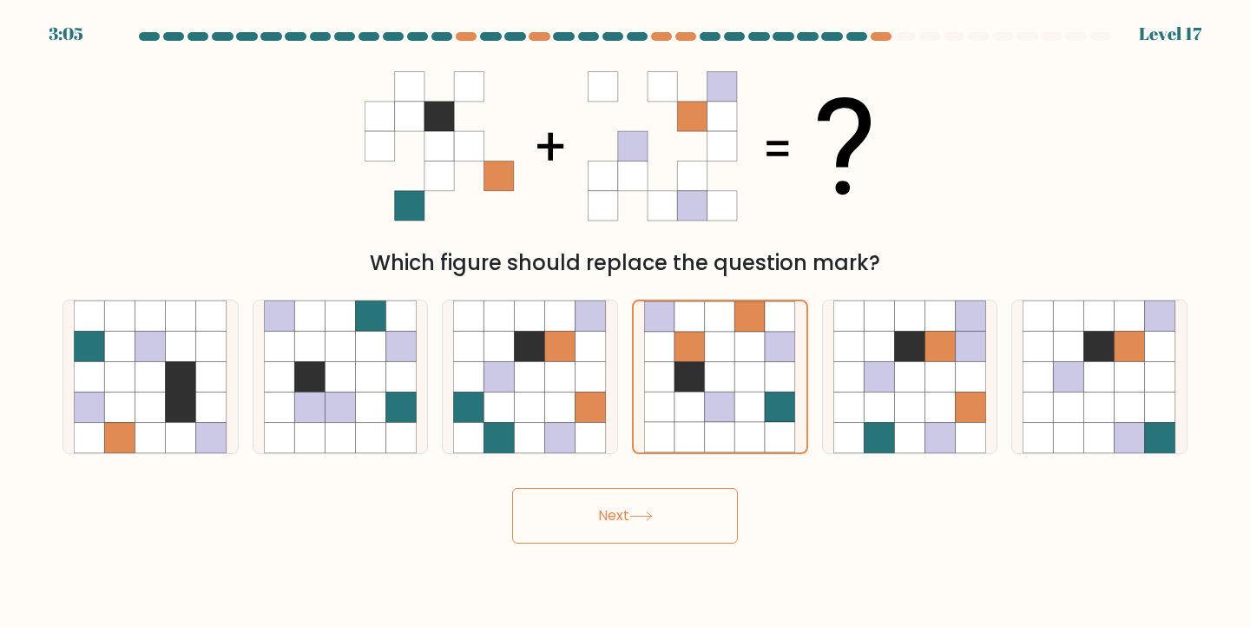
click at [605, 511] on button "Next" at bounding box center [625, 516] width 226 height 56
click at [529, 377] on icon at bounding box center [530, 376] width 30 height 30
click at [625, 322] on input "c." at bounding box center [625, 317] width 1 height 9
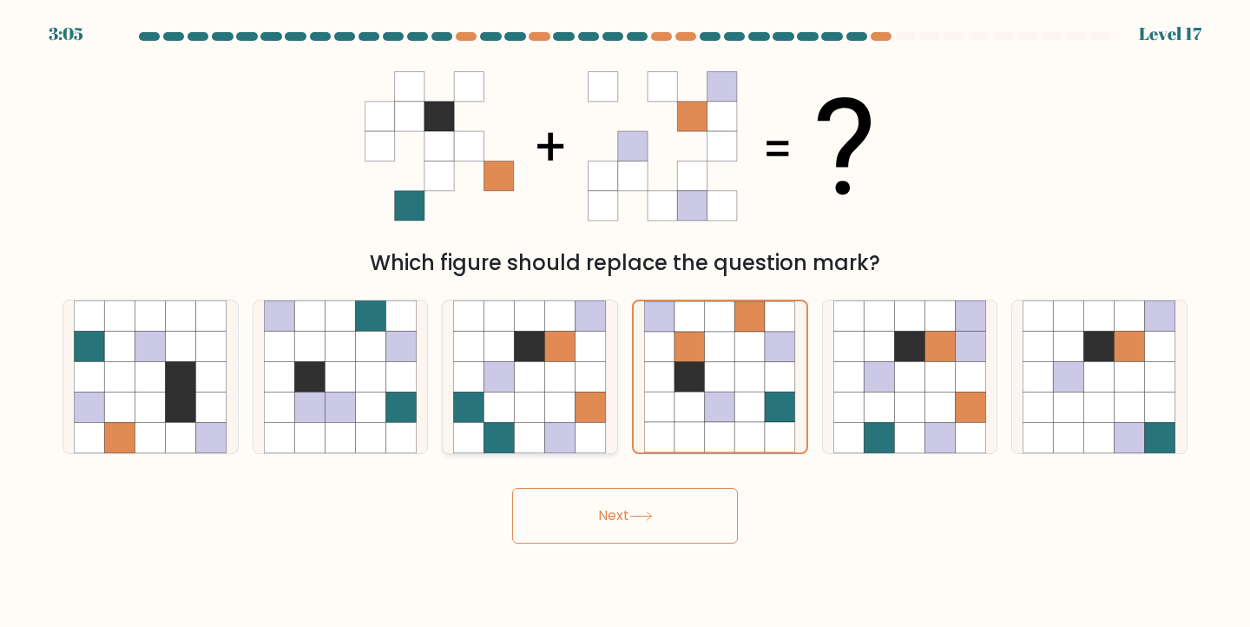
radio input "true"
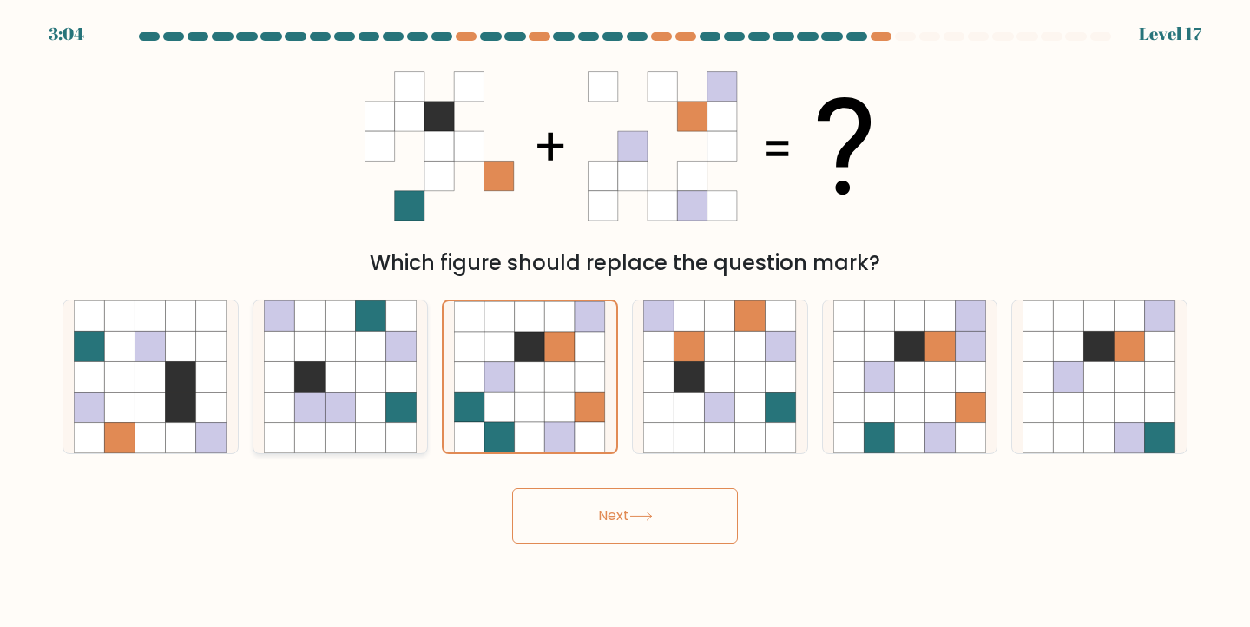
click at [337, 388] on icon at bounding box center [340, 376] width 30 height 30
click at [625, 322] on input "b." at bounding box center [625, 317] width 1 height 9
radio input "true"
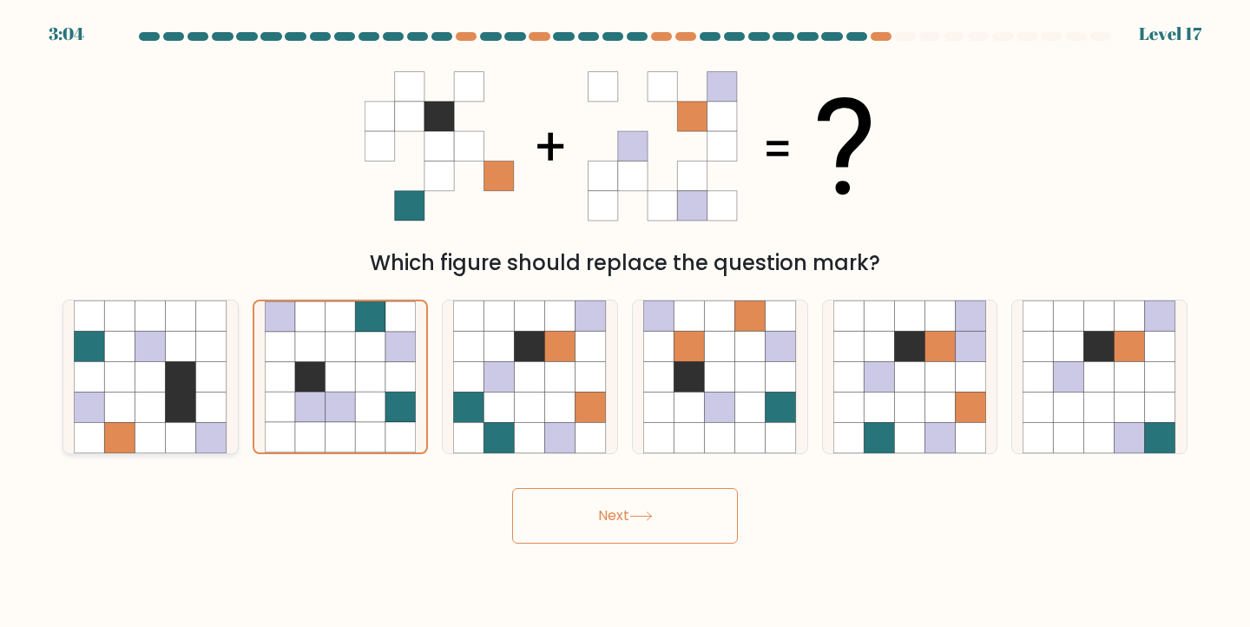
click at [166, 407] on icon at bounding box center [181, 407] width 30 height 30
click at [625, 322] on input "a." at bounding box center [625, 317] width 1 height 9
radio input "true"
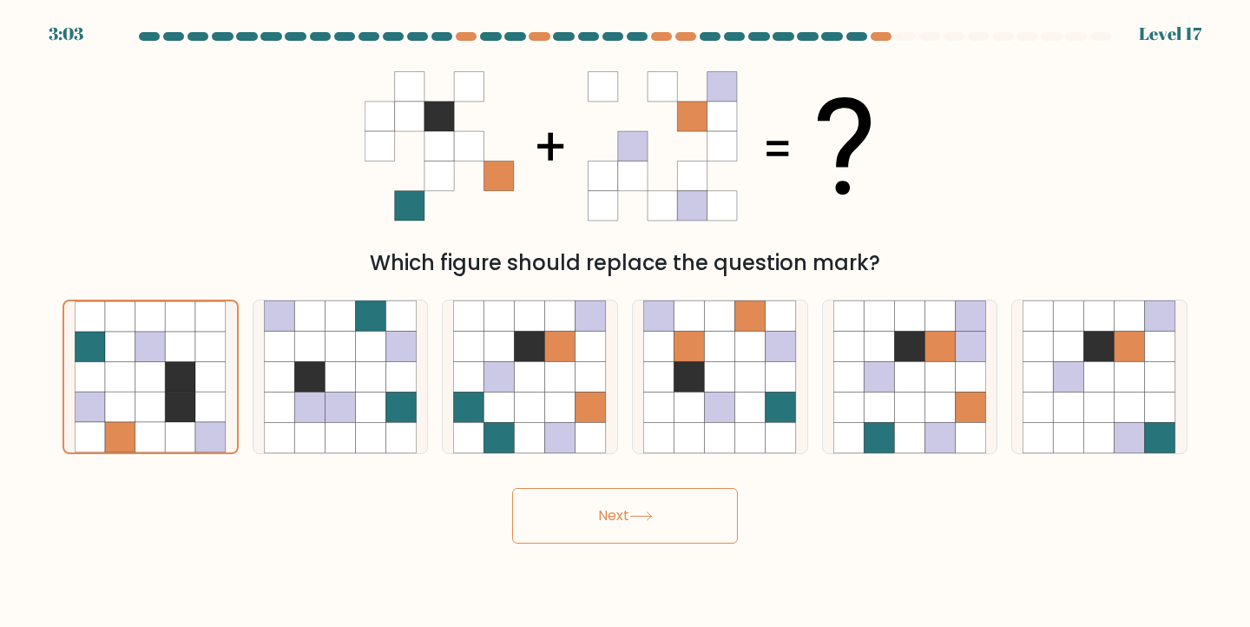
click at [436, 168] on icon at bounding box center [440, 176] width 30 height 30
click at [711, 151] on icon at bounding box center [723, 146] width 30 height 30
click at [856, 155] on icon at bounding box center [625, 146] width 521 height 188
click at [736, 399] on icon at bounding box center [751, 407] width 30 height 30
click at [626, 322] on input "d." at bounding box center [625, 317] width 1 height 9
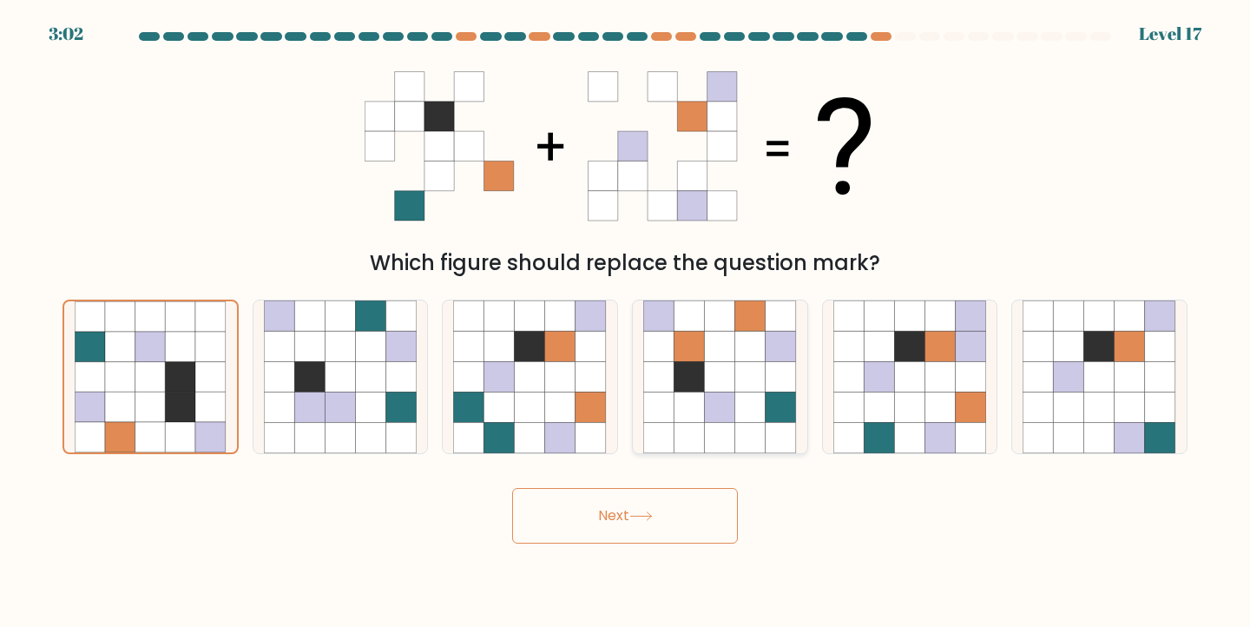
radio input "true"
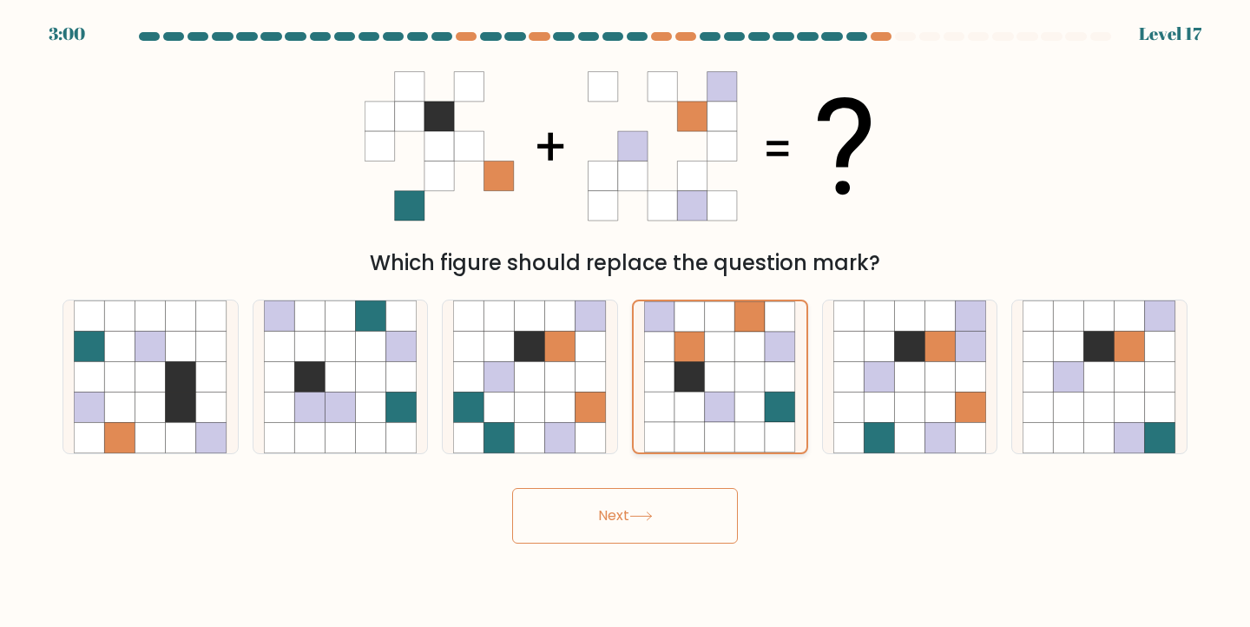
click at [693, 385] on icon at bounding box center [690, 376] width 30 height 30
click at [626, 322] on input "d." at bounding box center [625, 317] width 1 height 9
click at [619, 544] on body "2:59 Level 17" at bounding box center [625, 313] width 1250 height 627
click at [620, 525] on button "Next" at bounding box center [625, 516] width 226 height 56
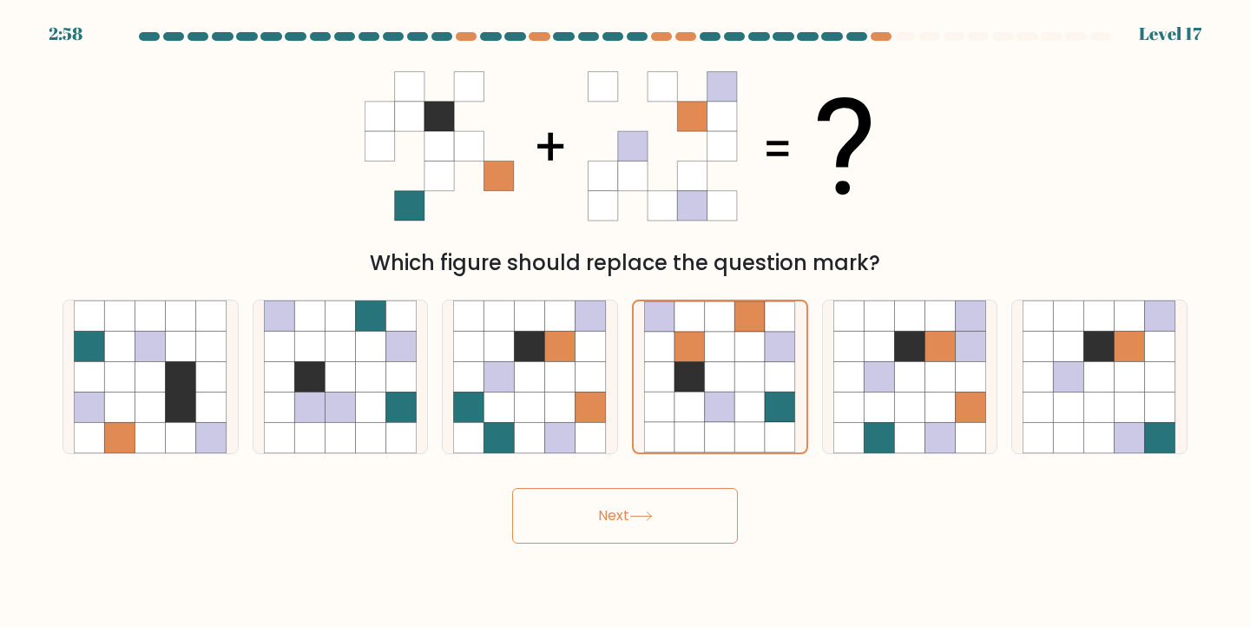
click at [620, 525] on button "Next" at bounding box center [625, 516] width 226 height 56
click at [622, 519] on button "Next" at bounding box center [625, 516] width 226 height 56
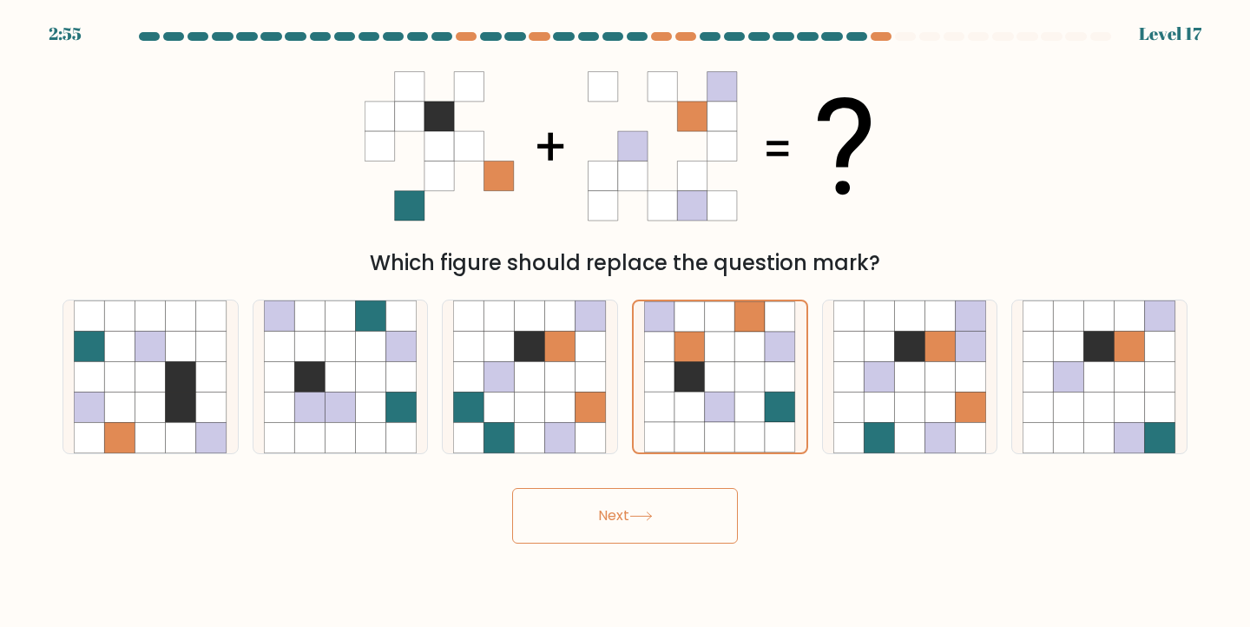
click at [622, 519] on button "Next" at bounding box center [625, 516] width 226 height 56
click at [615, 518] on button "Next" at bounding box center [625, 516] width 226 height 56
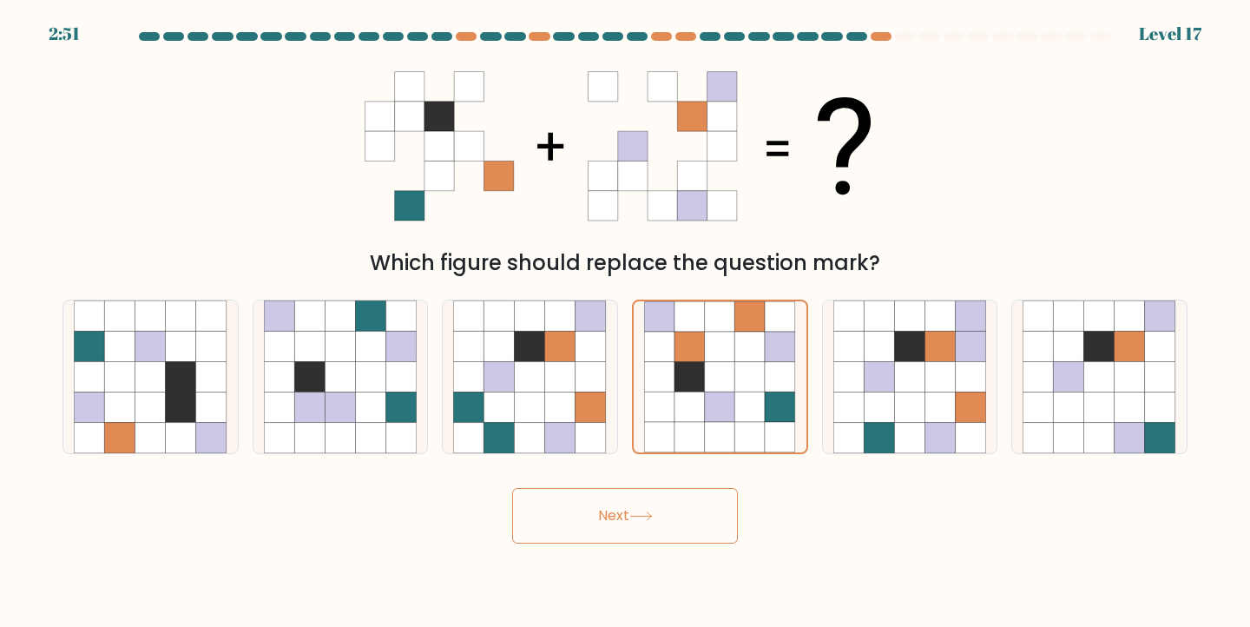
click at [615, 518] on button "Next" at bounding box center [625, 516] width 226 height 56
click at [716, 381] on icon at bounding box center [720, 376] width 30 height 30
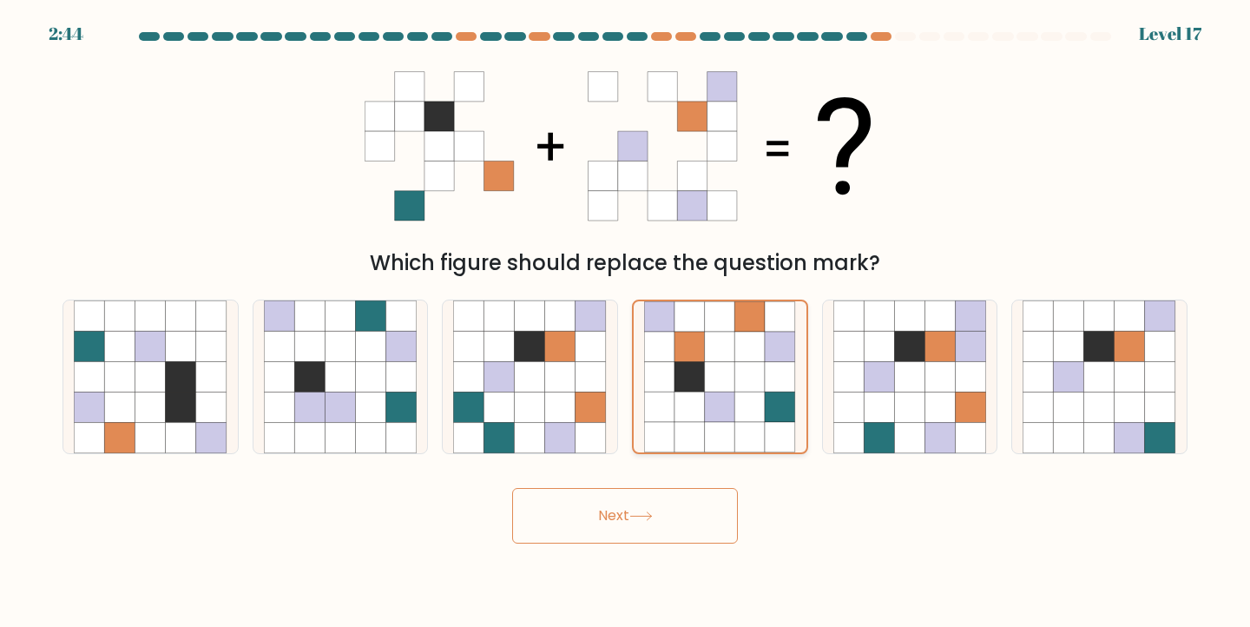
click at [626, 322] on input "d." at bounding box center [625, 317] width 1 height 9
click at [637, 497] on button "Next" at bounding box center [625, 516] width 226 height 56
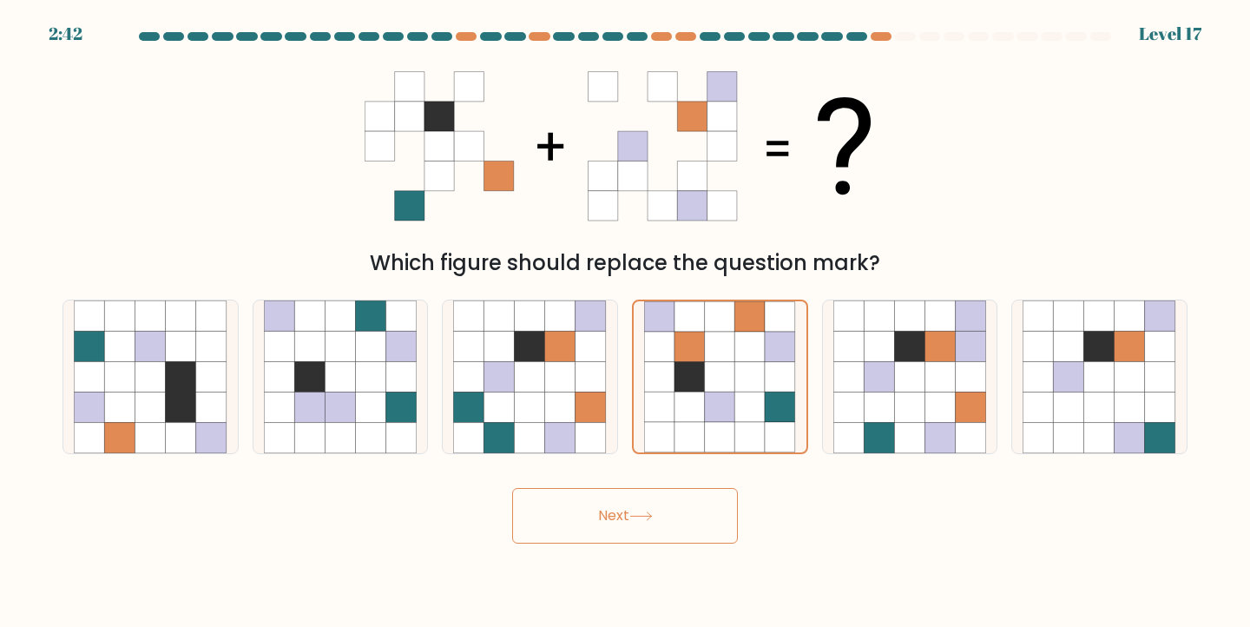
click at [637, 497] on button "Next" at bounding box center [625, 516] width 226 height 56
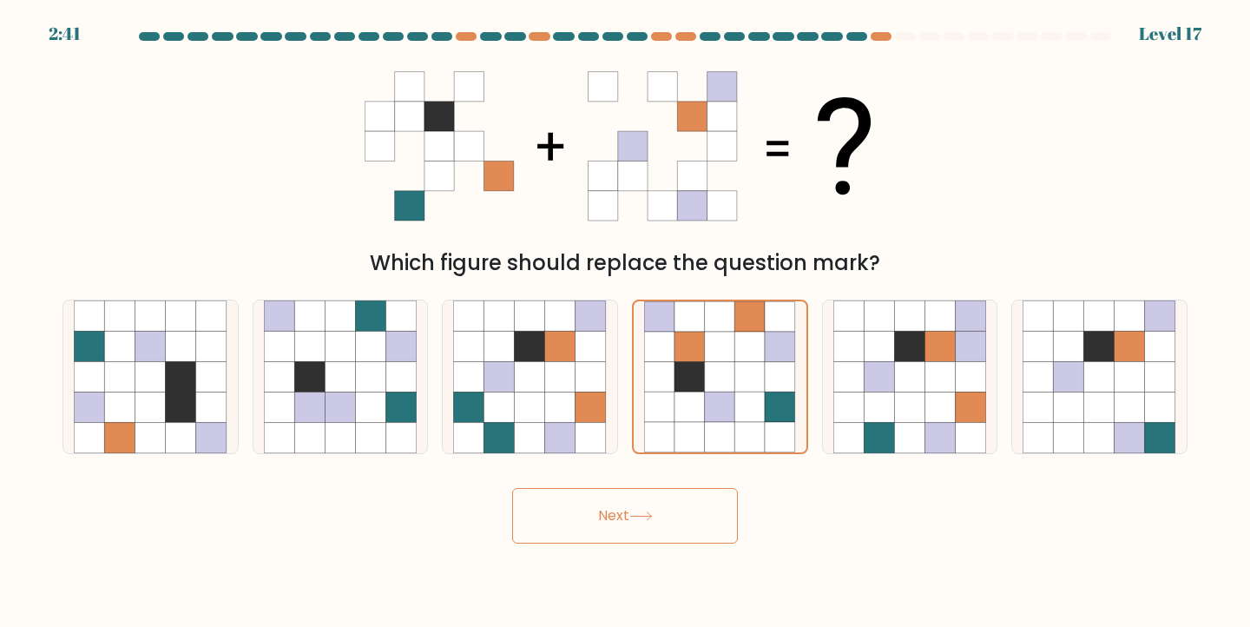
click at [637, 497] on button "Next" at bounding box center [625, 516] width 226 height 56
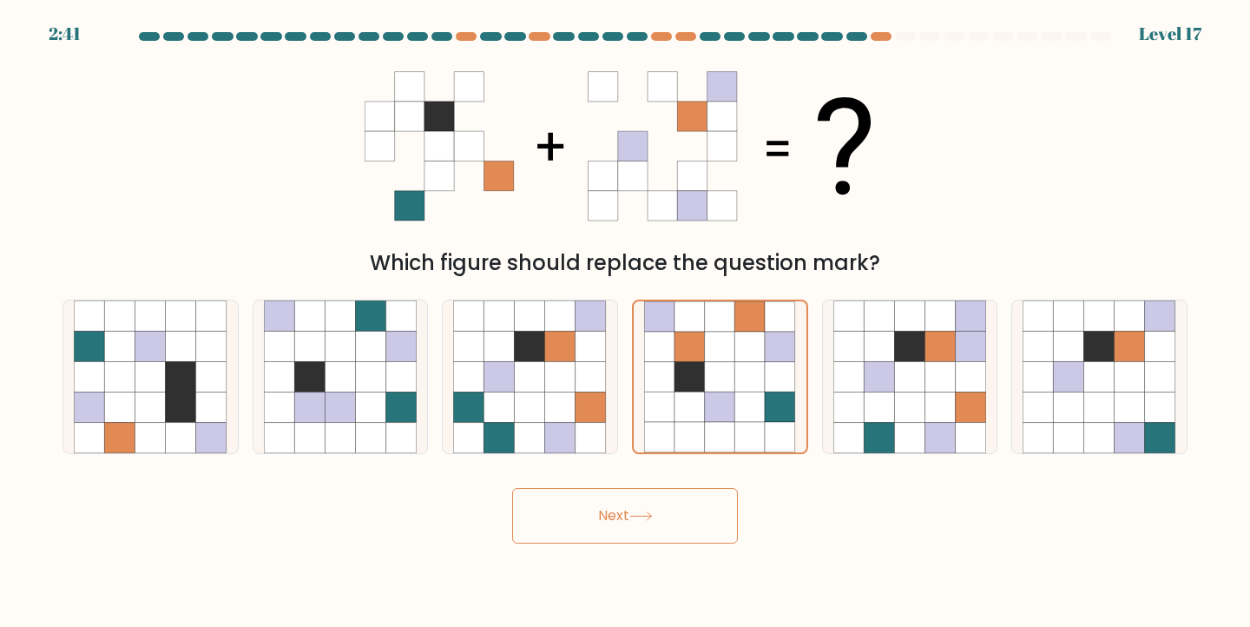
click at [637, 497] on button "Next" at bounding box center [625, 516] width 226 height 56
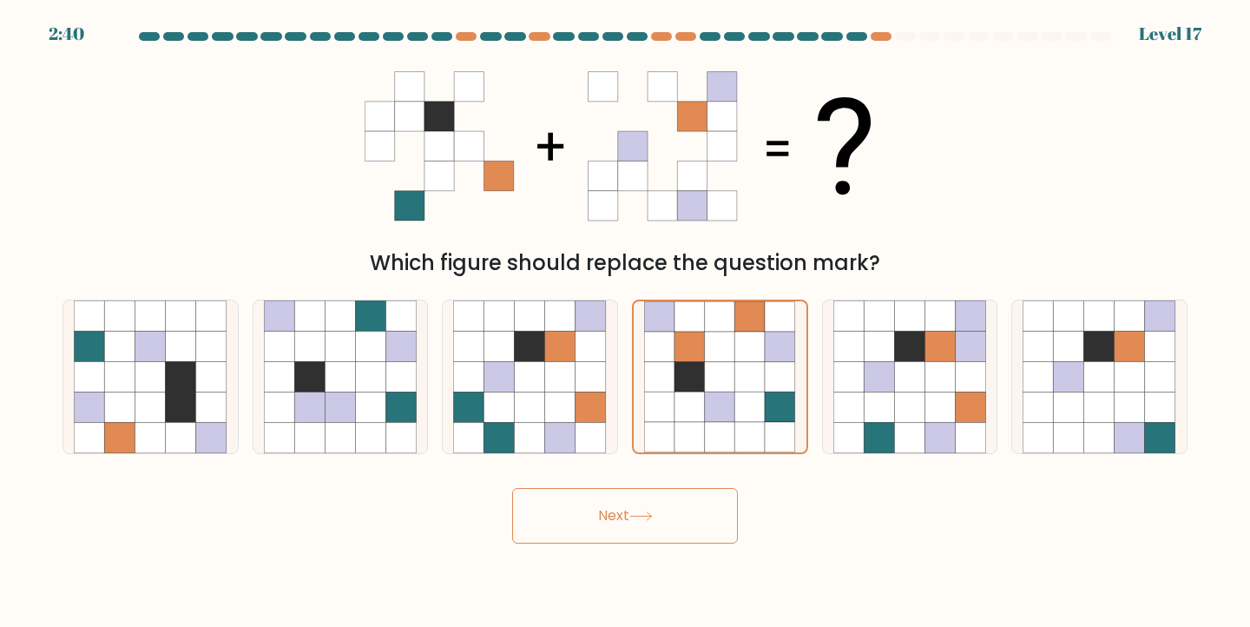
click at [637, 497] on button "Next" at bounding box center [625, 516] width 226 height 56
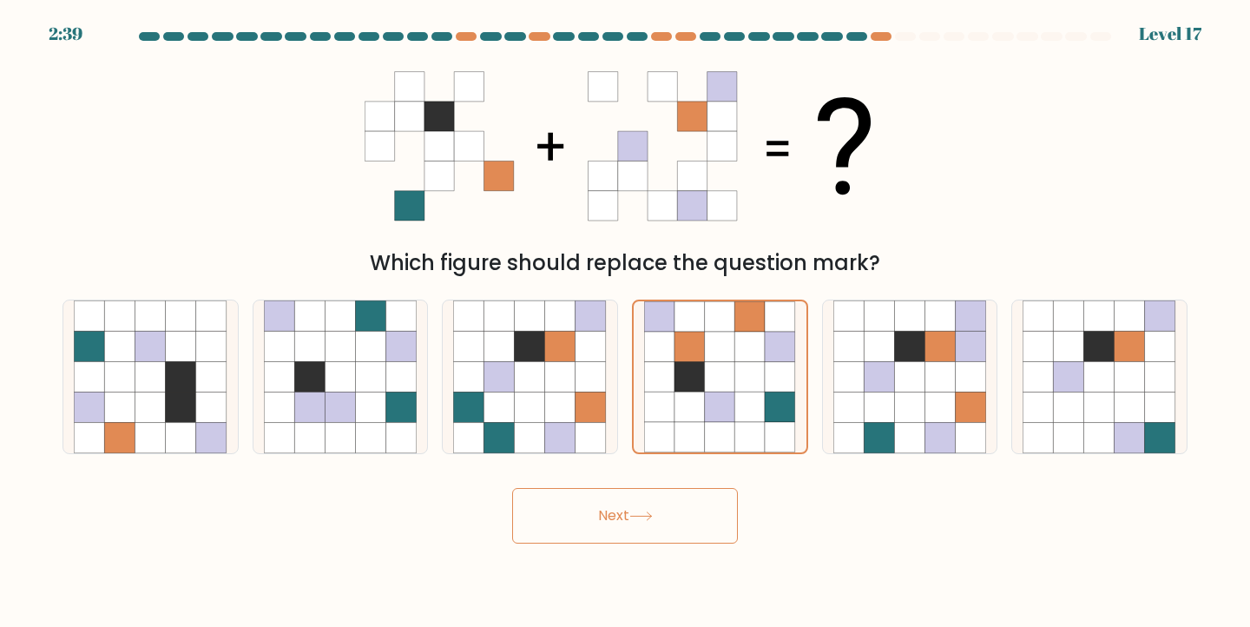
click at [637, 497] on button "Next" at bounding box center [625, 516] width 226 height 56
click at [617, 512] on button "Next" at bounding box center [625, 516] width 226 height 56
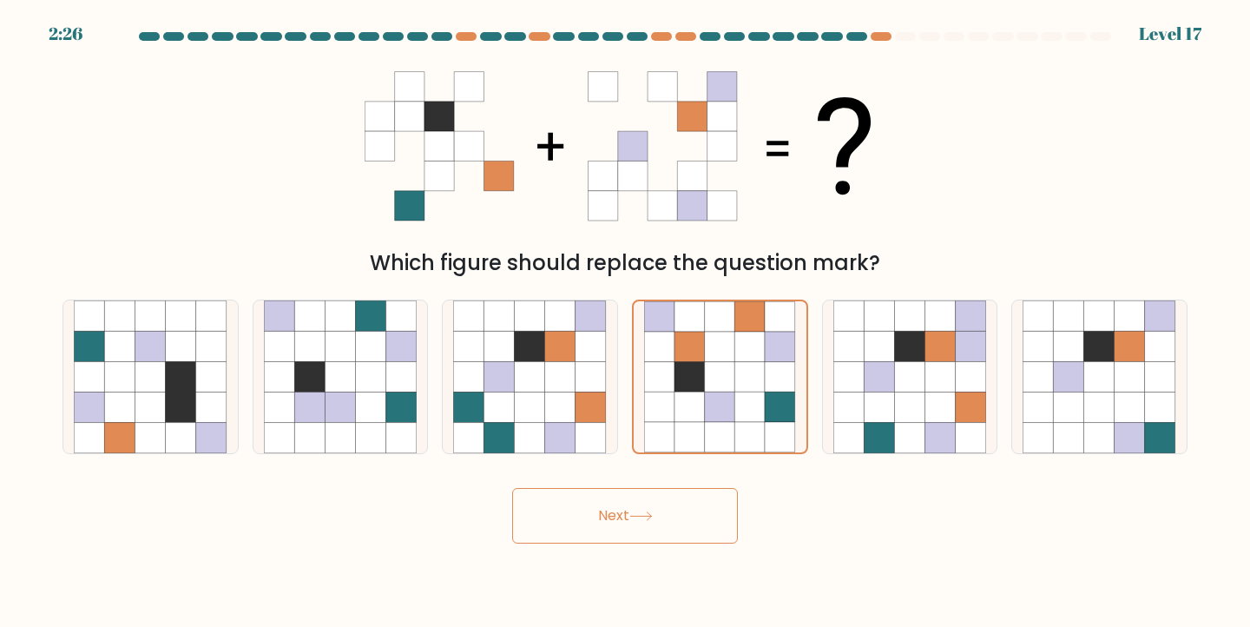
click at [617, 512] on button "Next" at bounding box center [625, 516] width 226 height 56
click at [736, 393] on icon at bounding box center [751, 407] width 30 height 30
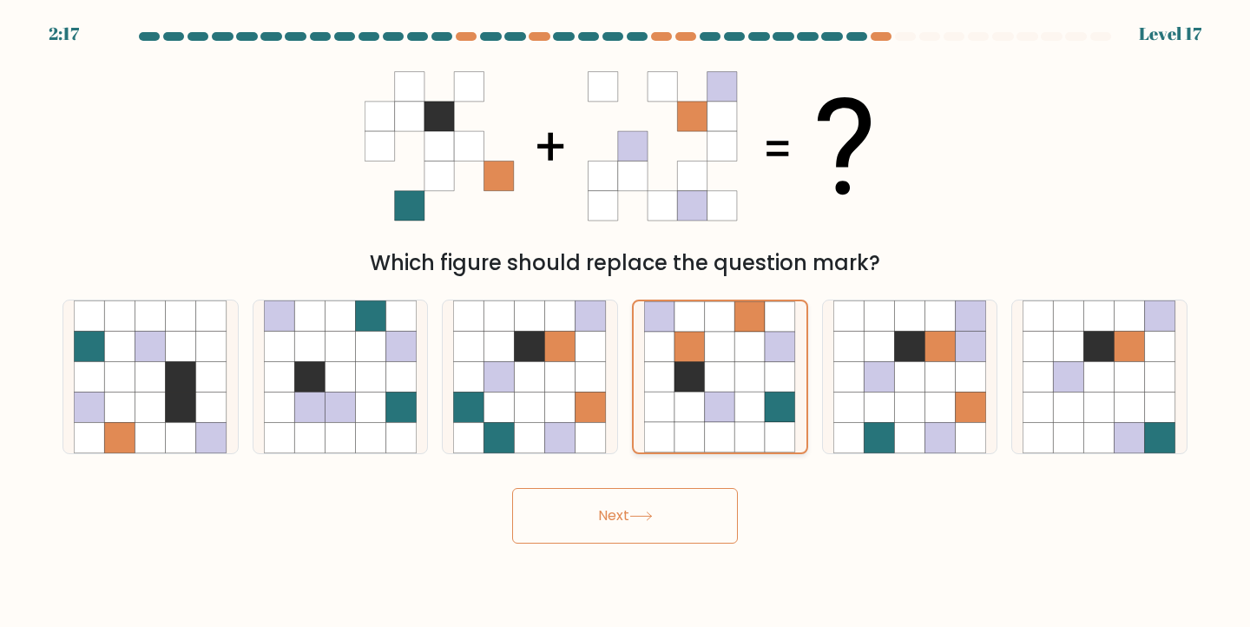
click at [626, 322] on input "d." at bounding box center [625, 317] width 1 height 9
click at [736, 393] on icon at bounding box center [751, 407] width 30 height 30
click at [626, 322] on input "d." at bounding box center [625, 317] width 1 height 9
click at [613, 529] on button "Next" at bounding box center [625, 516] width 226 height 56
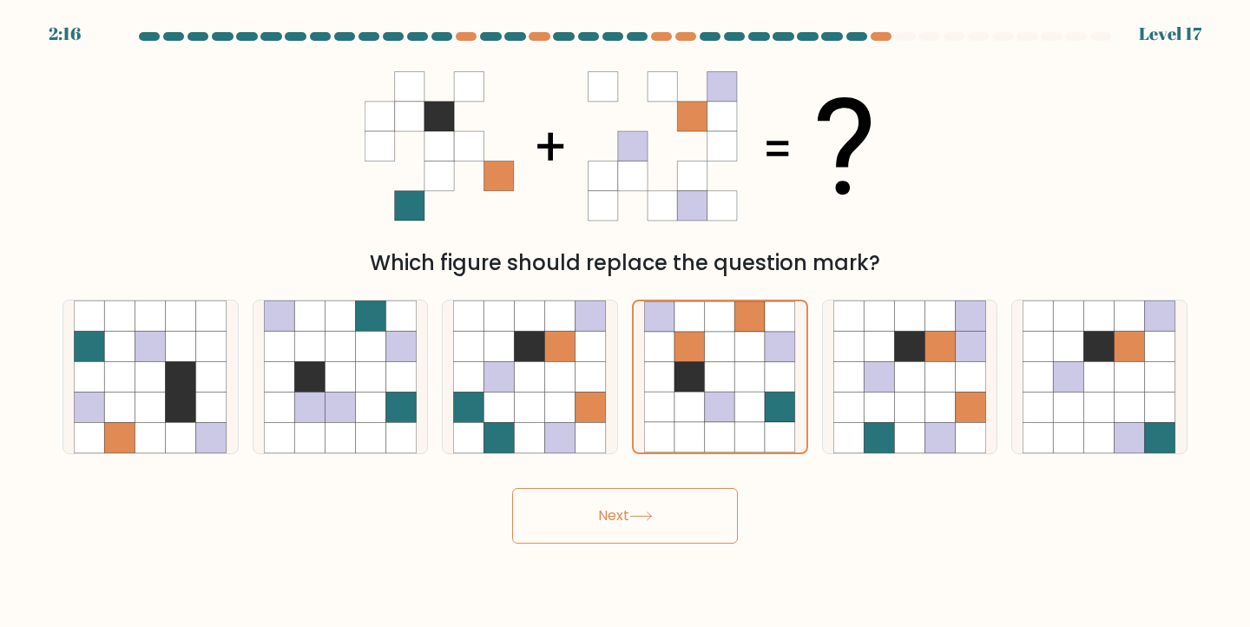
click at [613, 529] on button "Next" at bounding box center [625, 516] width 226 height 56
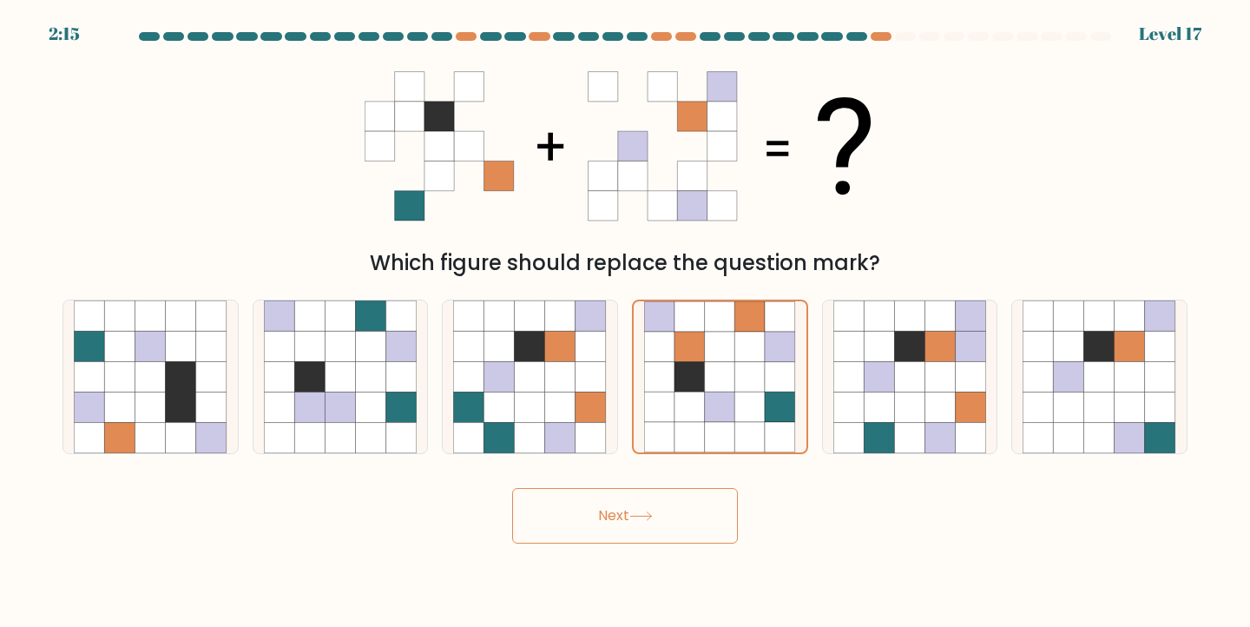
click at [613, 529] on button "Next" at bounding box center [625, 516] width 226 height 56
click at [732, 388] on icon at bounding box center [720, 376] width 30 height 30
click at [626, 322] on input "d." at bounding box center [625, 317] width 1 height 9
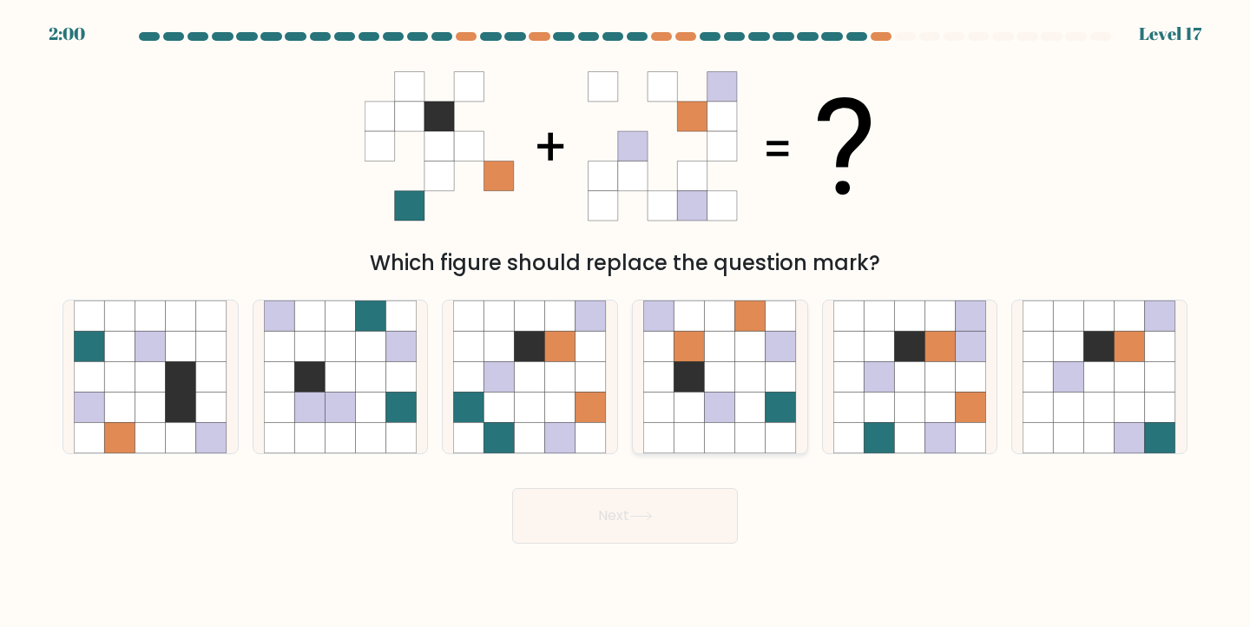
radio input "true"
click at [627, 516] on button "Next" at bounding box center [625, 516] width 226 height 56
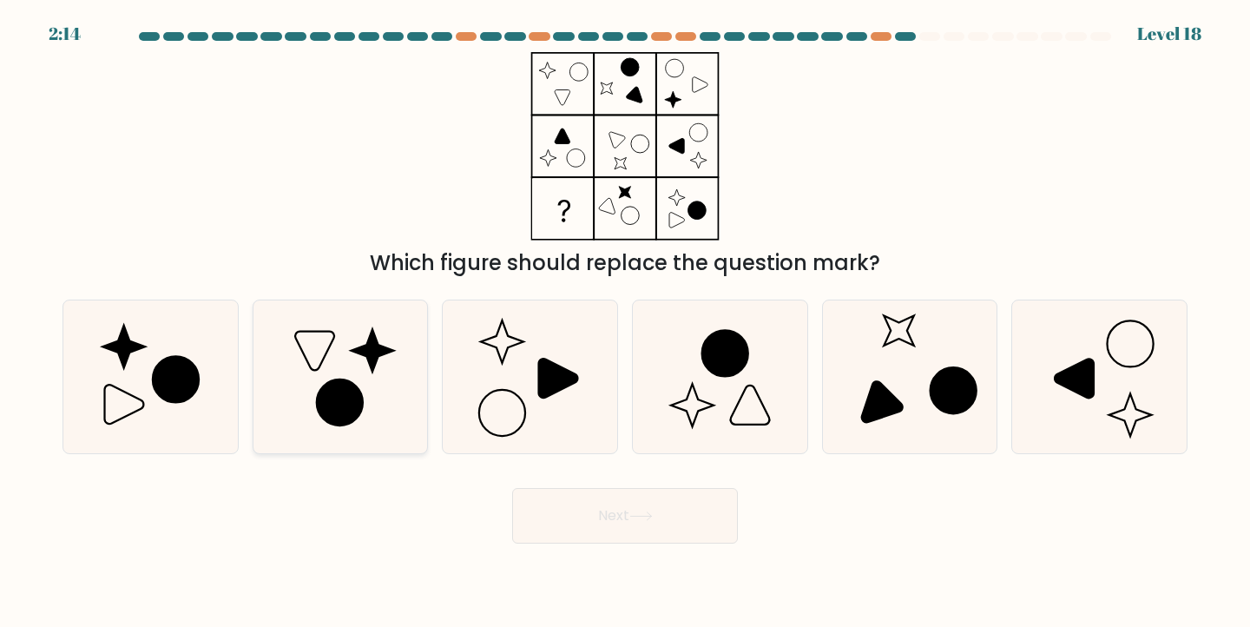
click at [355, 393] on icon at bounding box center [340, 402] width 46 height 46
click at [625, 322] on input "b." at bounding box center [625, 317] width 1 height 9
radio input "true"
click at [655, 535] on button "Next" at bounding box center [625, 516] width 226 height 56
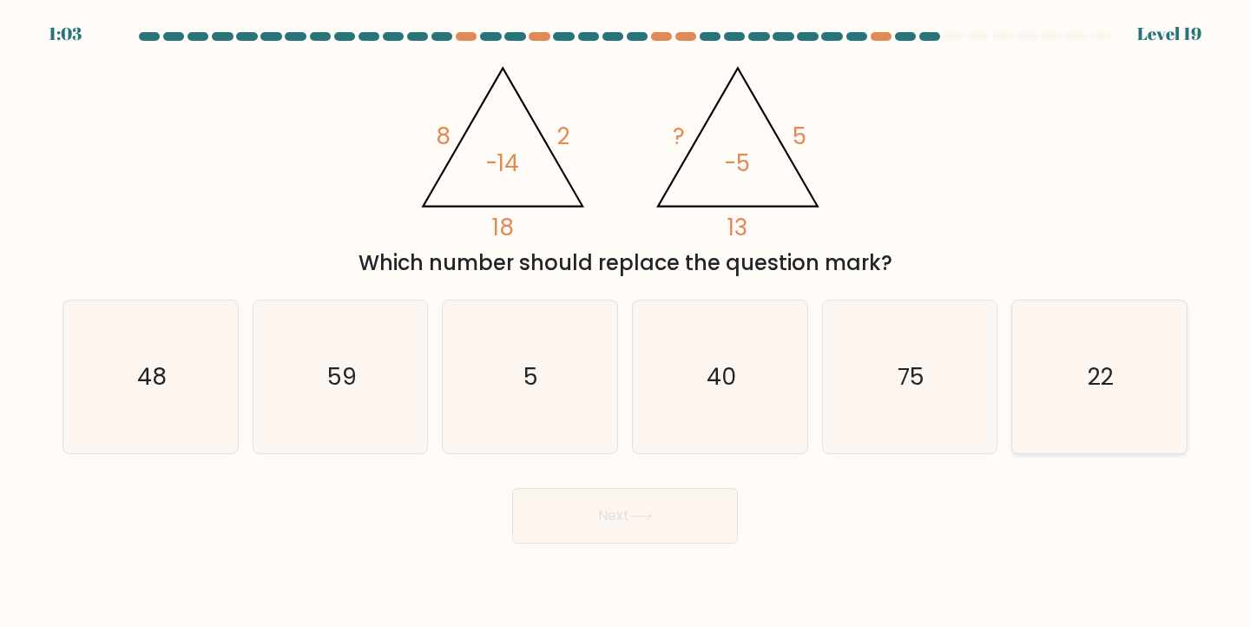
click at [1064, 388] on icon "22" at bounding box center [1100, 377] width 154 height 154
click at [626, 322] on input "f. 22" at bounding box center [625, 317] width 1 height 9
radio input "true"
click at [649, 527] on button "Next" at bounding box center [625, 516] width 226 height 56
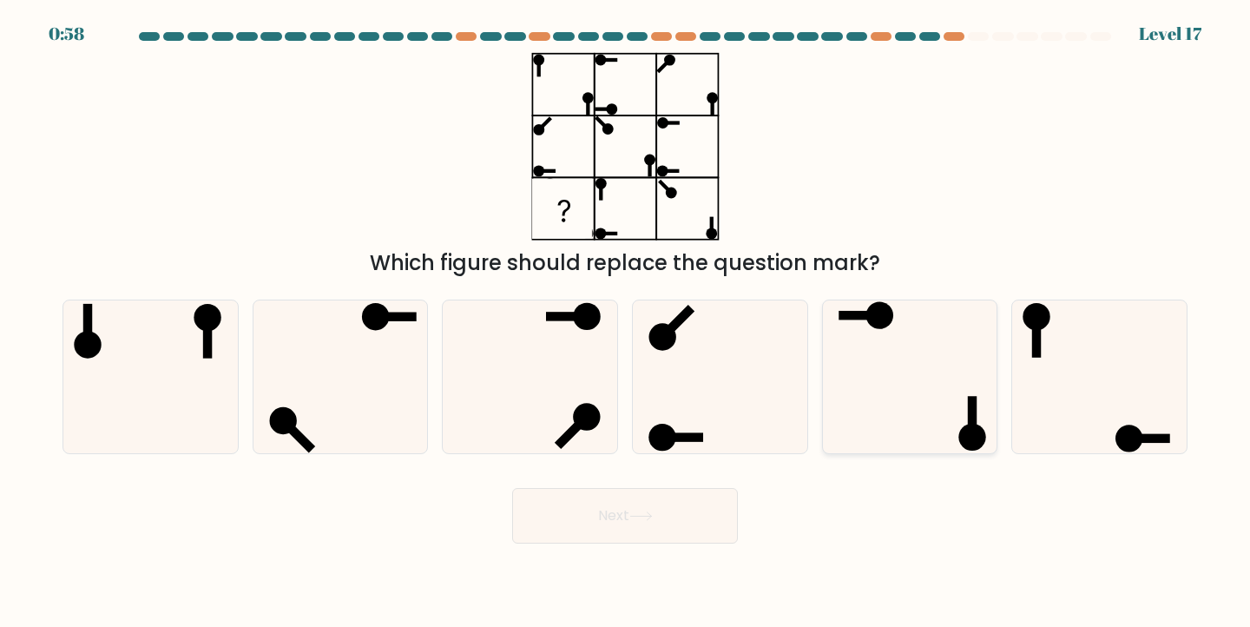
click at [901, 388] on icon at bounding box center [911, 377] width 154 height 154
click at [626, 322] on input "e." at bounding box center [625, 317] width 1 height 9
radio input "true"
click at [647, 513] on icon at bounding box center [641, 516] width 23 height 10
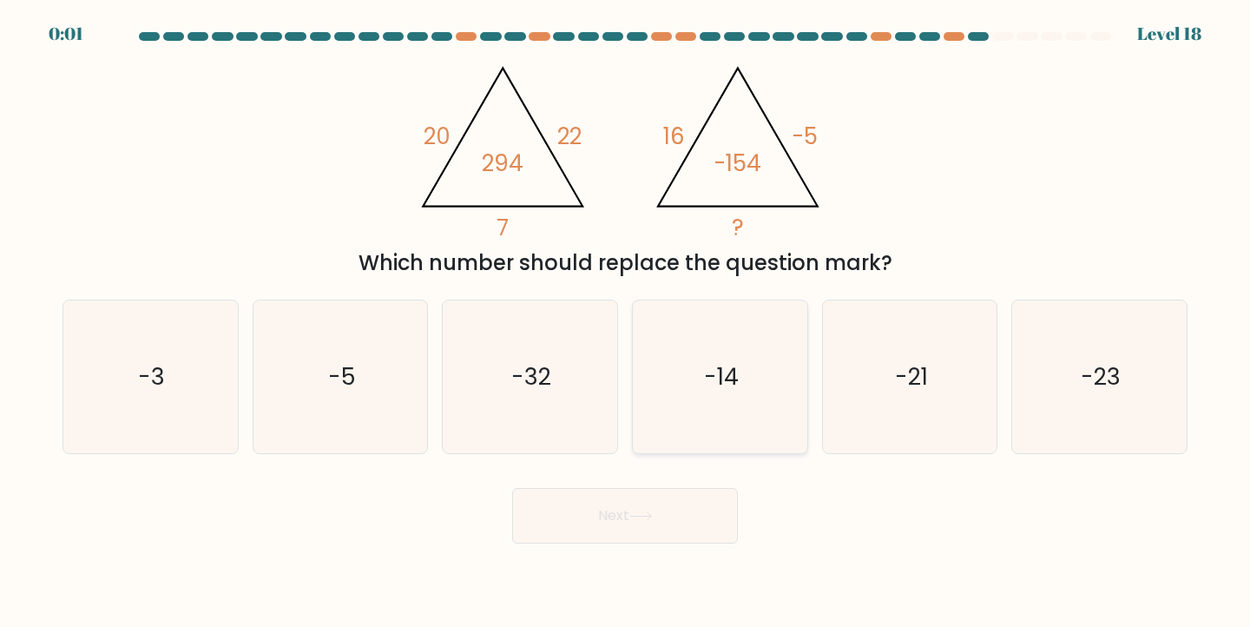
click at [724, 408] on icon "-14" at bounding box center [720, 377] width 154 height 154
click at [626, 322] on input "d. -14" at bounding box center [625, 317] width 1 height 9
radio input "true"
click at [653, 512] on icon at bounding box center [641, 516] width 23 height 10
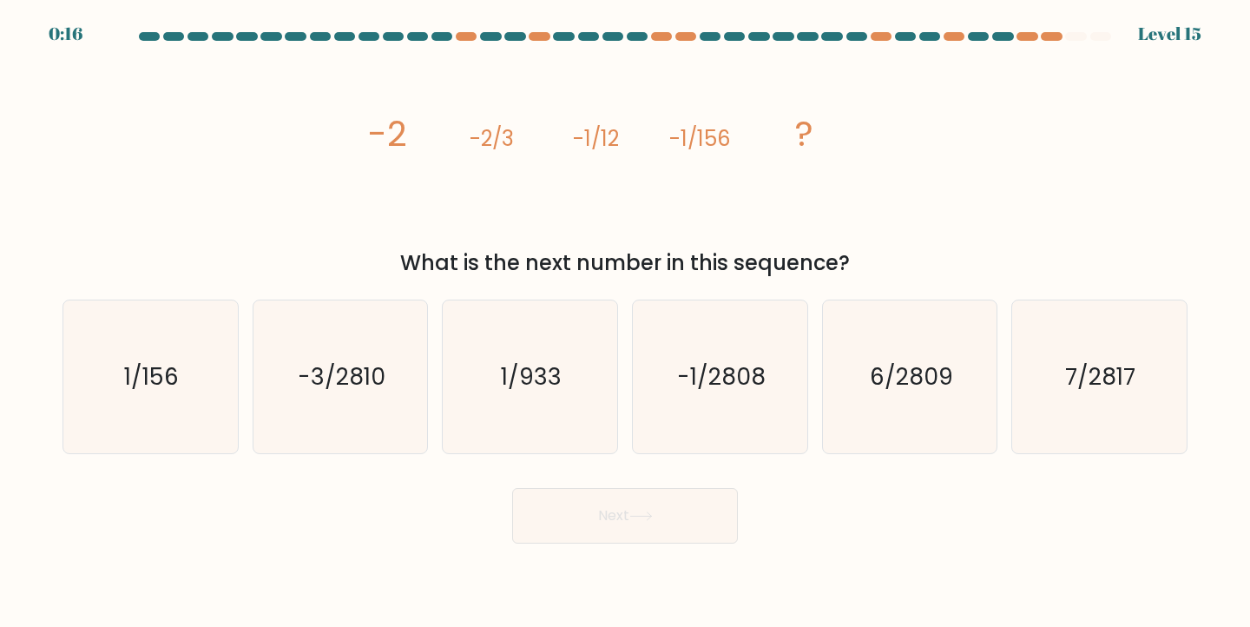
click at [610, 142] on tspan "-1/12" at bounding box center [596, 138] width 46 height 29
click at [742, 356] on icon "-1/2808" at bounding box center [720, 377] width 154 height 154
click at [626, 322] on input "d. -1/2808" at bounding box center [625, 317] width 1 height 9
radio input "true"
click at [646, 524] on button "Next" at bounding box center [625, 516] width 226 height 56
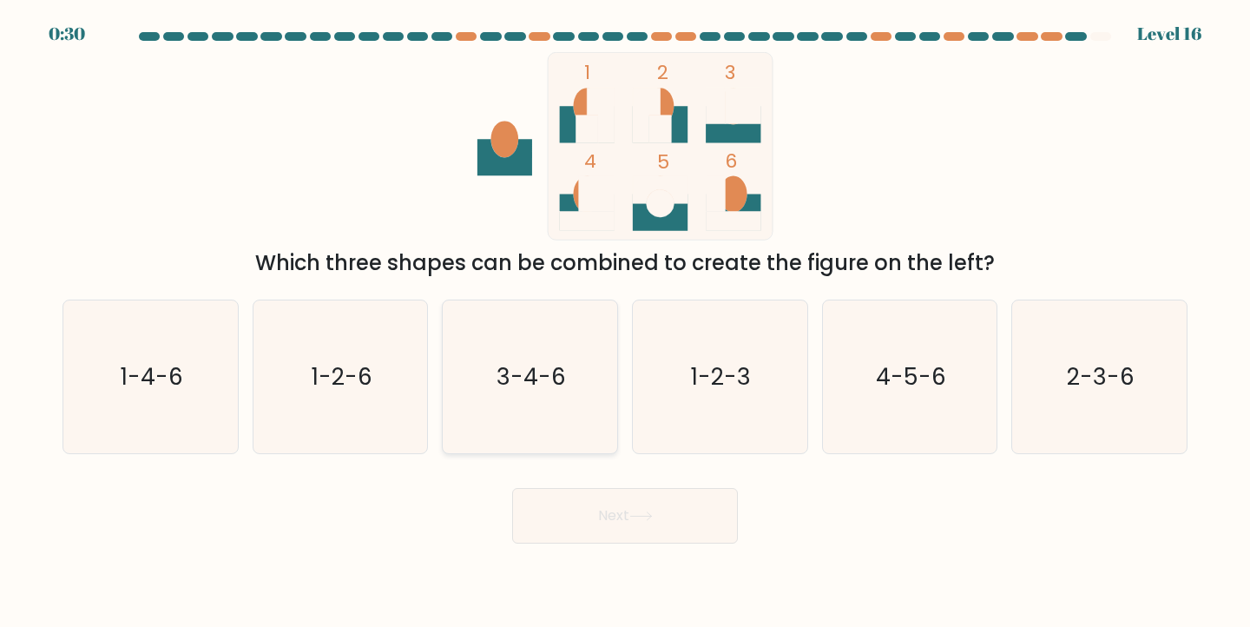
click at [531, 394] on icon "3-4-6" at bounding box center [530, 377] width 154 height 154
click at [625, 322] on input "c. 3-4-6" at bounding box center [625, 317] width 1 height 9
radio input "true"
click at [620, 518] on button "Next" at bounding box center [625, 516] width 226 height 56
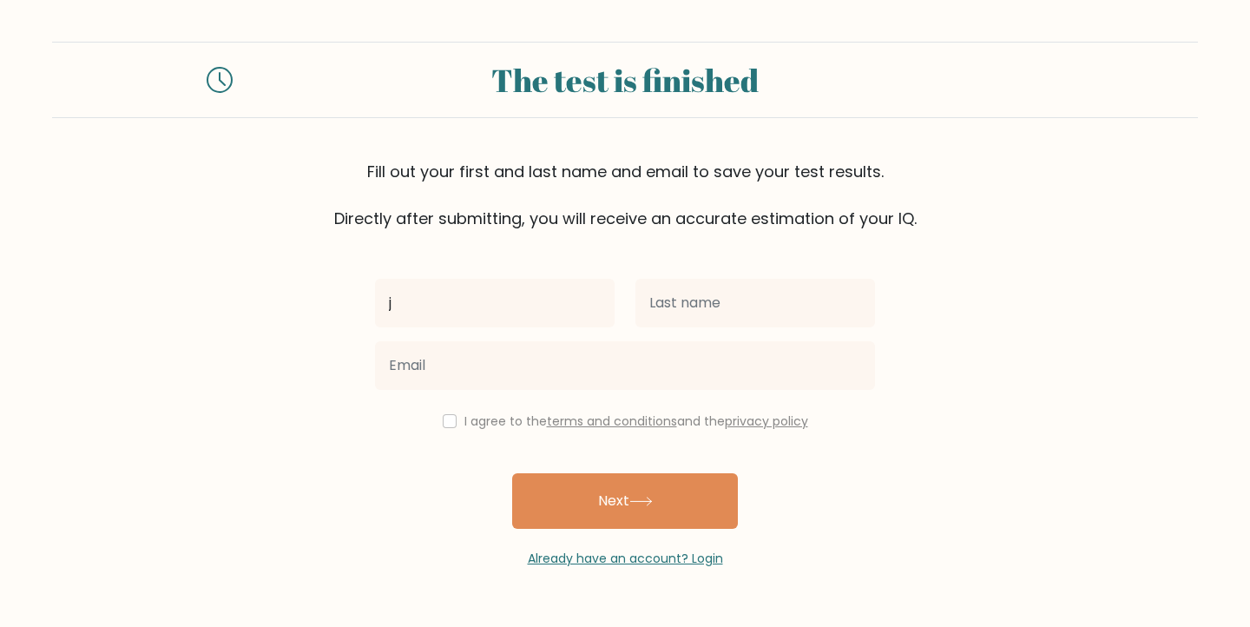
type input "Jelle"
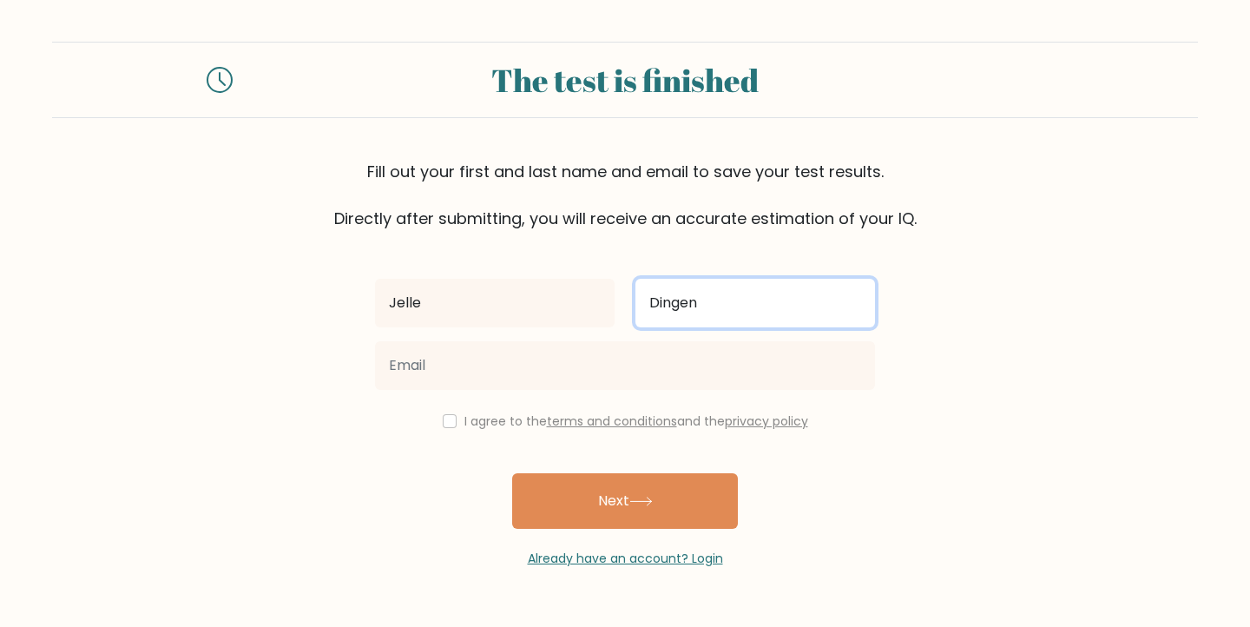
type input "Dingen"
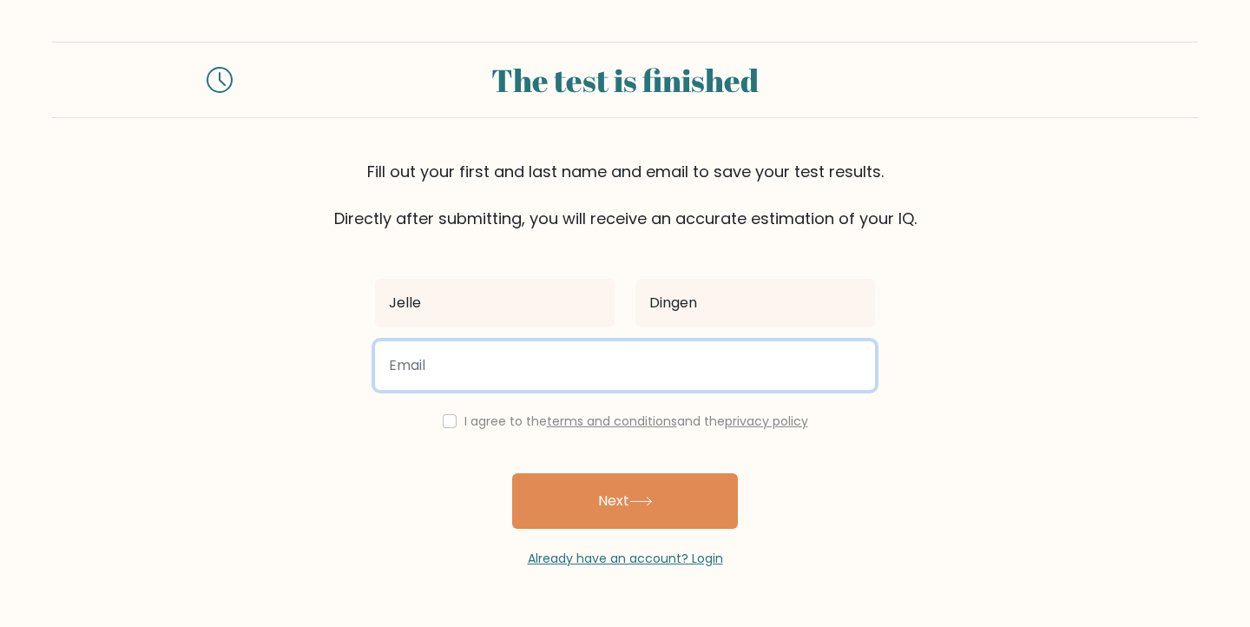
click at [495, 366] on input "email" at bounding box center [625, 365] width 500 height 49
type input "jelledingen@gmail.com"
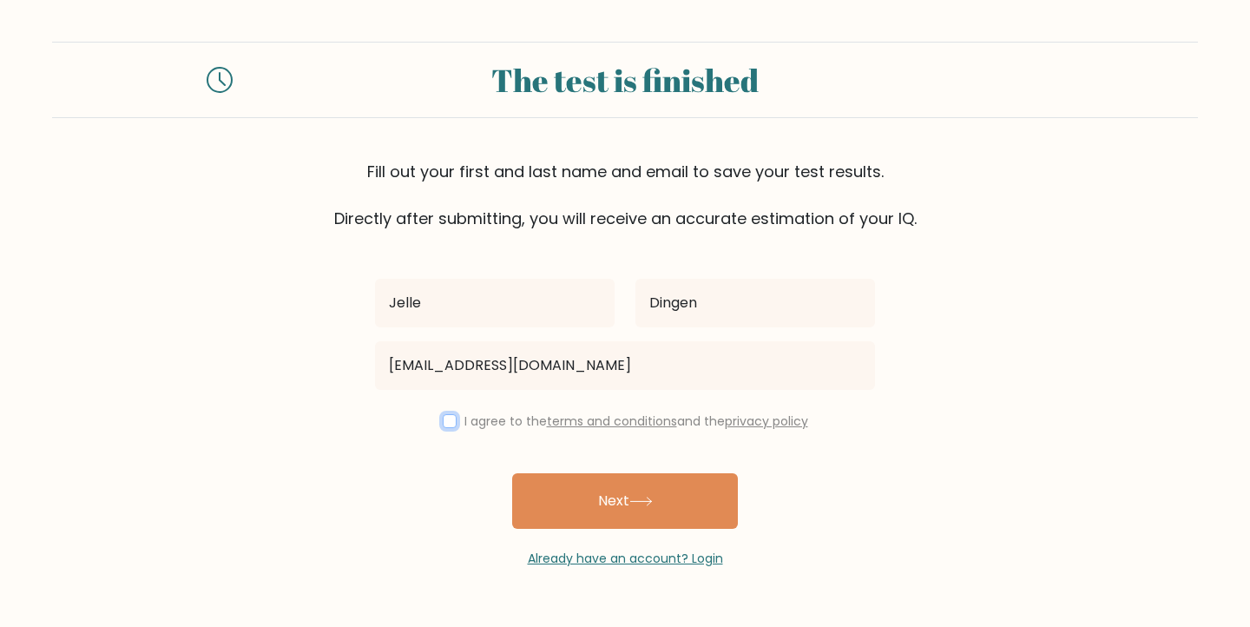
click at [447, 419] on input "checkbox" at bounding box center [450, 421] width 14 height 14
checkbox input "true"
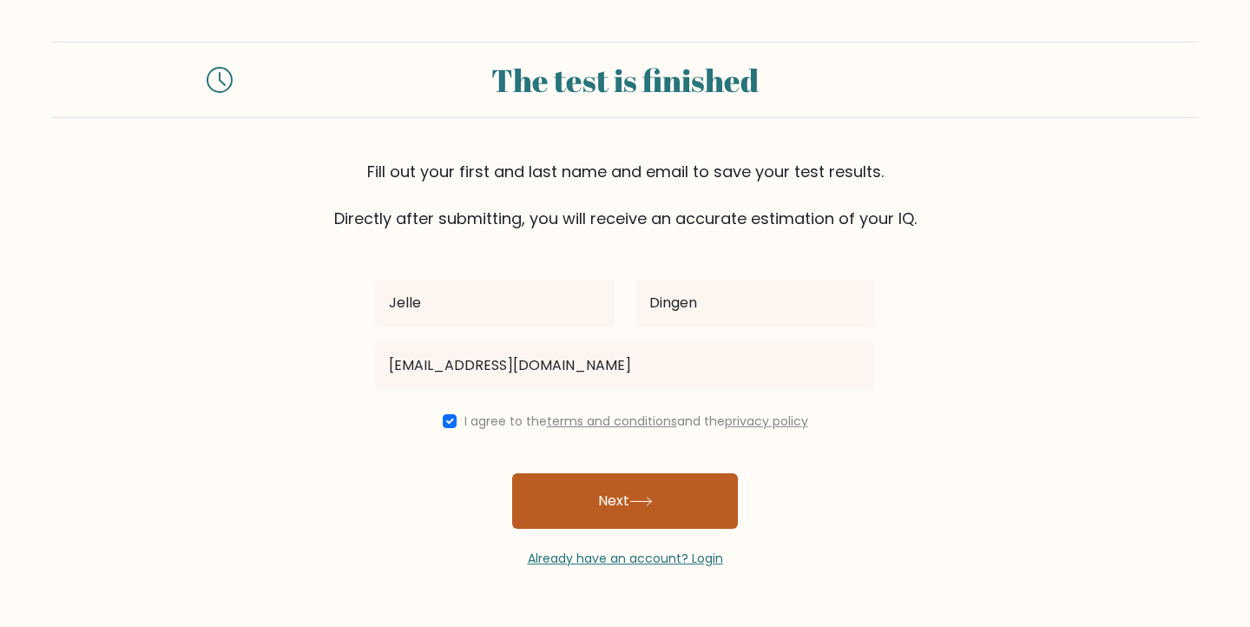
click at [584, 485] on button "Next" at bounding box center [625, 501] width 226 height 56
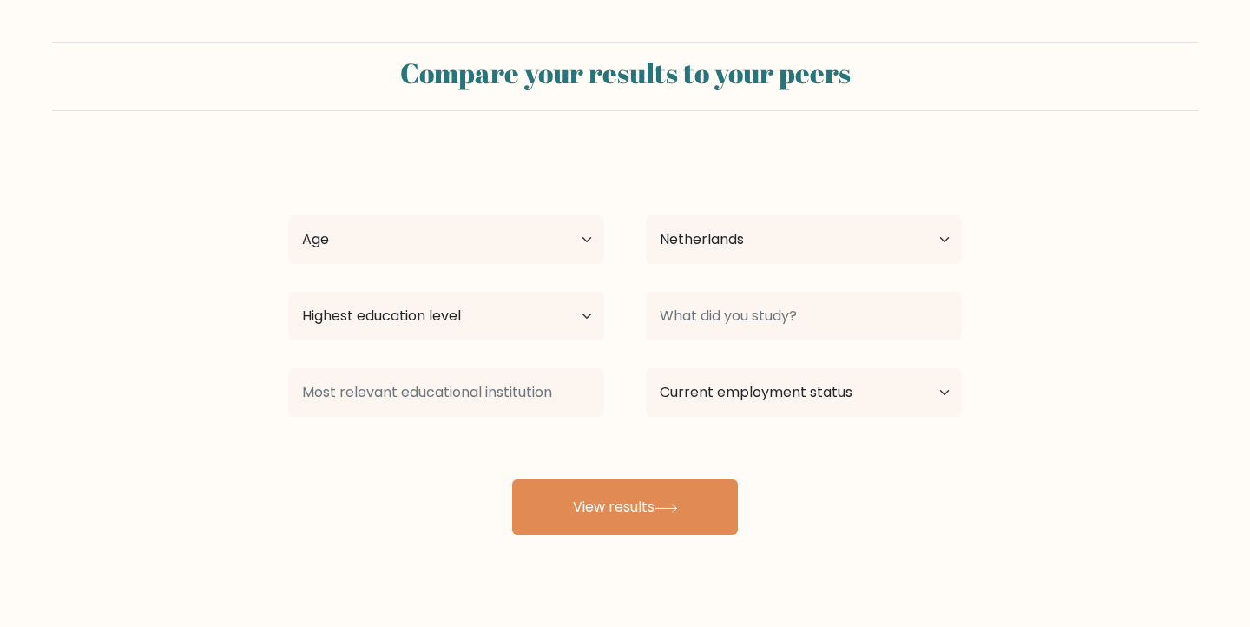
select select "NL"
click at [500, 239] on select "Age Under [DEMOGRAPHIC_DATA] [DEMOGRAPHIC_DATA] [DEMOGRAPHIC_DATA] [DEMOGRAPHIC…" at bounding box center [446, 239] width 316 height 49
select select "18_24"
click at [288, 215] on select "Age Under [DEMOGRAPHIC_DATA] [DEMOGRAPHIC_DATA] [DEMOGRAPHIC_DATA] [DEMOGRAPHIC…" at bounding box center [446, 239] width 316 height 49
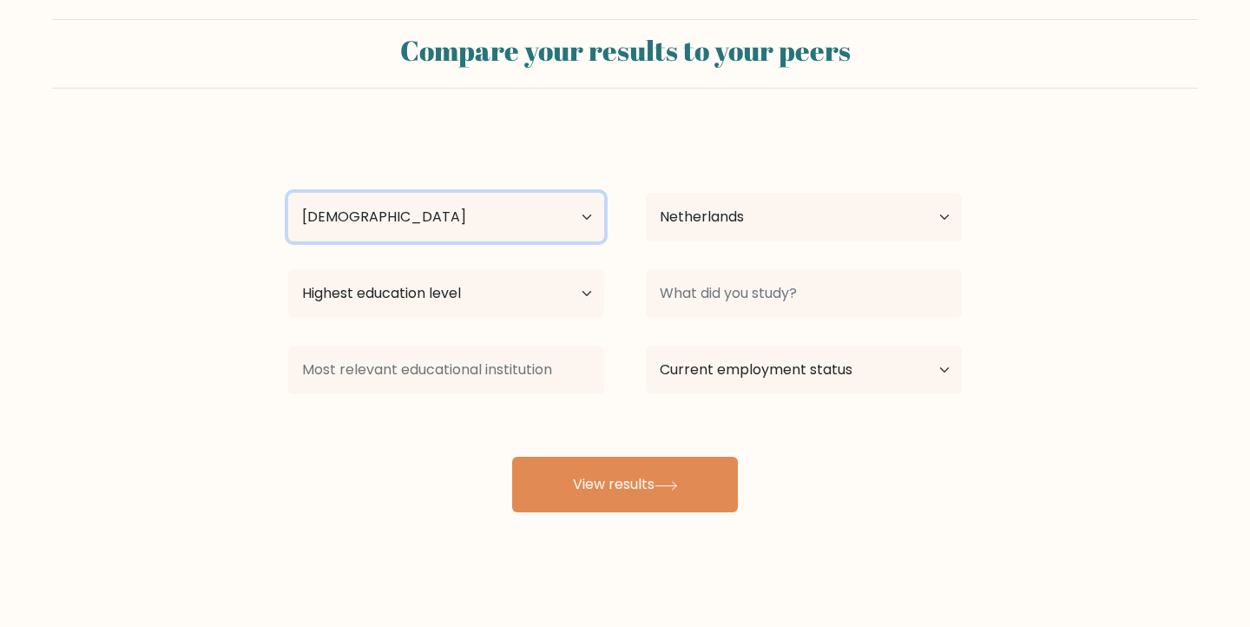
scroll to position [29, 0]
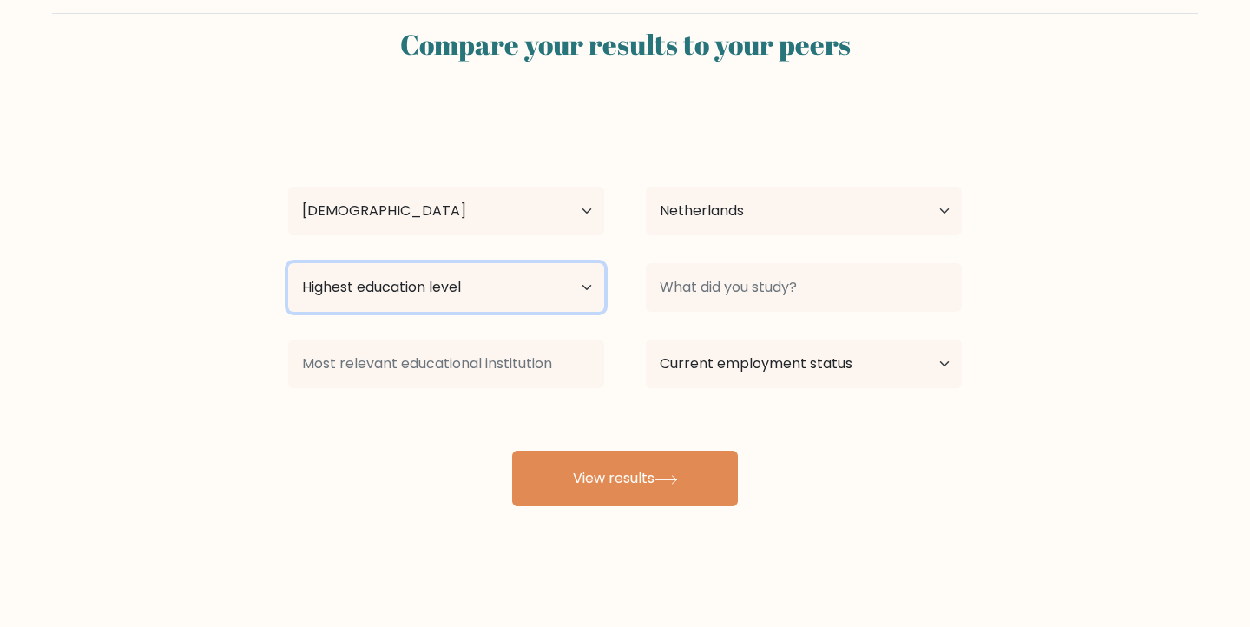
click at [462, 289] on select "Highest education level No schooling Primary Lower Secondary Upper Secondary Oc…" at bounding box center [446, 287] width 316 height 49
select select "masters_degree"
click at [288, 263] on select "Highest education level No schooling Primary Lower Secondary Upper Secondary Oc…" at bounding box center [446, 287] width 316 height 49
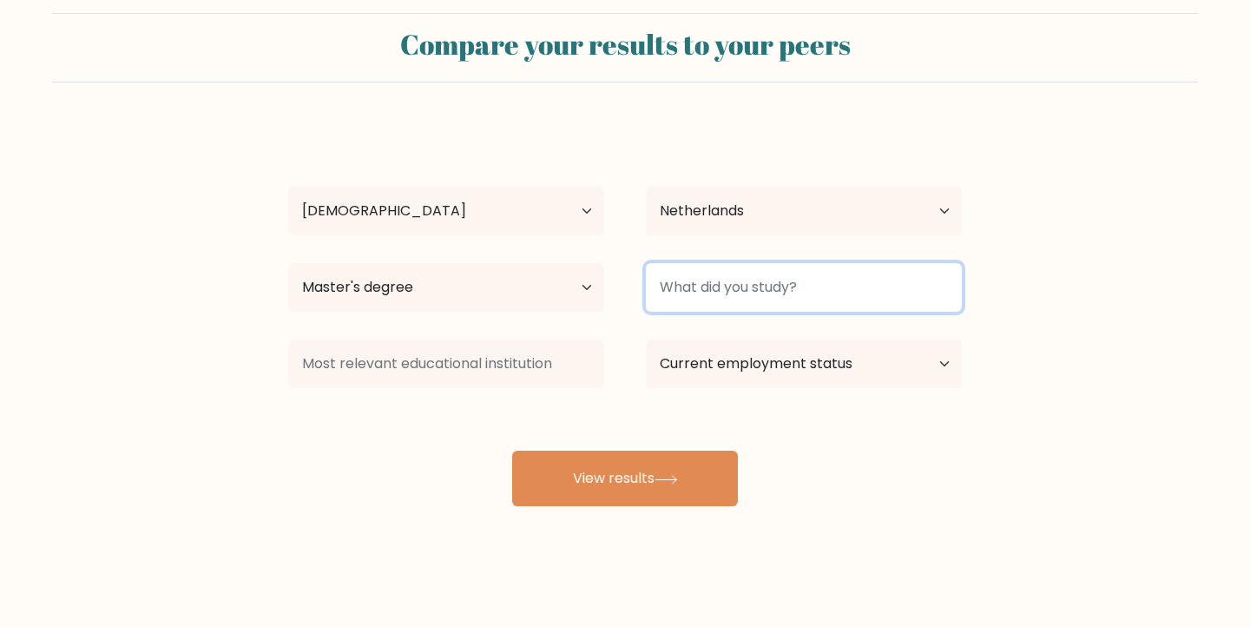
click at [728, 300] on input at bounding box center [804, 287] width 316 height 49
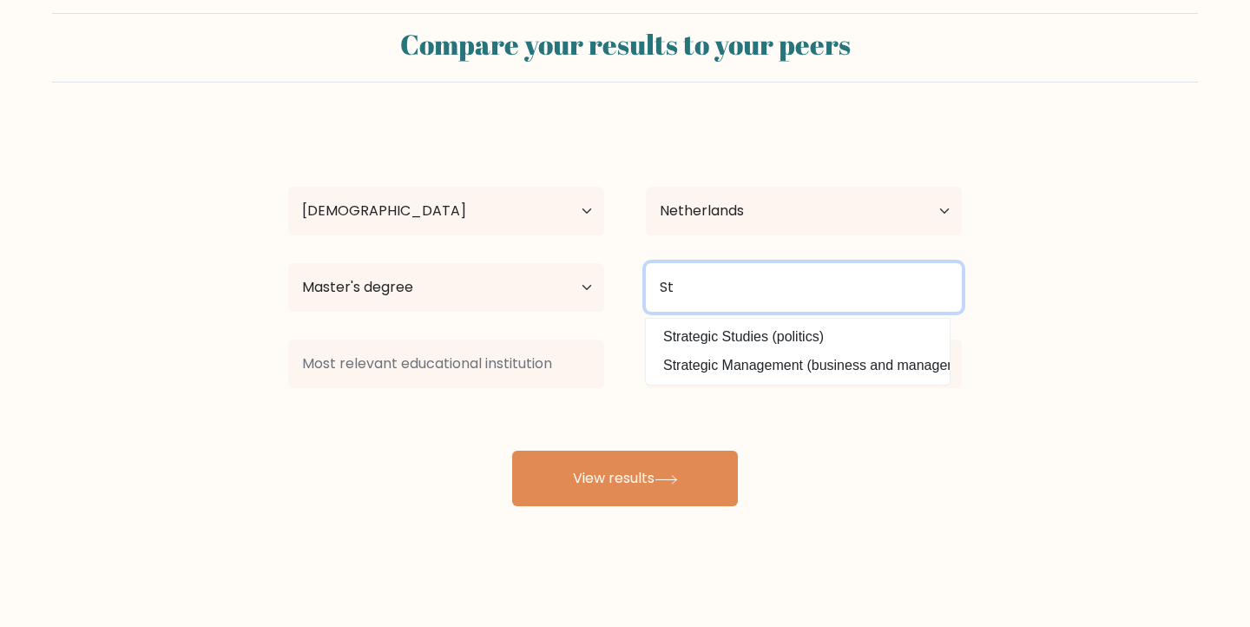
type input "S"
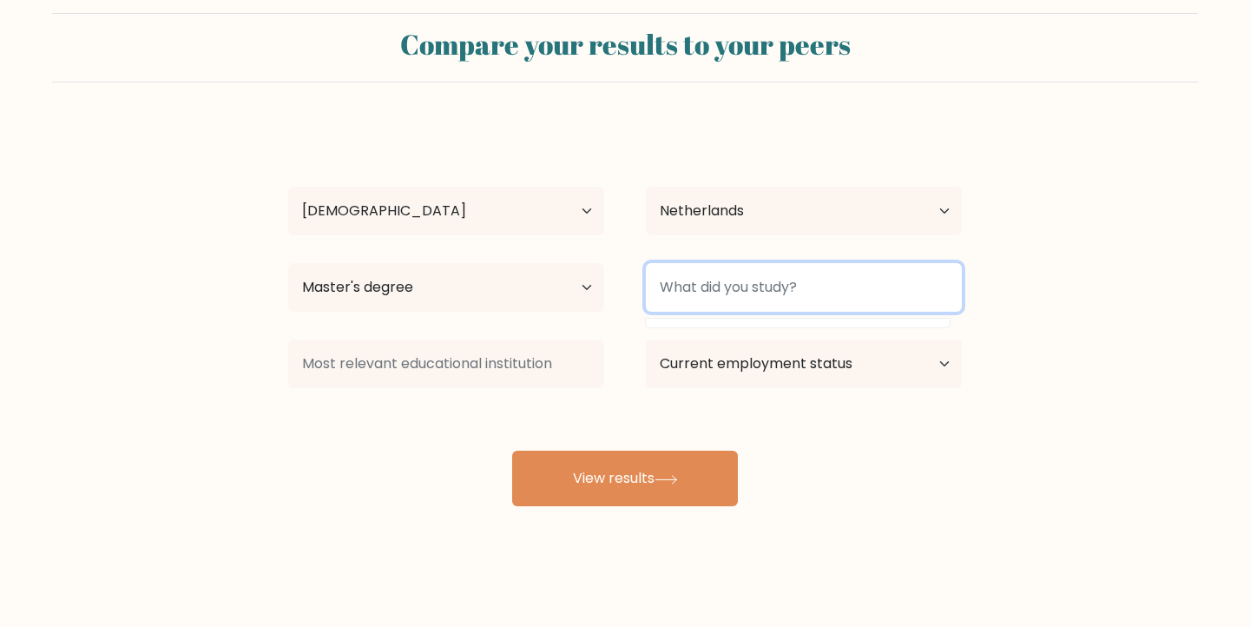
type input "m"
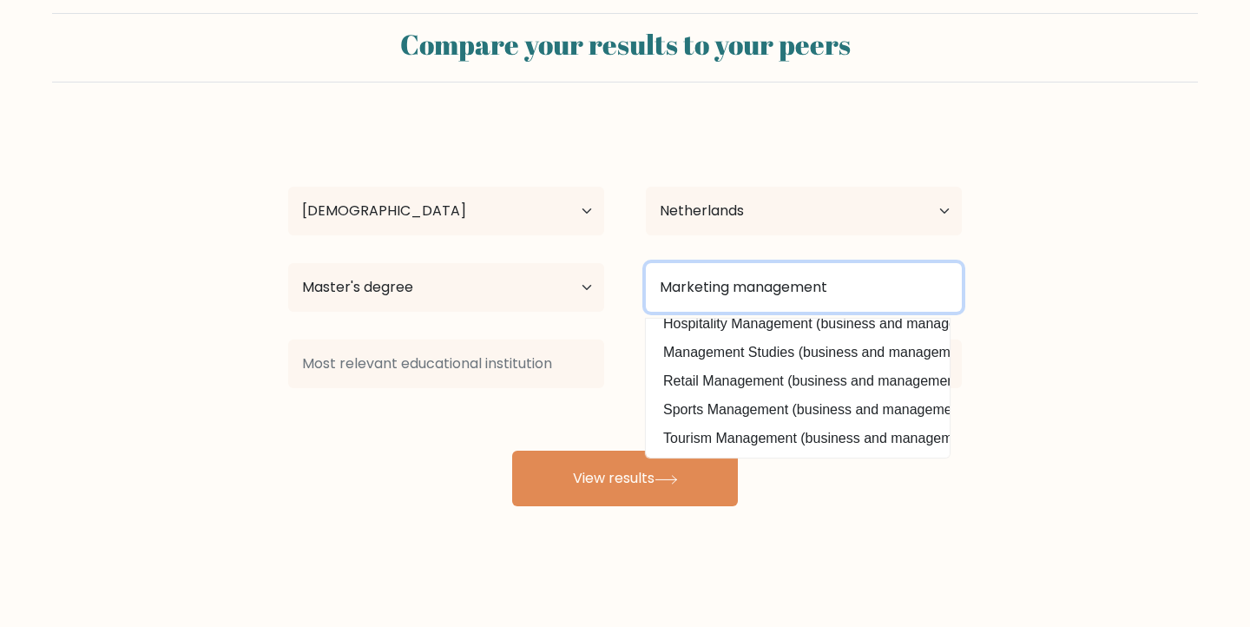
scroll to position [0, 0]
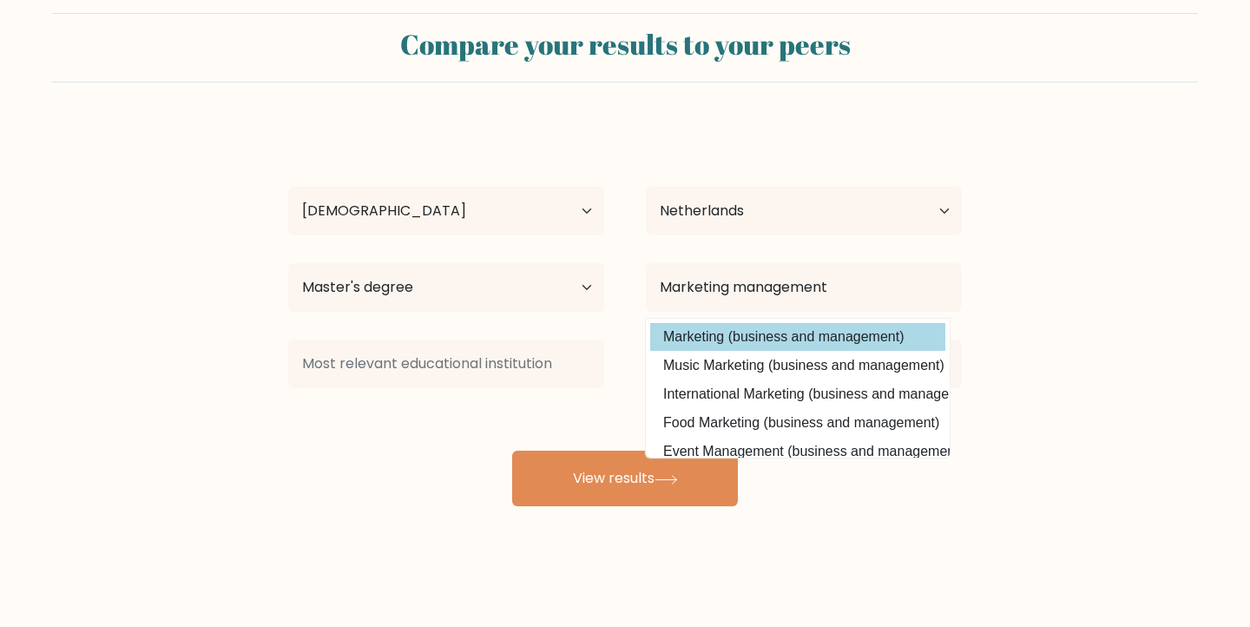
click at [803, 341] on option "Marketing (business and management)" at bounding box center [797, 337] width 295 height 28
type input "Marketing"
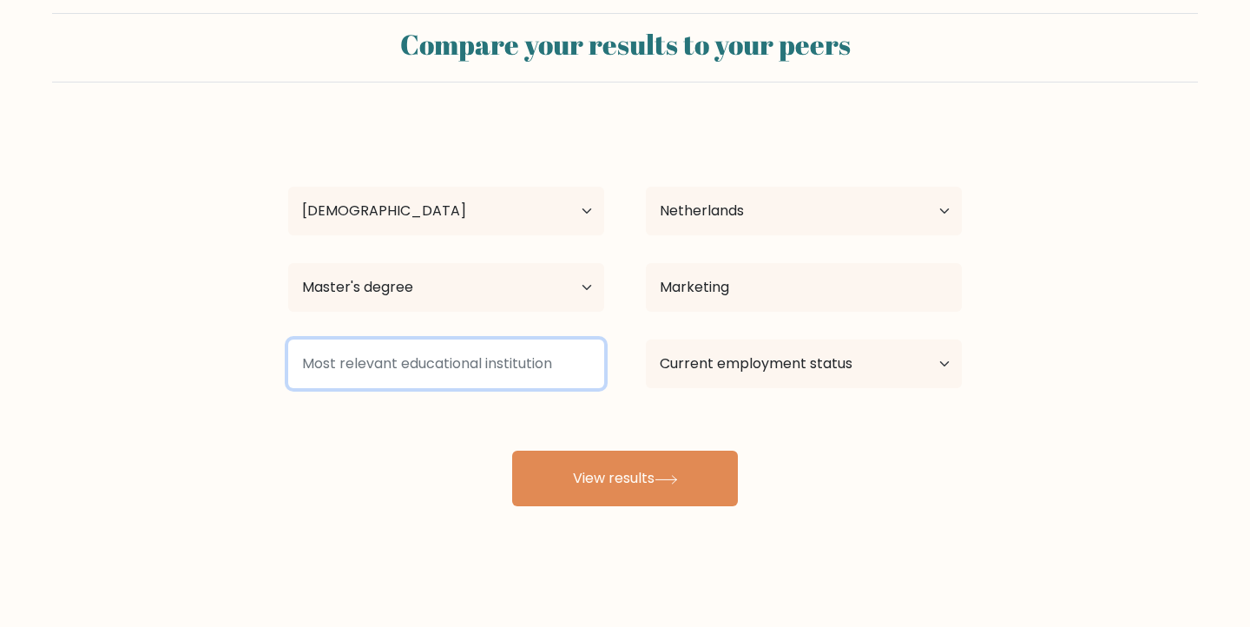
click at [481, 363] on input at bounding box center [446, 364] width 316 height 49
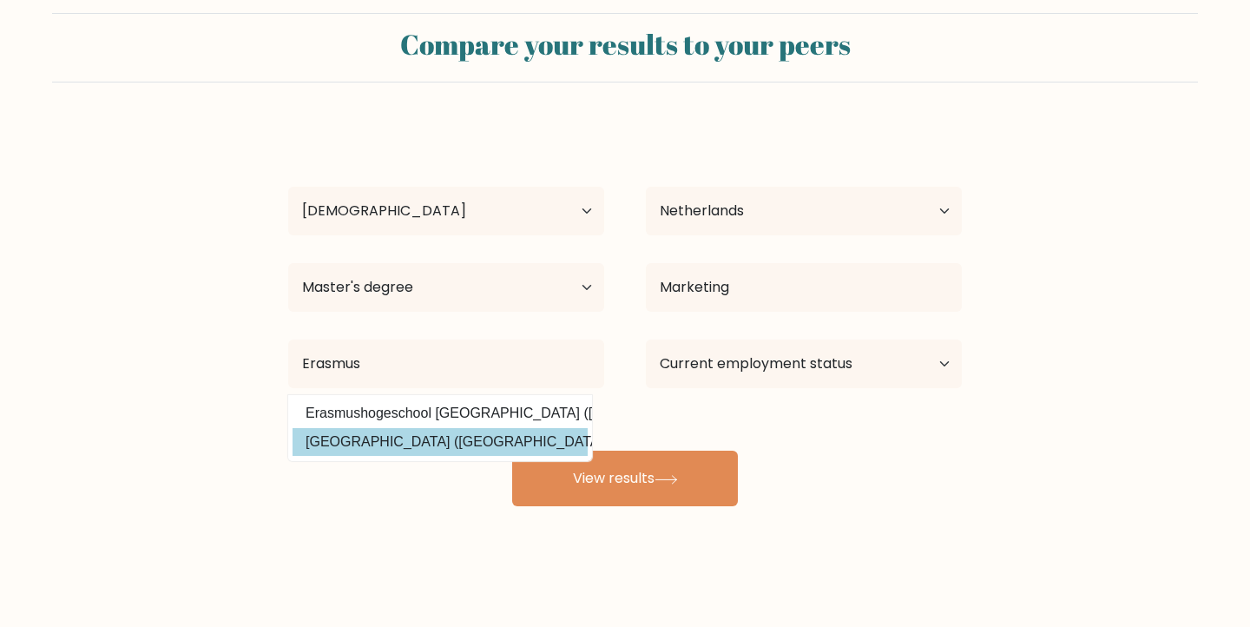
click at [499, 440] on option "[GEOGRAPHIC_DATA] ([GEOGRAPHIC_DATA])" at bounding box center [440, 442] width 295 height 28
type input "[GEOGRAPHIC_DATA]"
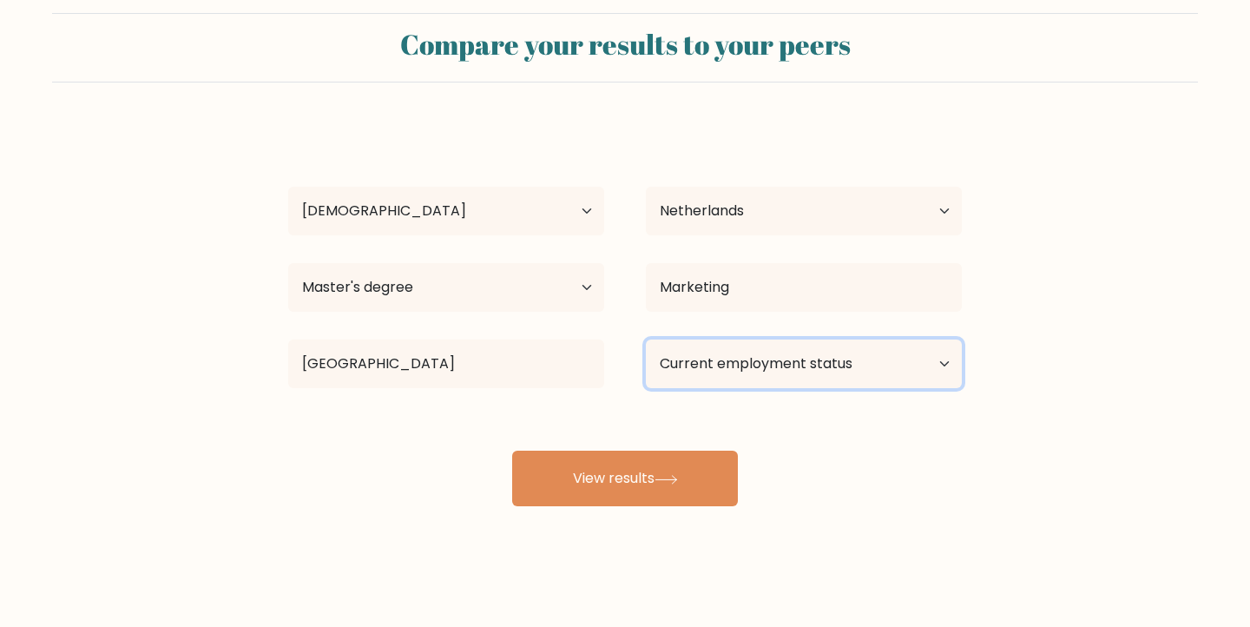
click at [781, 352] on select "Current employment status Employed Student Retired Other / prefer not to answer" at bounding box center [804, 364] width 316 height 49
select select "employed"
click at [646, 340] on select "Current employment status Employed Student Retired Other / prefer not to answer" at bounding box center [804, 364] width 316 height 49
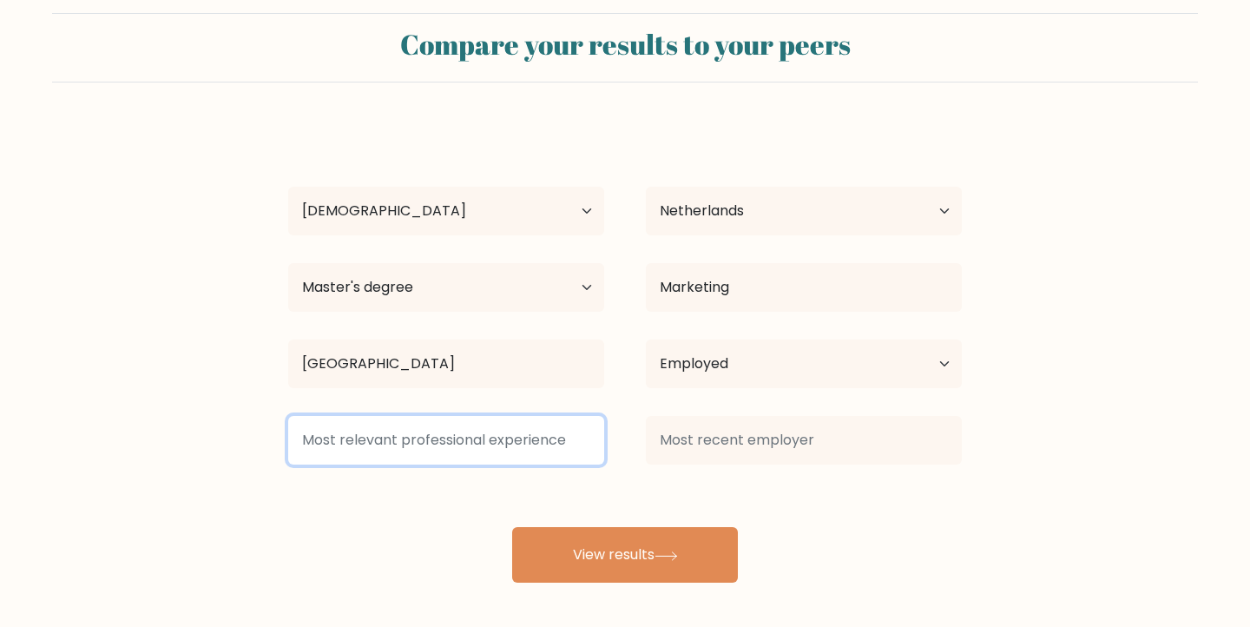
click at [393, 441] on input at bounding box center [446, 440] width 316 height 49
type input "B"
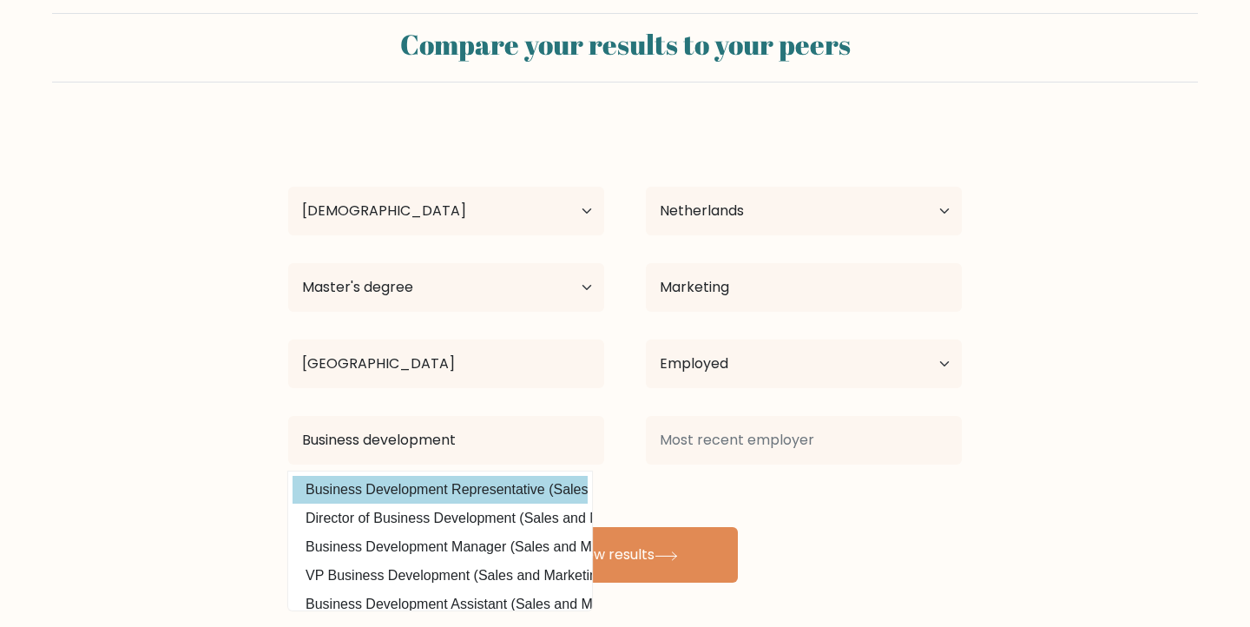
click at [426, 484] on option "Business Development Representative (Sales and Marketing)" at bounding box center [440, 490] width 295 height 28
type input "Business Development Representative"
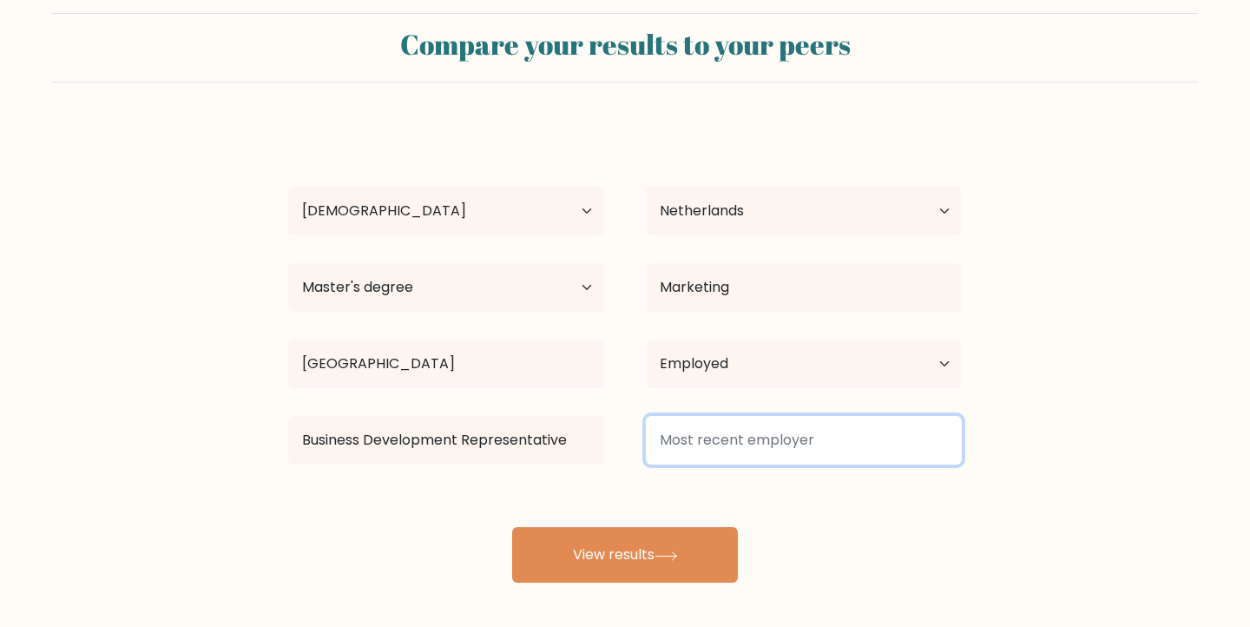
click at [742, 447] on input at bounding box center [804, 440] width 316 height 49
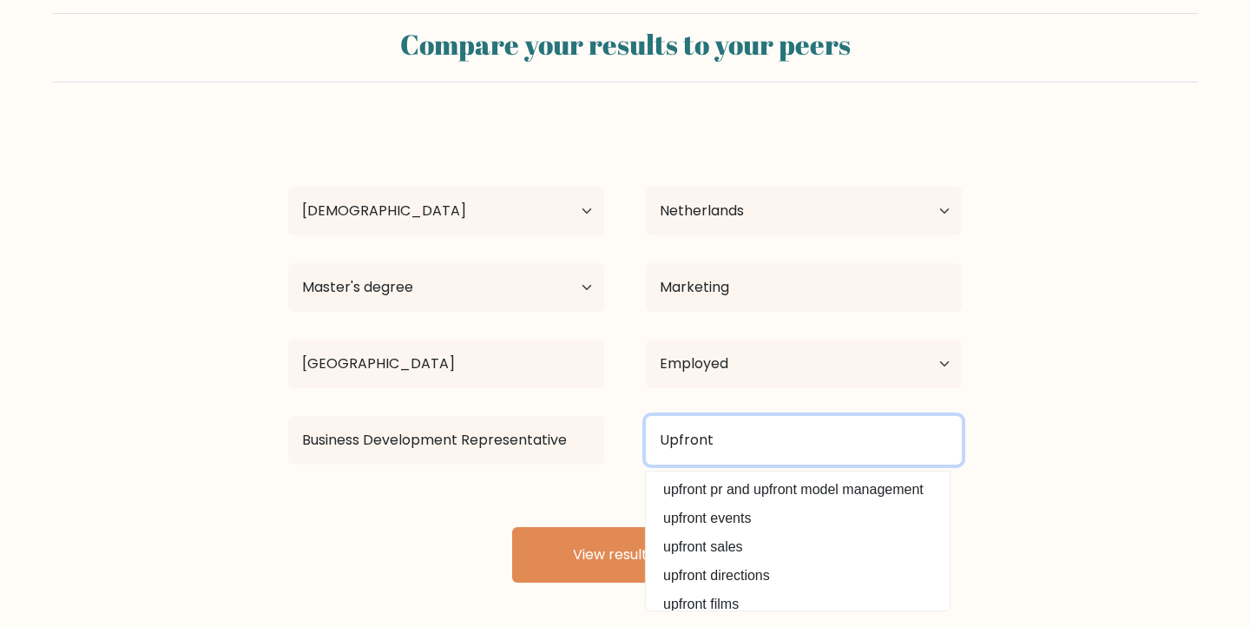
type input "Upfront"
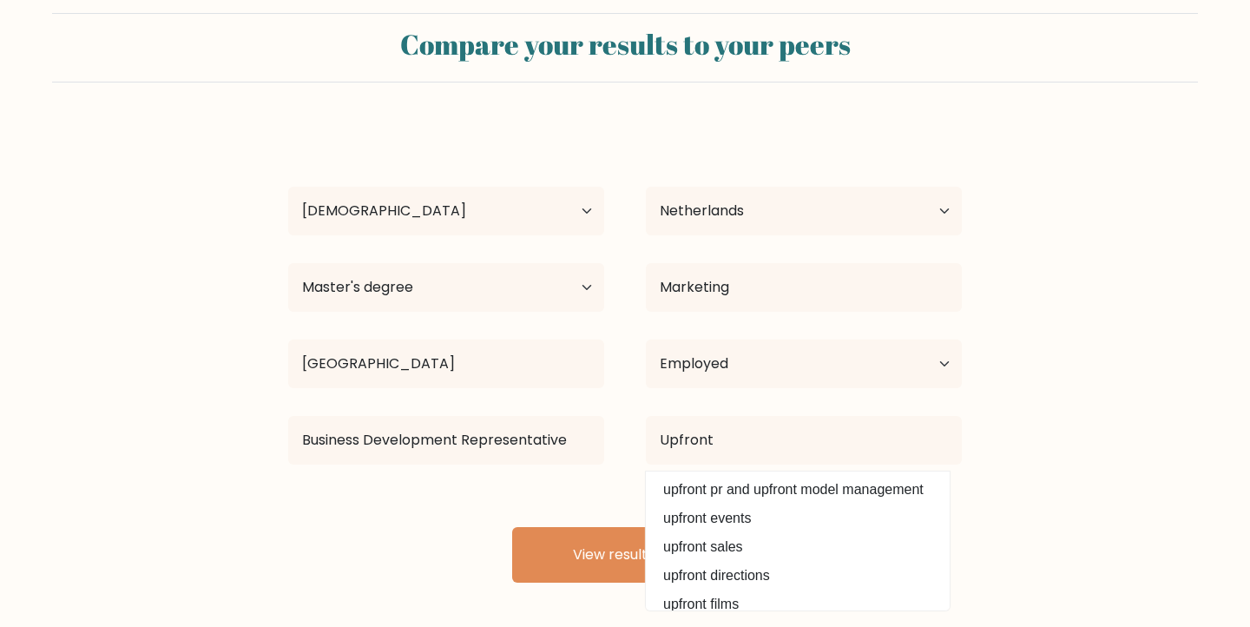
click at [601, 500] on div "Jelle Dingen Age Under 18 years old 18-24 years old 25-34 years old 35-44 years…" at bounding box center [625, 353] width 695 height 459
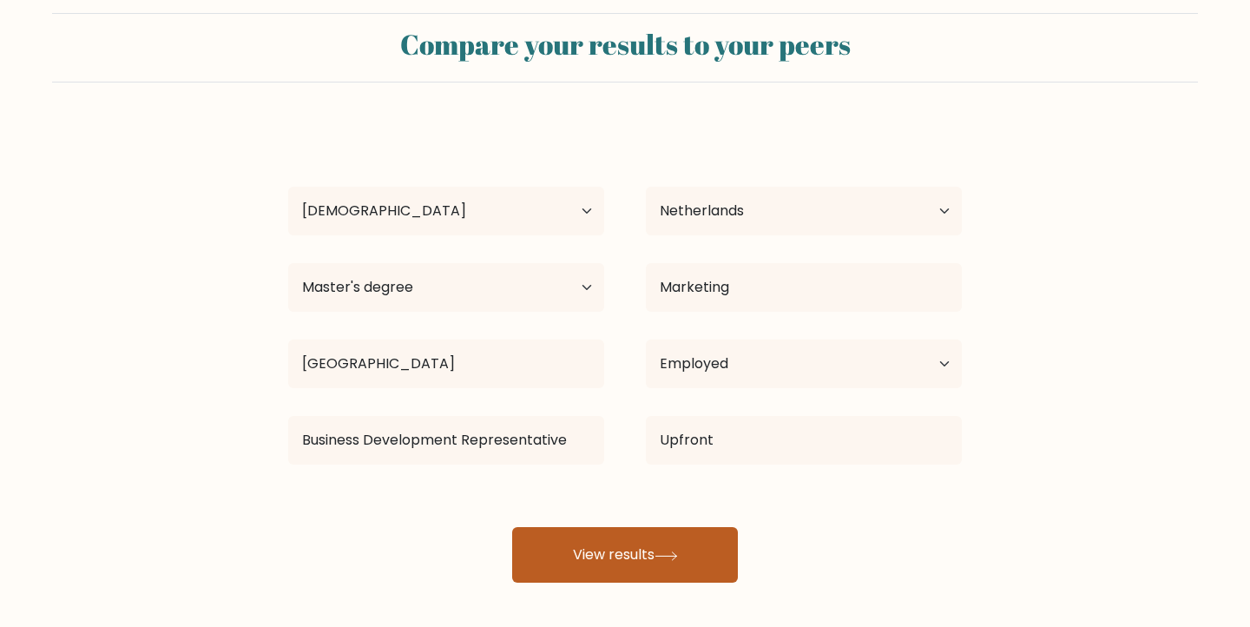
click at [631, 548] on button "View results" at bounding box center [625, 555] width 226 height 56
